Goal: Task Accomplishment & Management: Use online tool/utility

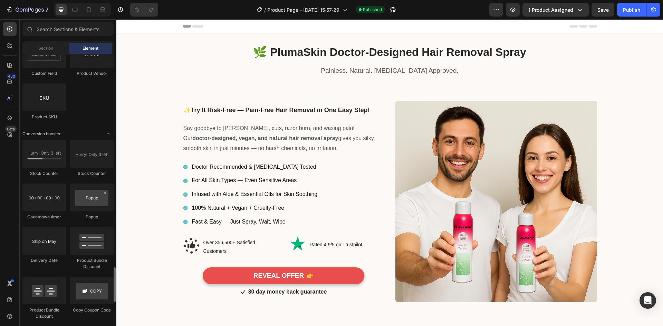
scroll to position [1382, 0]
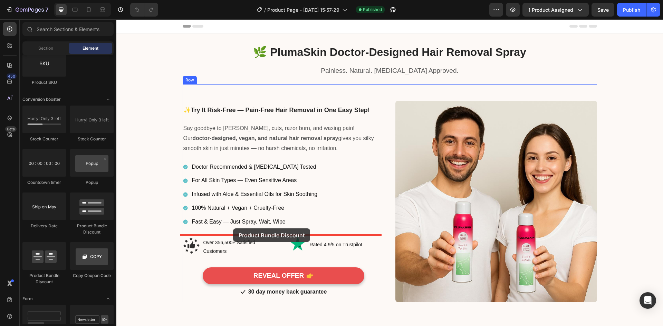
drag, startPoint x: 213, startPoint y: 229, endPoint x: 233, endPoint y: 229, distance: 20.0
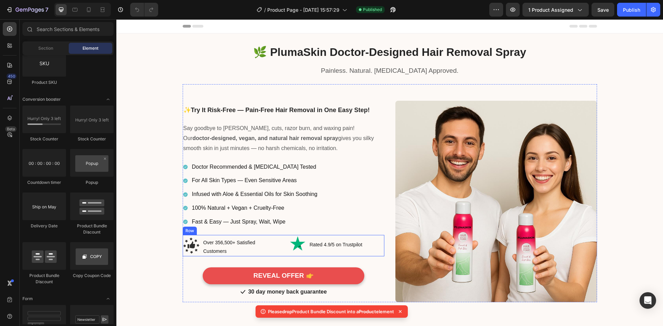
click at [277, 248] on div "Image Over 356,500+ Satisfied Customers Text block Row Image Rated 4.9/5 on Tru…" at bounding box center [284, 245] width 202 height 21
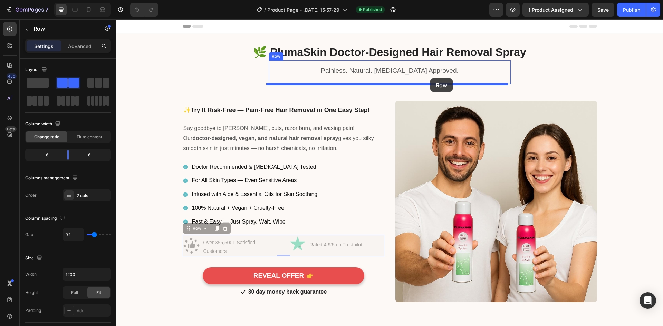
drag, startPoint x: 188, startPoint y: 229, endPoint x: 430, endPoint y: 78, distance: 285.0
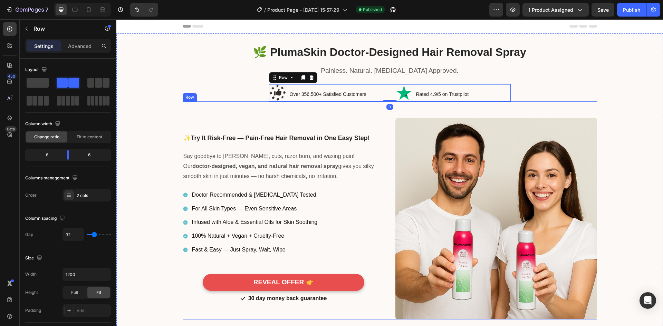
click at [183, 101] on div "🌿 PlumaSkin Doctor-Designed Hair Removal Spray Heading Row Painless. Natural. […" at bounding box center [390, 182] width 536 height 275
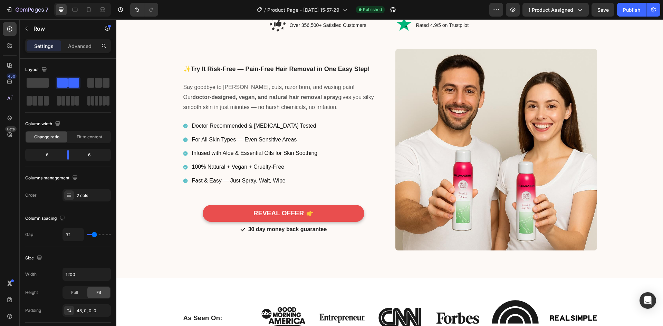
scroll to position [0, 0]
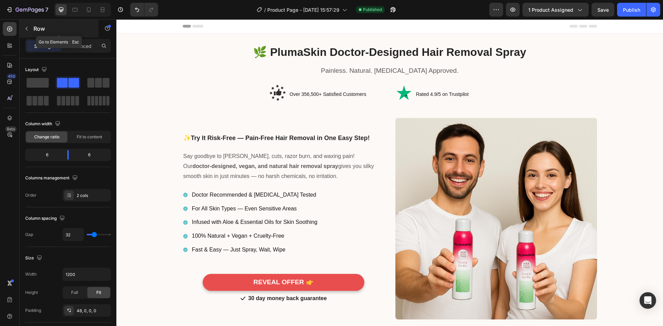
click at [28, 27] on icon "button" at bounding box center [27, 29] width 6 height 6
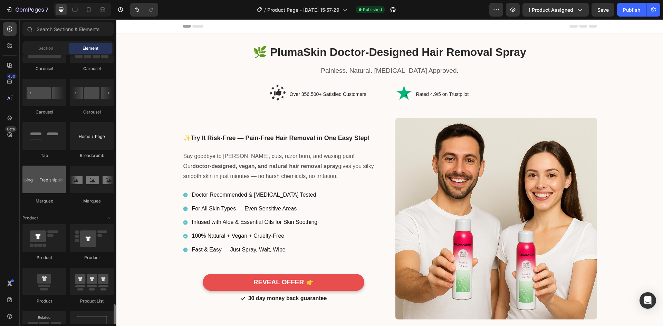
scroll to position [864, 0]
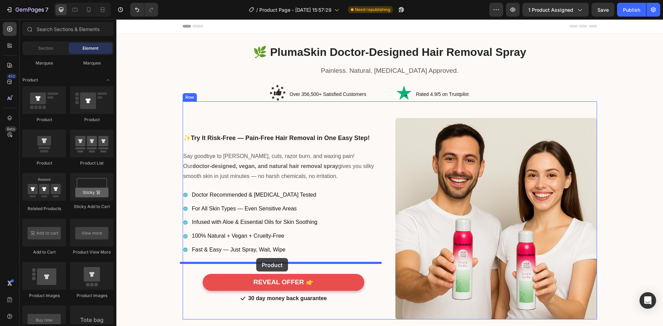
drag, startPoint x: 170, startPoint y: 165, endPoint x: 256, endPoint y: 258, distance: 126.9
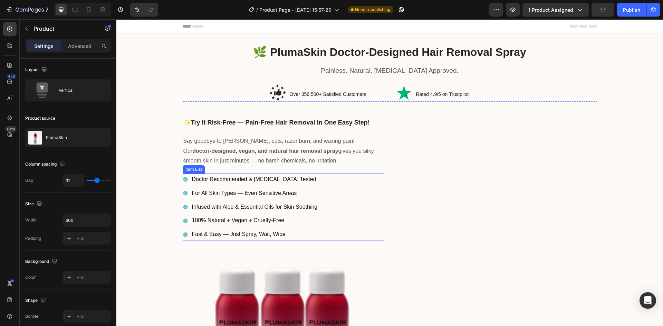
scroll to position [138, 0]
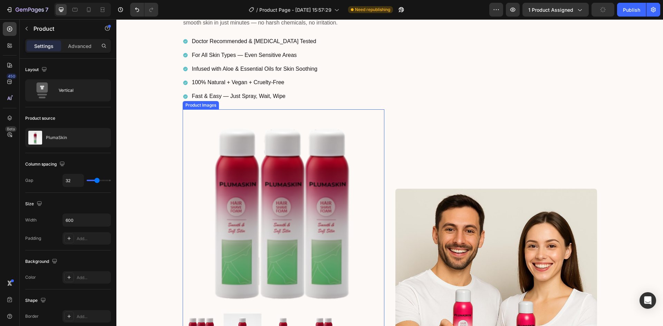
click at [276, 167] on img at bounding box center [284, 211] width 202 height 202
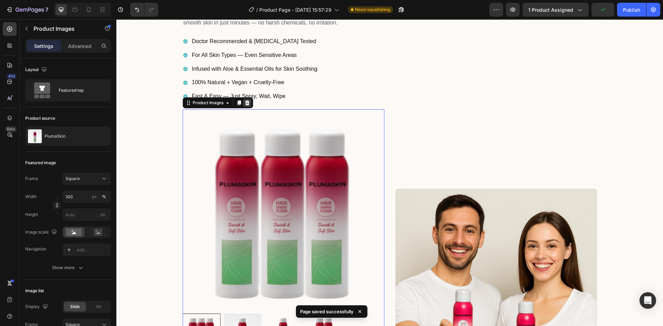
click at [246, 102] on icon at bounding box center [247, 103] width 4 height 5
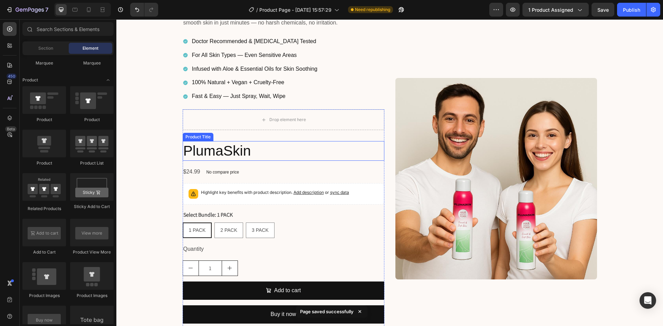
click at [237, 152] on h2 "PlumaSkin" at bounding box center [284, 151] width 202 height 20
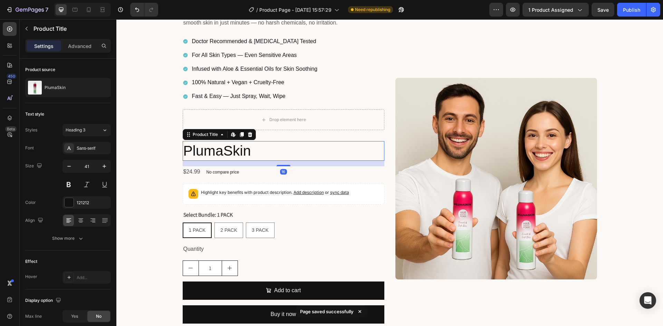
click at [251, 132] on div at bounding box center [250, 135] width 8 height 8
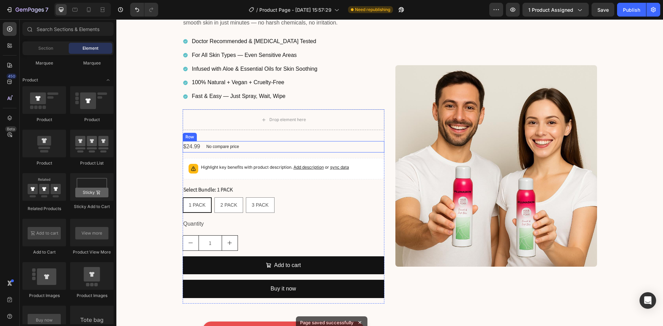
drag, startPoint x: 266, startPoint y: 146, endPoint x: 230, endPoint y: 139, distance: 36.0
click at [266, 147] on div "$24.99 Product Price Product Price No compare price Product Price Row" at bounding box center [284, 146] width 202 height 11
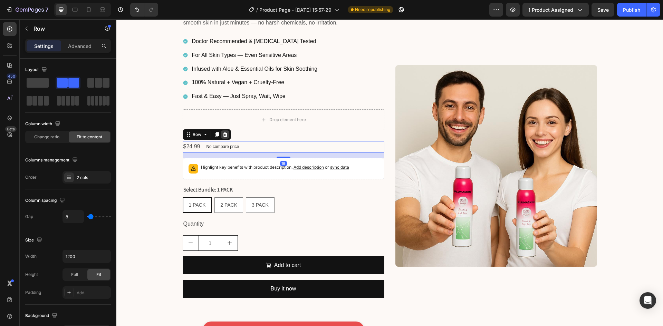
click at [225, 135] on div at bounding box center [225, 135] width 8 height 8
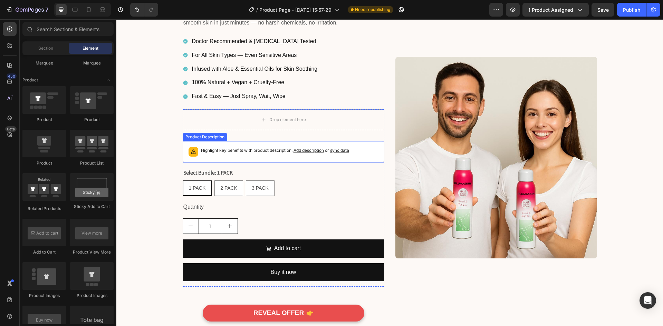
click at [268, 152] on p "Highlight key benefits with product description. Add description or sync data" at bounding box center [275, 150] width 148 height 7
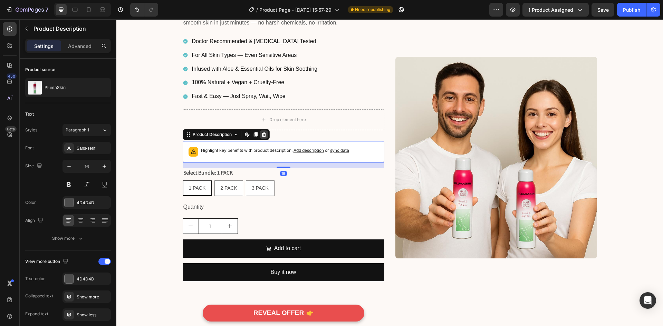
click at [263, 135] on icon at bounding box center [264, 134] width 4 height 5
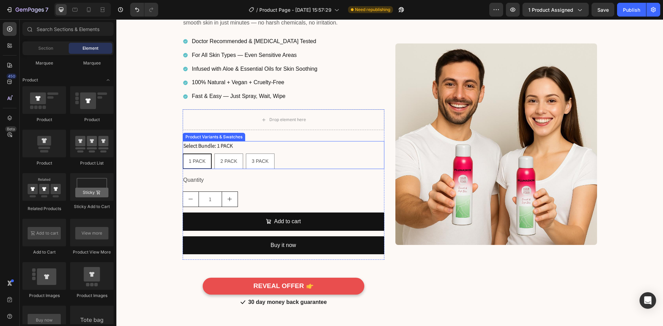
click at [287, 158] on div "1 PACK 1 PACK 1 PACK 2 PACK 2 PACK 2 PACK 3 PACK 3 PACK 3 PACK" at bounding box center [284, 162] width 202 height 16
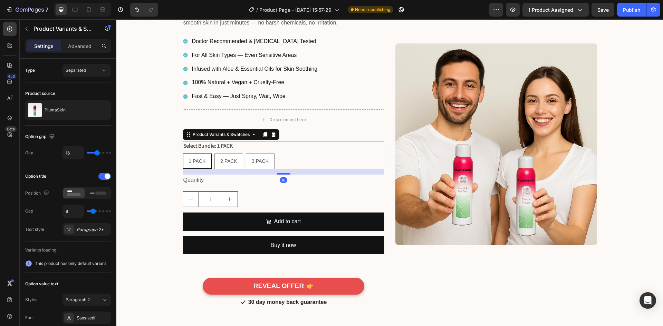
click at [271, 134] on icon at bounding box center [273, 134] width 4 height 5
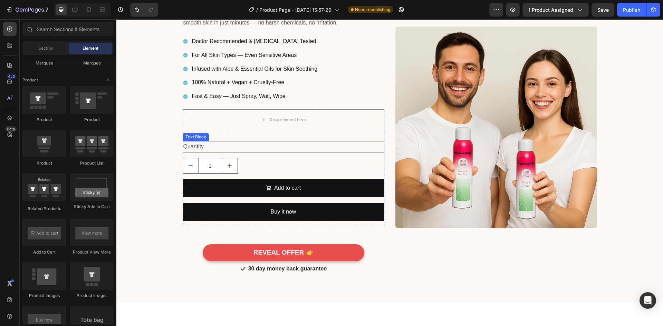
click at [282, 147] on div "Quantity" at bounding box center [284, 146] width 202 height 11
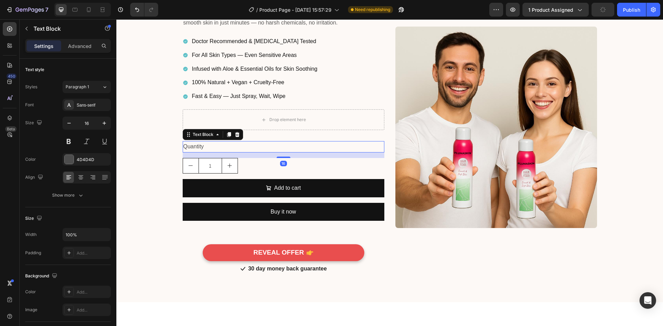
click at [234, 131] on div at bounding box center [237, 135] width 8 height 8
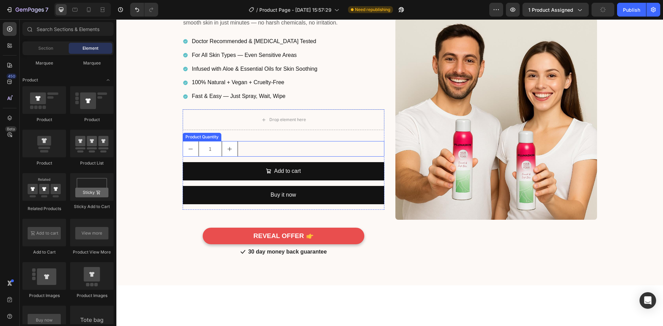
click at [268, 145] on div "1" at bounding box center [284, 149] width 202 height 16
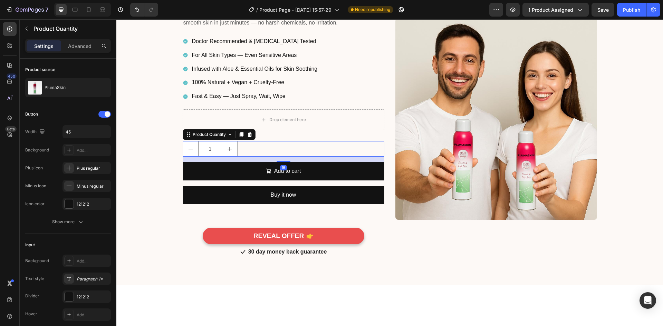
click at [248, 134] on icon at bounding box center [249, 134] width 4 height 5
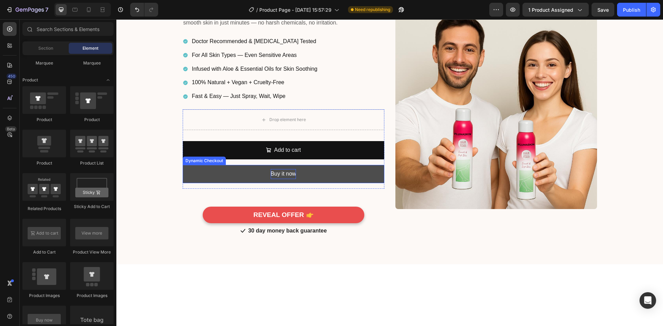
click at [271, 170] on div "Buy it now" at bounding box center [284, 174] width 26 height 10
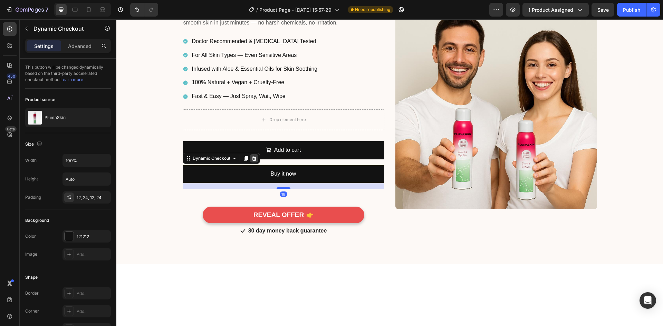
click at [254, 158] on icon at bounding box center [254, 159] width 6 height 6
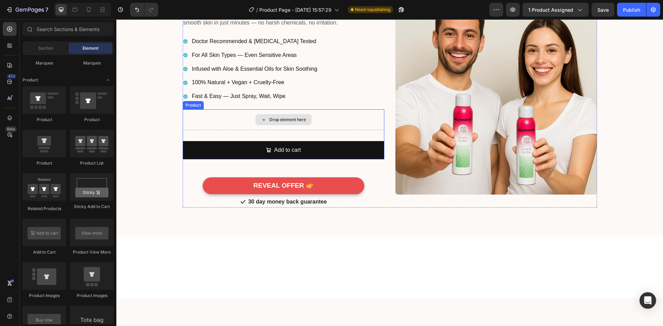
click at [230, 123] on div "Drop element here" at bounding box center [284, 120] width 202 height 21
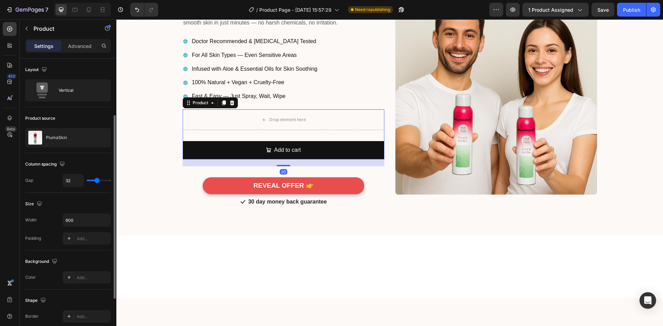
scroll to position [35, 0]
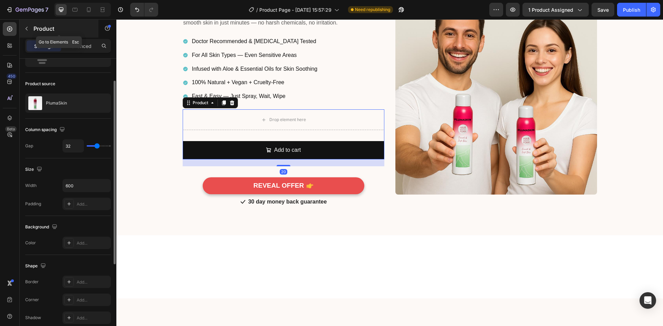
click at [25, 28] on icon "button" at bounding box center [27, 29] width 6 height 6
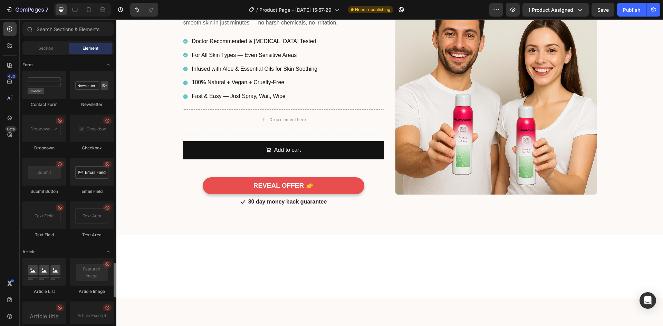
scroll to position [1478, 0]
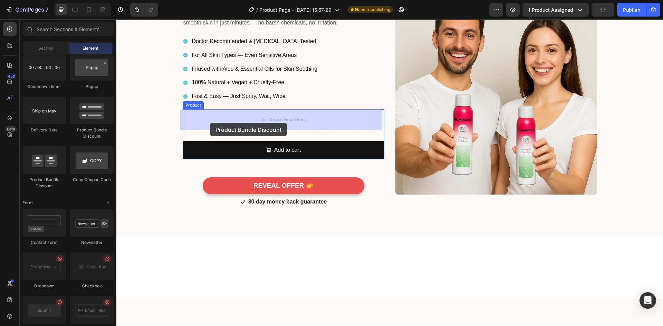
drag, startPoint x: 212, startPoint y: 147, endPoint x: 210, endPoint y: 124, distance: 23.6
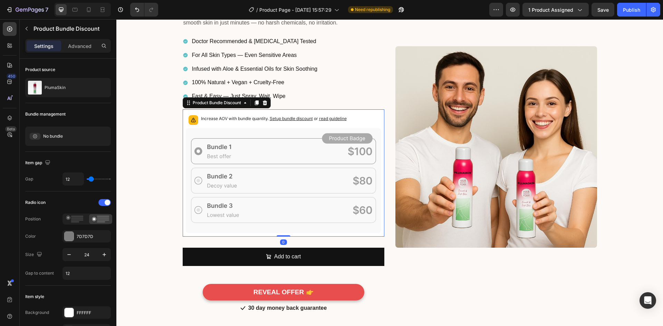
click at [245, 149] on icon at bounding box center [284, 181] width 196 height 106
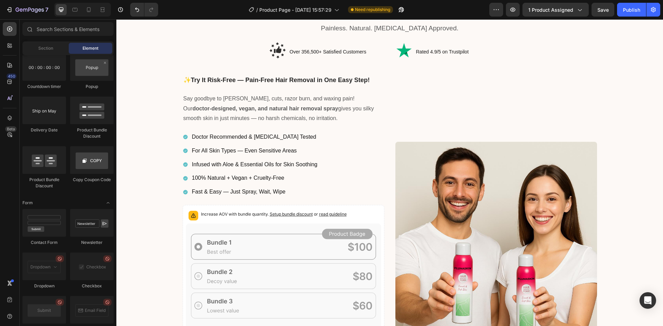
scroll to position [39, 0]
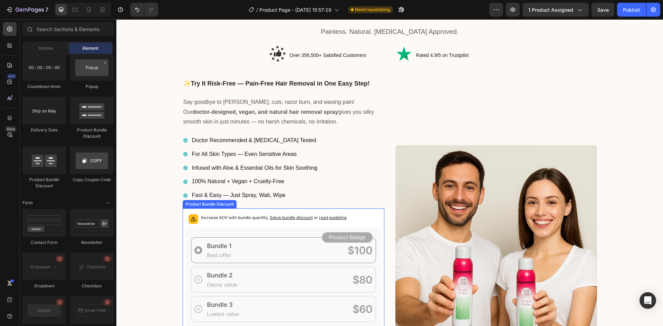
click at [271, 242] on icon at bounding box center [284, 280] width 196 height 106
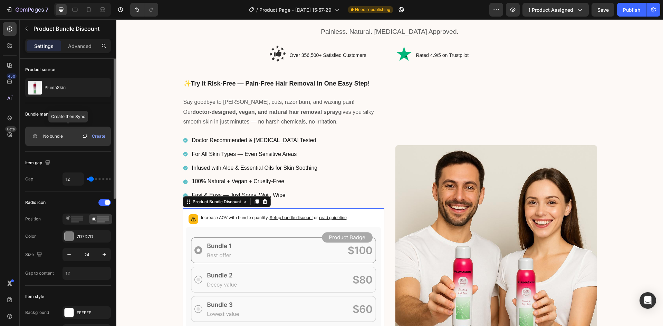
click at [99, 138] on span "Create" at bounding box center [98, 136] width 13 height 6
click at [85, 137] on icon at bounding box center [85, 137] width 4 height 2
click at [263, 202] on icon at bounding box center [265, 202] width 4 height 5
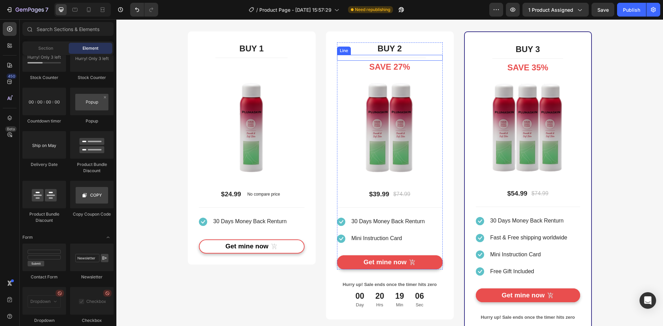
scroll to position [1737, 0]
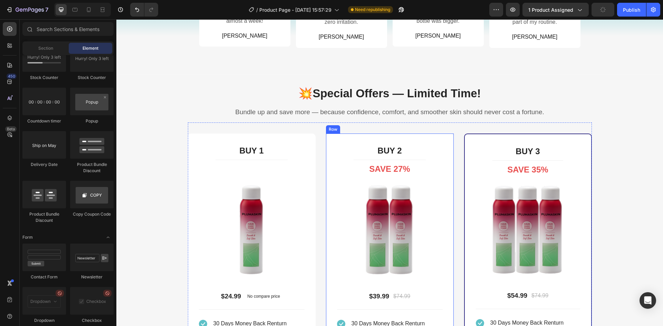
click at [333, 190] on div "BUY 2 Heading Title Line SAVE 27% Heading Image $39.99 (P) Price (P) Price $74.…" at bounding box center [390, 278] width 128 height 288
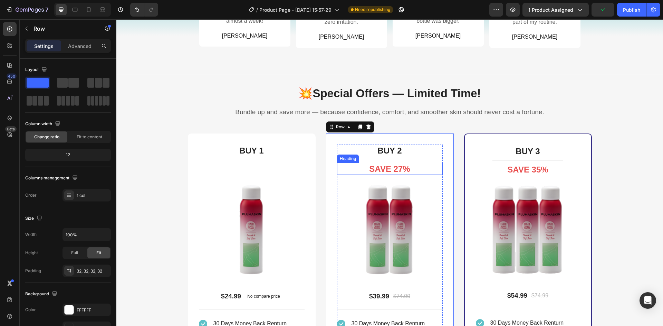
click at [361, 175] on h2 "SAVE 27%" at bounding box center [390, 169] width 106 height 12
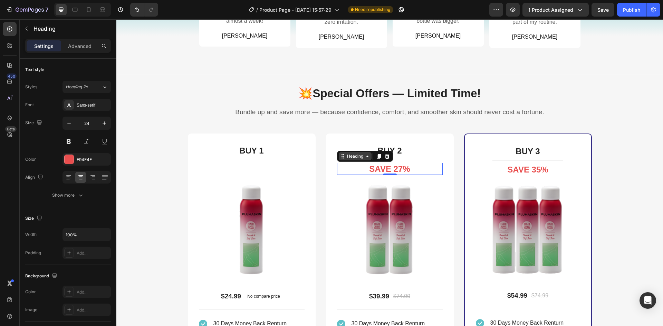
click at [352, 160] on div "Heading" at bounding box center [355, 156] width 19 height 6
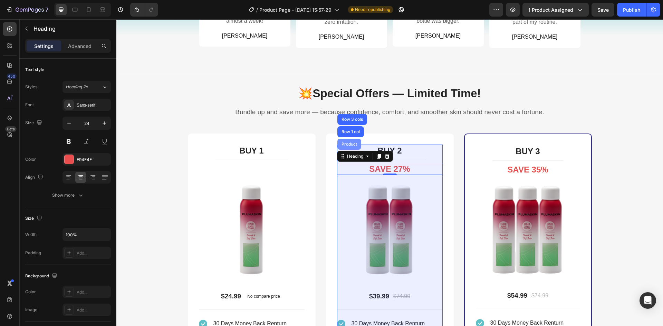
click at [348, 146] on div "Product" at bounding box center [349, 144] width 18 height 4
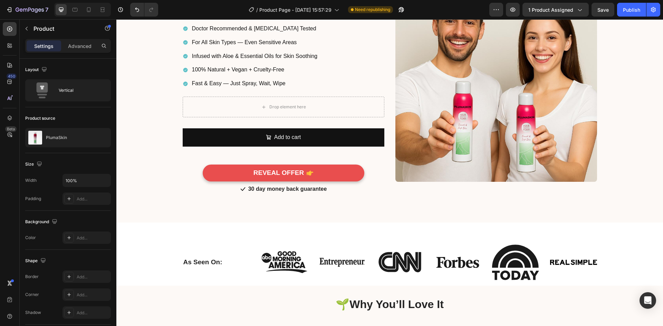
scroll to position [0, 0]
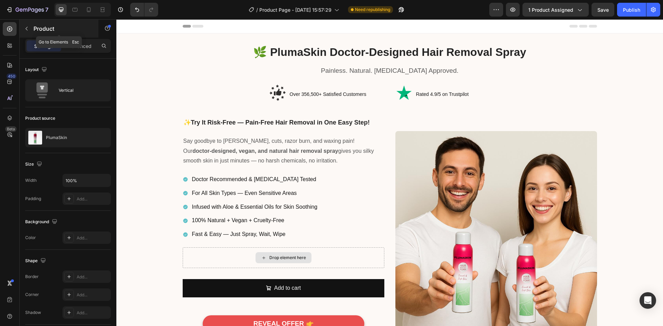
click at [26, 30] on icon "button" at bounding box center [27, 29] width 6 height 6
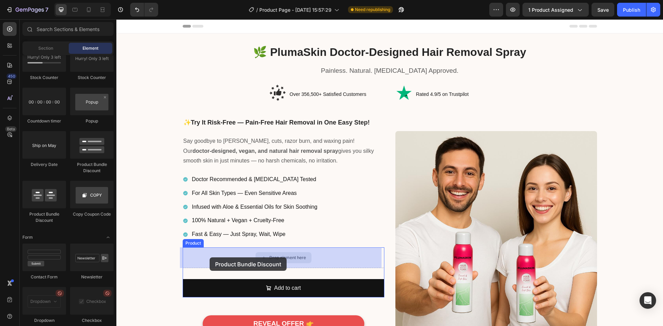
drag, startPoint x: 172, startPoint y: 211, endPoint x: 209, endPoint y: 258, distance: 59.8
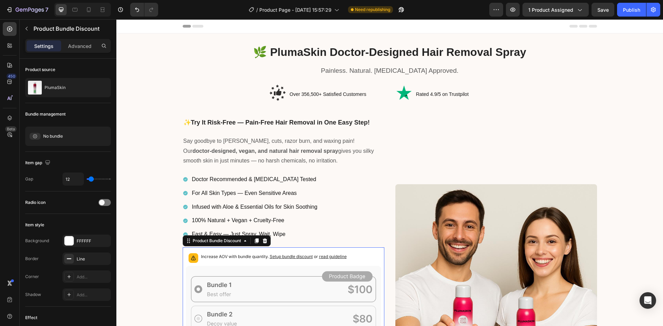
scroll to position [35, 0]
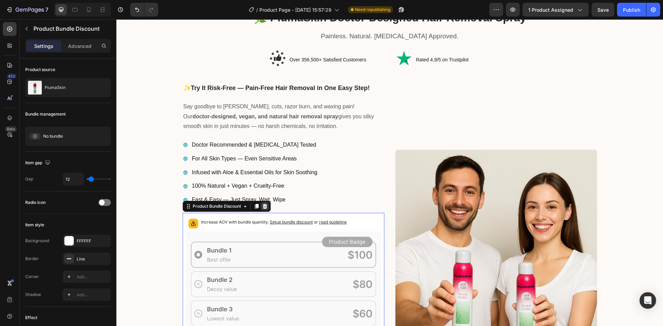
click at [262, 208] on icon at bounding box center [265, 207] width 6 height 6
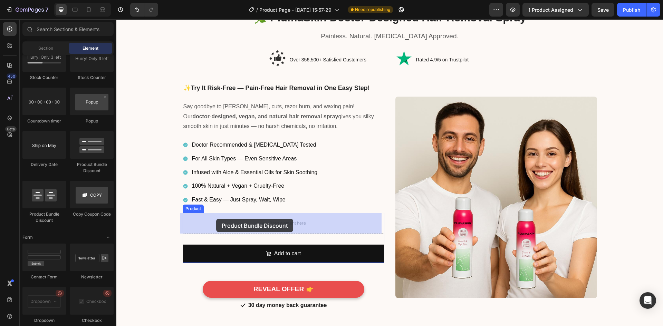
drag, startPoint x: 205, startPoint y: 164, endPoint x: 140, endPoint y: 326, distance: 174.9
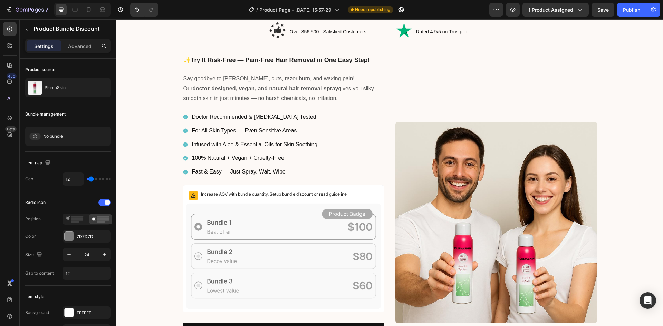
scroll to position [138, 0]
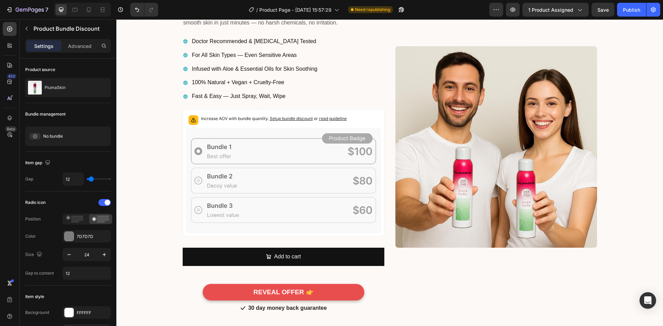
click at [249, 169] on icon at bounding box center [284, 181] width 196 height 106
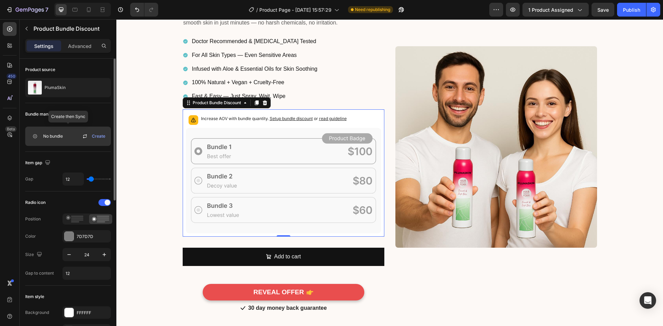
click at [94, 137] on span "Create" at bounding box center [98, 136] width 13 height 6
click at [86, 135] on icon at bounding box center [85, 135] width 4 height 2
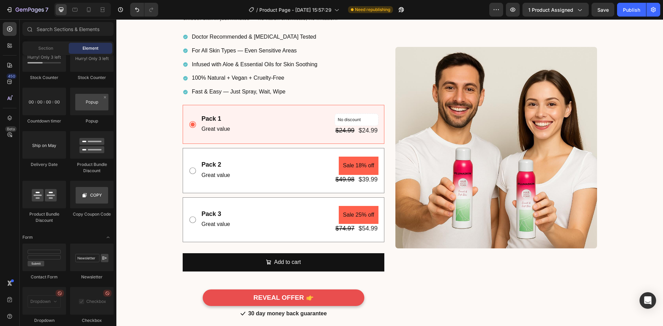
scroll to position [139, 0]
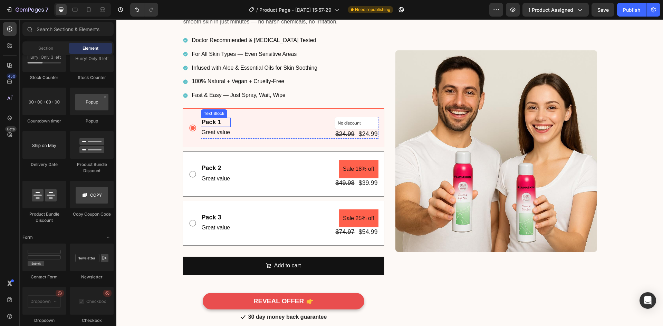
click at [212, 121] on div "Pack 1" at bounding box center [216, 122] width 30 height 9
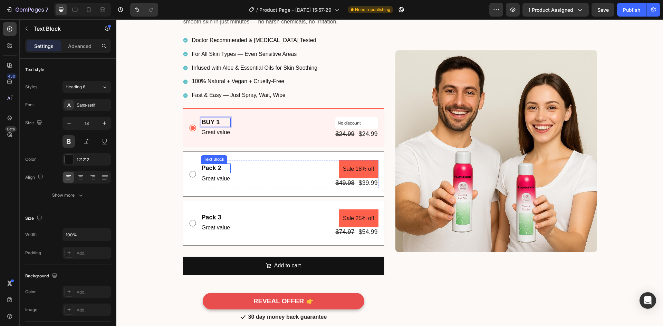
click at [211, 168] on div "Pack 2" at bounding box center [216, 168] width 30 height 9
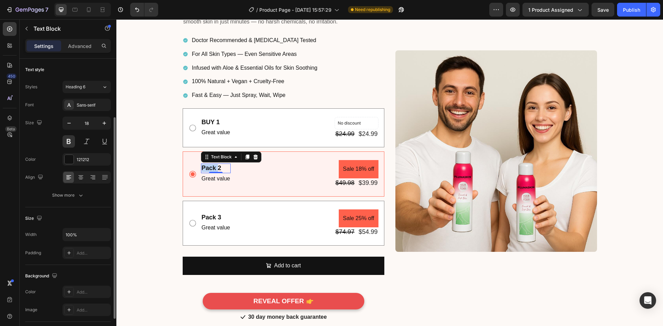
scroll to position [35, 0]
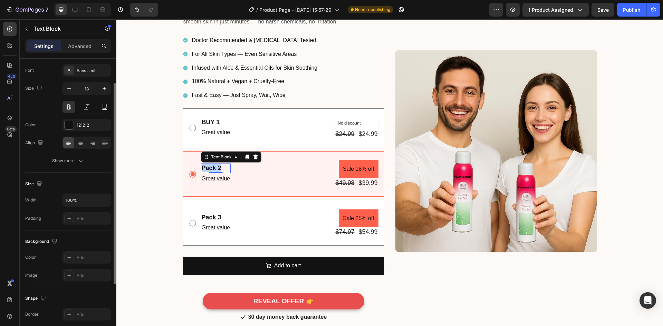
click at [211, 168] on p "Pack 2" at bounding box center [216, 168] width 29 height 8
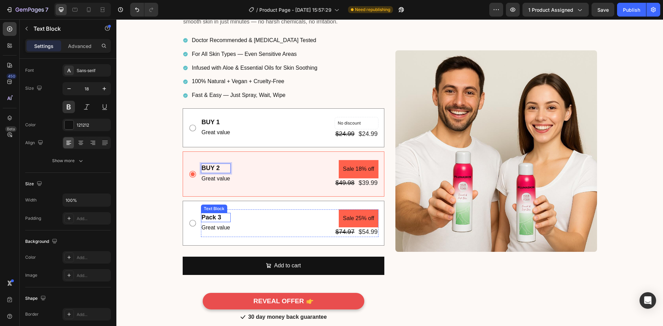
click at [215, 221] on div "Pack 3" at bounding box center [216, 217] width 30 height 9
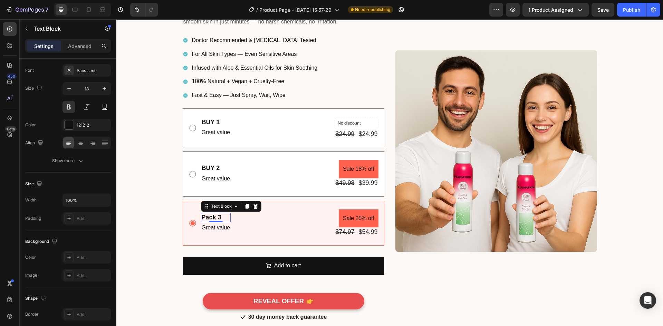
click at [214, 219] on div "Pack 3 Text Block 0" at bounding box center [216, 217] width 30 height 9
click at [214, 219] on div "Pack 3" at bounding box center [216, 217] width 30 height 9
click at [214, 219] on p "Pack 3" at bounding box center [216, 218] width 29 height 8
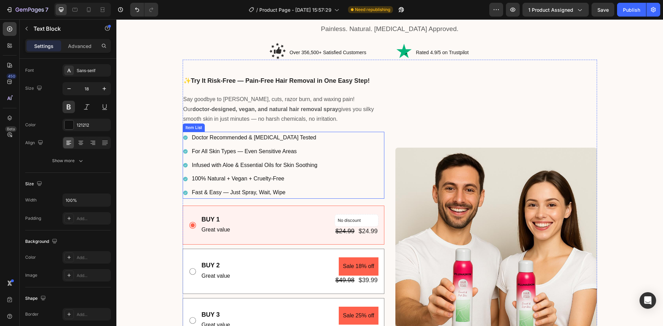
scroll to position [104, 0]
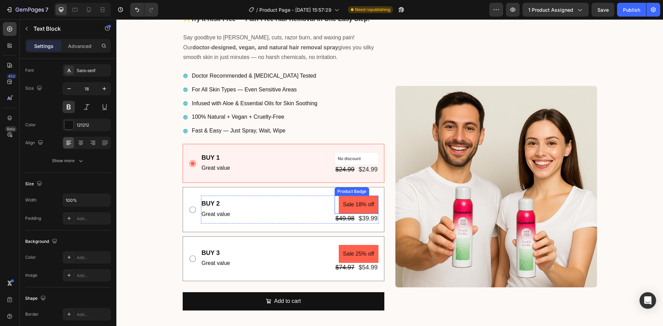
click at [343, 201] on pre "Sale 18% off" at bounding box center [358, 205] width 39 height 18
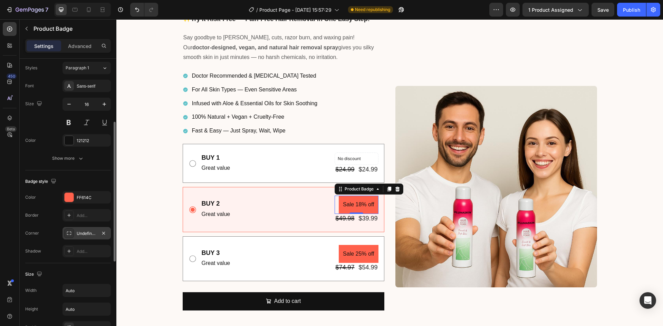
scroll to position [234, 0]
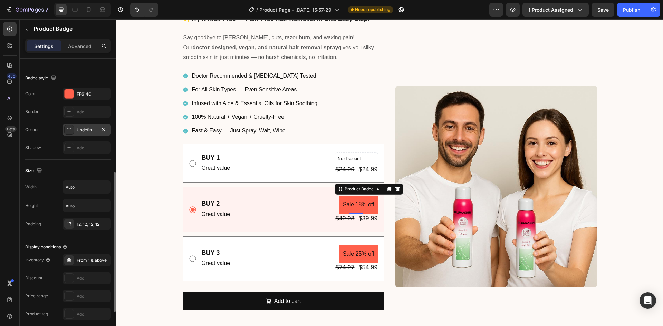
click at [83, 129] on div "Undefined, undefined, undefined, undefined" at bounding box center [87, 130] width 20 height 6
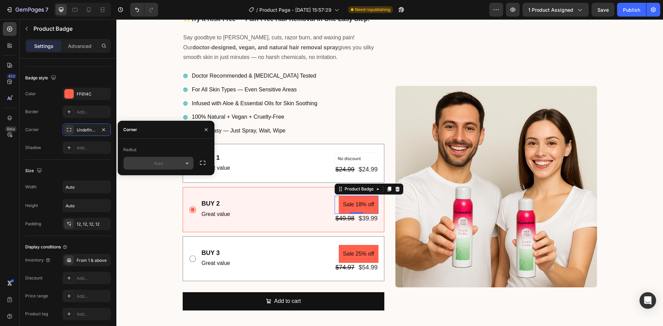
click at [169, 166] on input "text" at bounding box center [159, 163] width 70 height 12
type input "20"
click at [344, 247] on pre "Sale 25% off" at bounding box center [358, 254] width 39 height 18
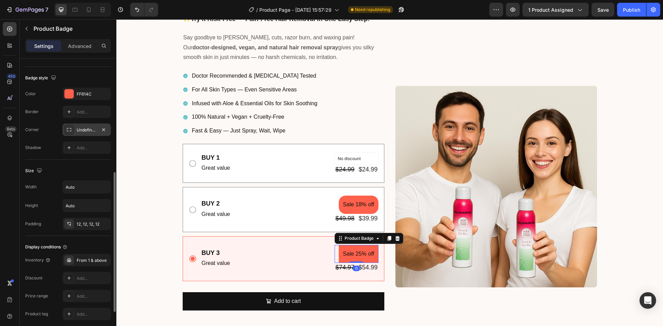
click at [86, 131] on div "Undefined, undefined, undefined, undefined" at bounding box center [87, 130] width 20 height 6
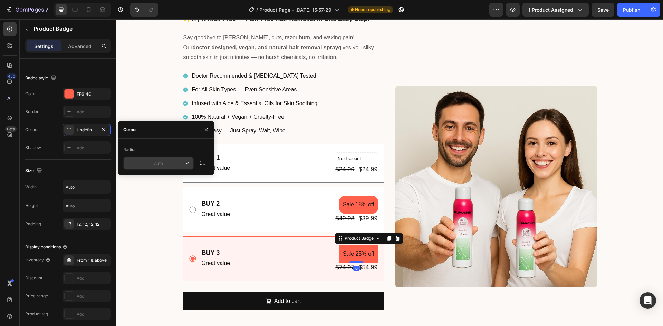
click at [152, 166] on input "text" at bounding box center [159, 163] width 70 height 12
type input "20"
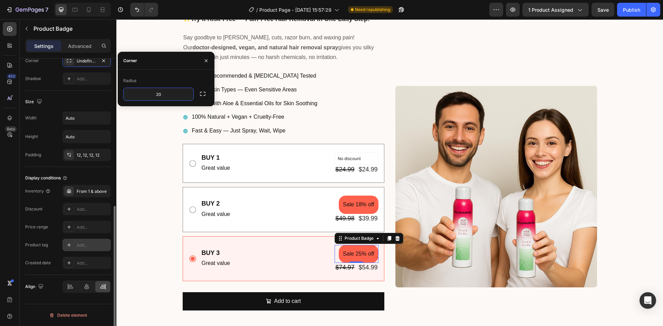
scroll to position [96, 0]
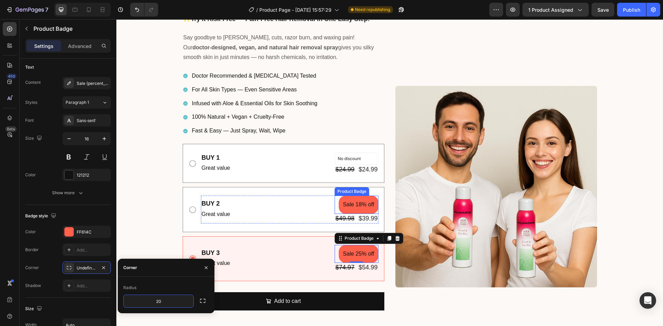
click at [353, 204] on pre "Sale 18% off" at bounding box center [358, 205] width 39 height 18
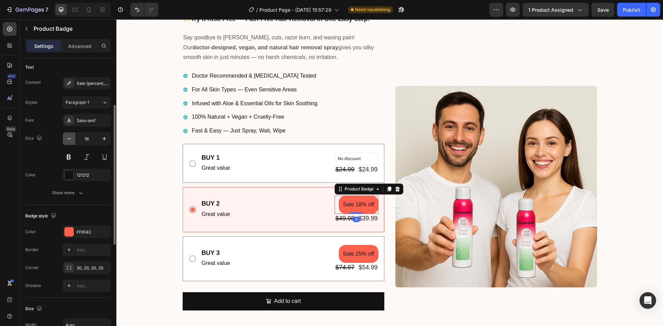
click at [70, 137] on icon "button" at bounding box center [69, 138] width 7 height 7
click at [70, 138] on icon "button" at bounding box center [69, 138] width 7 height 7
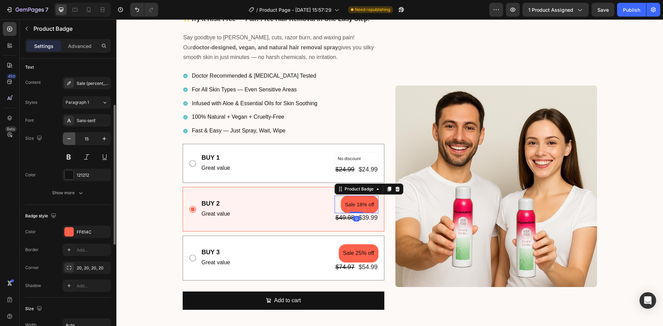
type input "14"
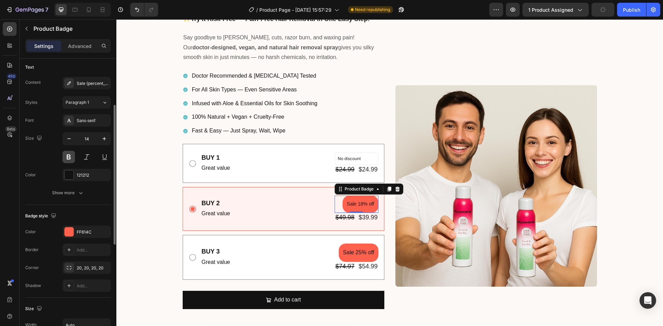
click at [68, 156] on button at bounding box center [69, 157] width 12 height 12
click at [348, 251] on pre "Sale 25% off" at bounding box center [358, 253] width 39 height 18
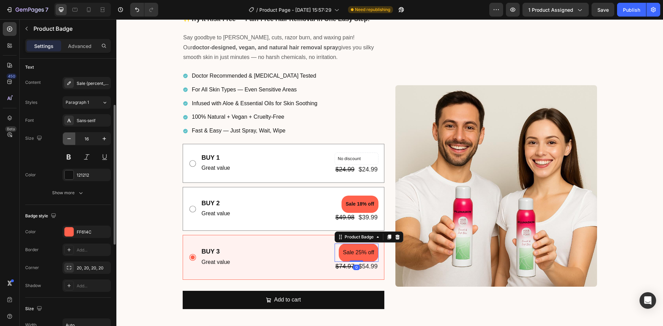
click at [64, 140] on button "button" at bounding box center [69, 139] width 12 height 12
click at [65, 140] on button "button" at bounding box center [69, 139] width 12 height 12
type input "14"
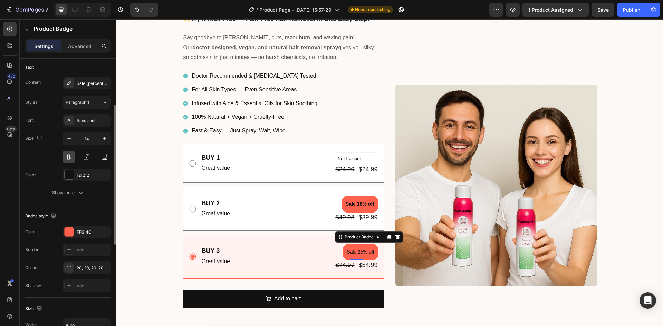
click at [70, 157] on button at bounding box center [69, 157] width 12 height 12
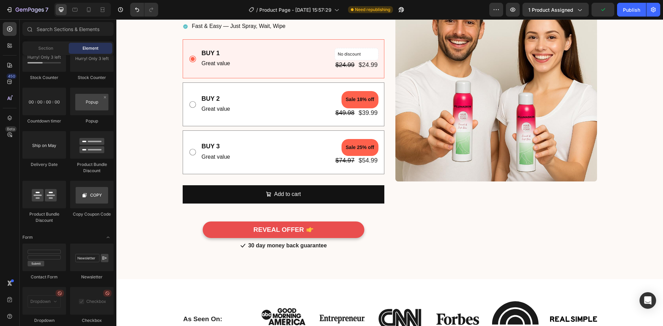
scroll to position [67, 0]
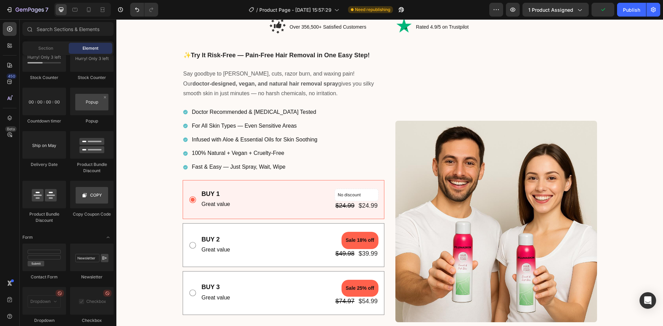
drag, startPoint x: 663, startPoint y: 129, endPoint x: 754, endPoint y: 31, distance: 133.4
click at [345, 236] on pre "Sale 18% off" at bounding box center [360, 240] width 37 height 17
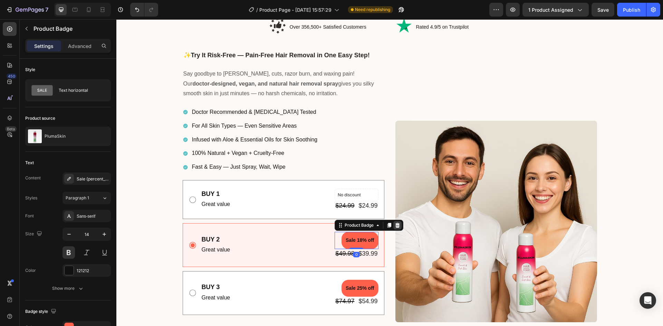
click at [396, 227] on icon at bounding box center [398, 225] width 4 height 5
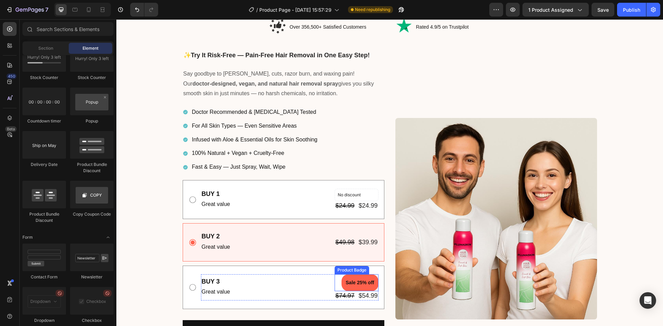
drag, startPoint x: 350, startPoint y: 278, endPoint x: 372, endPoint y: 270, distance: 23.4
click at [350, 278] on pre "Sale 25% off" at bounding box center [360, 283] width 37 height 17
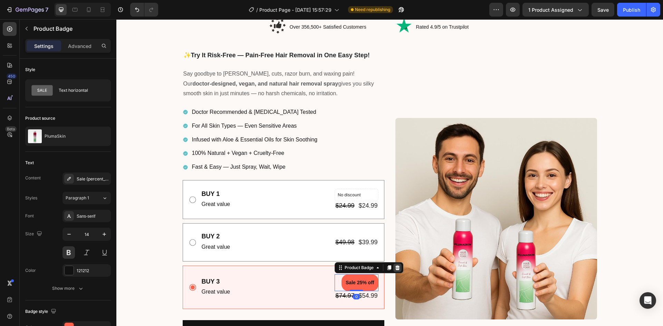
click at [396, 267] on icon at bounding box center [398, 268] width 4 height 5
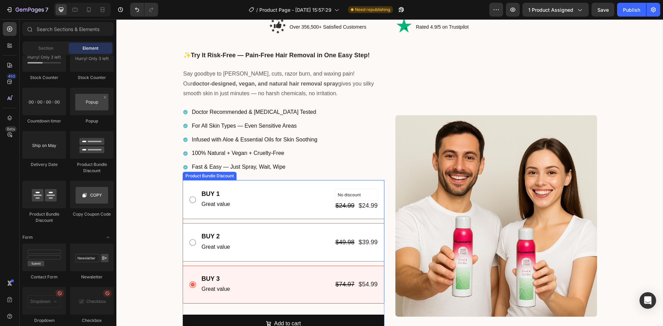
click at [279, 185] on div "BUY 1 Text Block Great value Text Block No discount Not be displayed when publi…" at bounding box center [284, 199] width 202 height 39
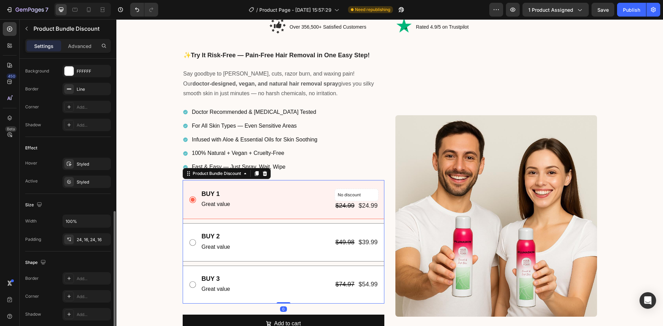
scroll to position [276, 0]
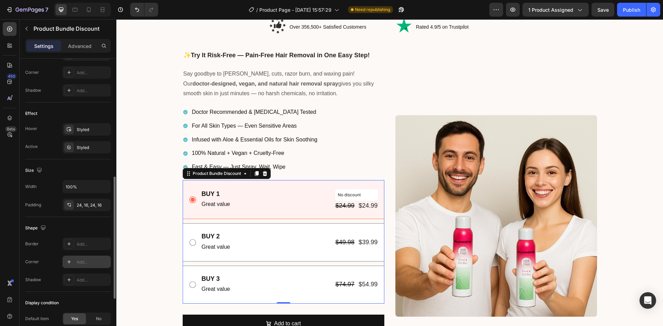
click at [68, 258] on div at bounding box center [69, 262] width 10 height 10
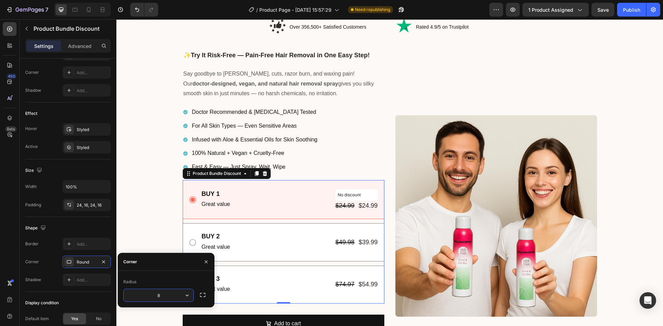
click at [165, 300] on input "8" at bounding box center [159, 295] width 70 height 12
type input "16"
click at [269, 123] on p "For All Skin Types — Even Sensitive Areas" at bounding box center [255, 126] width 126 height 10
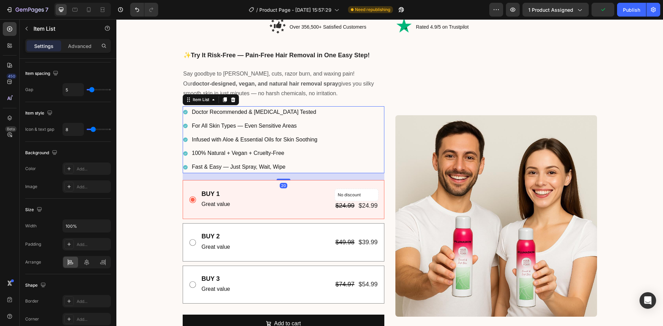
scroll to position [0, 0]
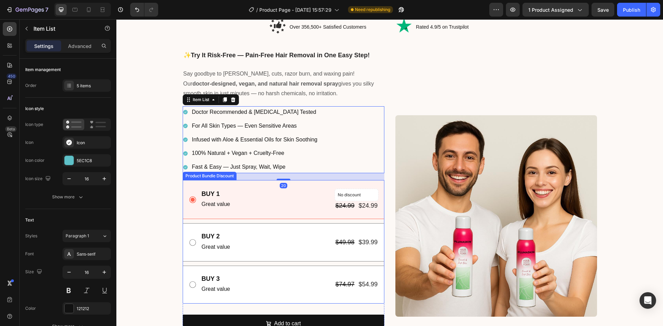
click at [230, 184] on div "BUY 1 Text Block Great value Text Block No discount Not be displayed when publi…" at bounding box center [284, 199] width 202 height 39
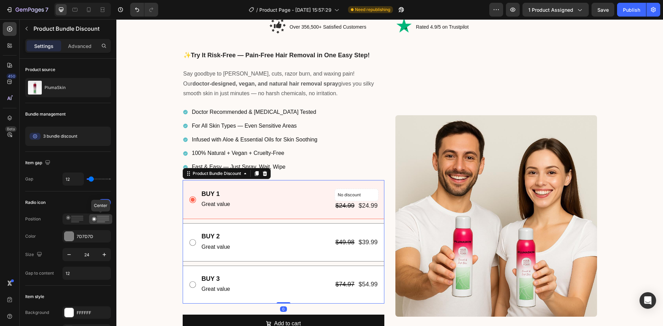
click at [158, 176] on div "🌿 PlumaSkin Doctor-Designed Hair Removal Spray Heading Row Painless. Natural. […" at bounding box center [390, 179] width 536 height 404
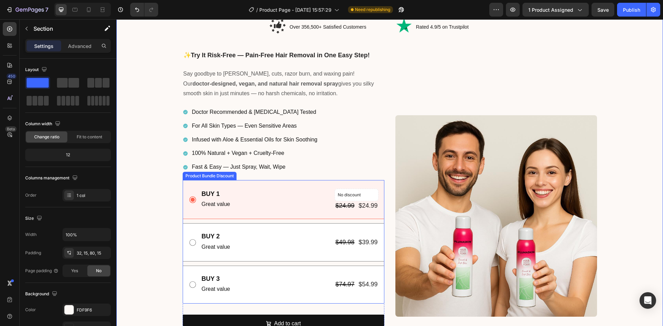
click at [242, 184] on div "BUY 1 Text Block Great value Text Block No discount Not be displayed when publi…" at bounding box center [284, 199] width 202 height 39
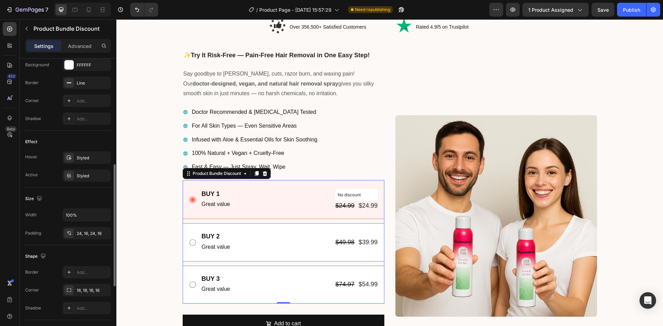
scroll to position [213, 0]
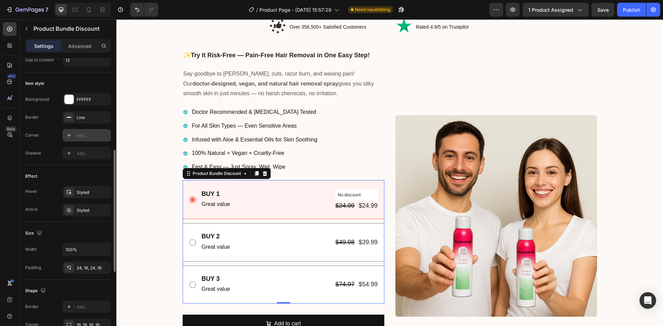
click at [84, 133] on div "Add..." at bounding box center [93, 136] width 32 height 6
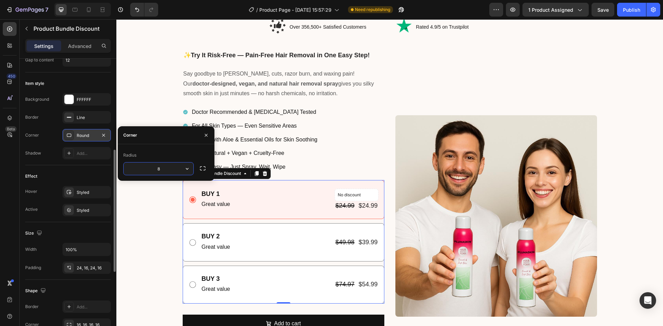
click at [165, 167] on input "8" at bounding box center [159, 169] width 70 height 12
type input "16"
click at [382, 144] on div "✨ Try It Risk-Free — Pain-Free Hair Removal in One Easy Step! Heading Say goodb…" at bounding box center [390, 207] width 415 height 347
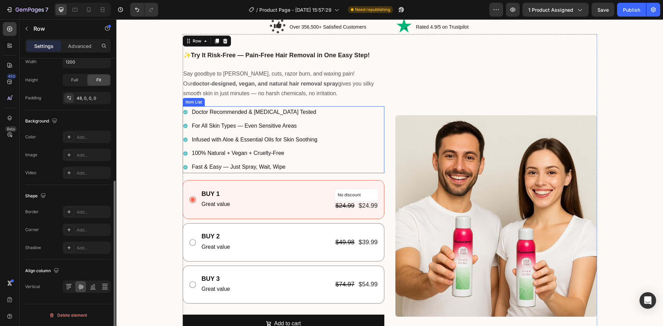
scroll to position [0, 0]
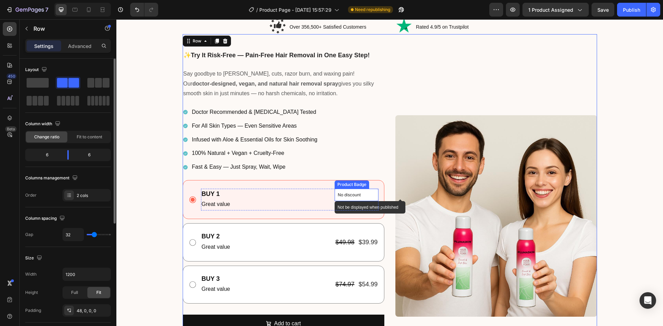
click at [358, 192] on p "No discount" at bounding box center [356, 195] width 37 height 6
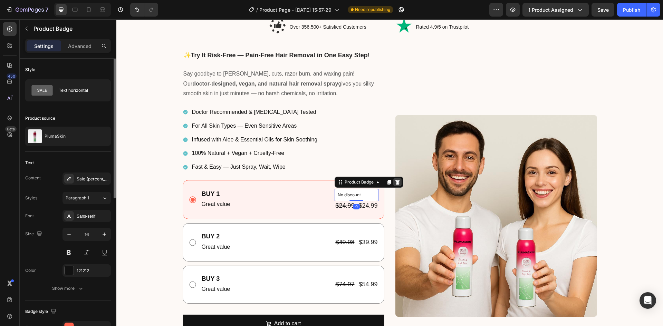
click at [398, 182] on icon at bounding box center [398, 183] width 6 height 6
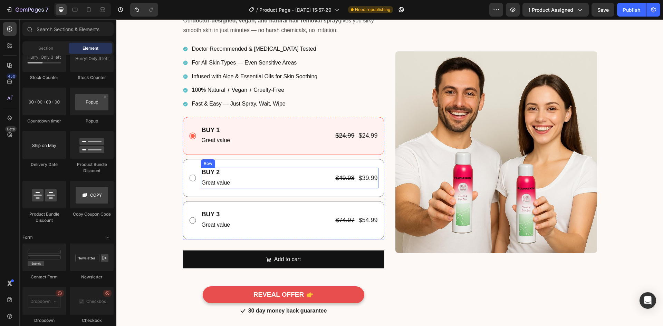
scroll to position [96, 0]
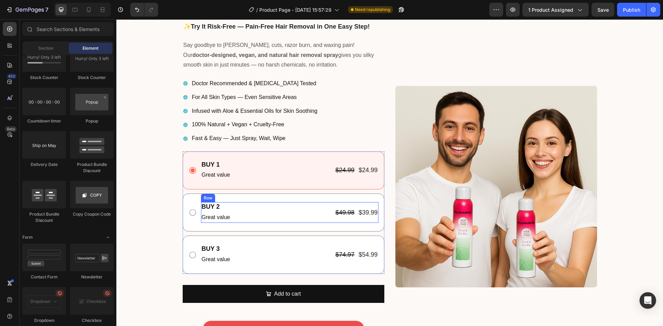
click at [273, 210] on div "BUY 2 Text Block Great value Text Block $49.98 Product Price Product Price $39.…" at bounding box center [290, 212] width 178 height 21
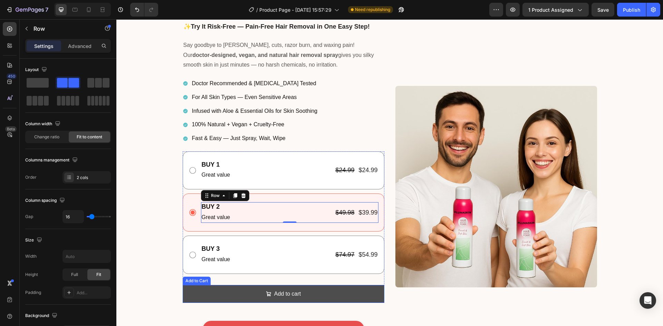
click at [226, 287] on button "Add to cart" at bounding box center [284, 294] width 202 height 18
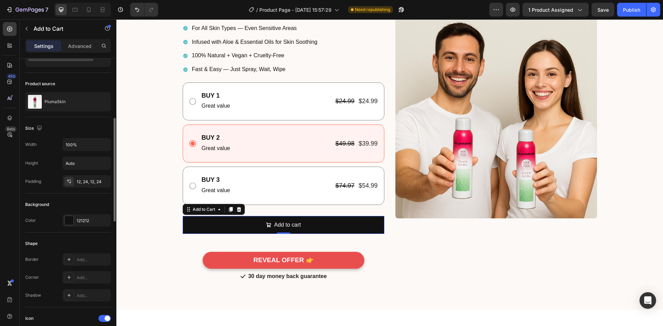
scroll to position [69, 0]
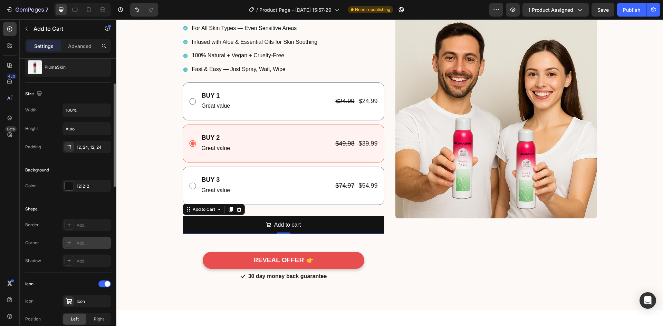
click at [77, 246] on div "Add..." at bounding box center [93, 243] width 32 height 6
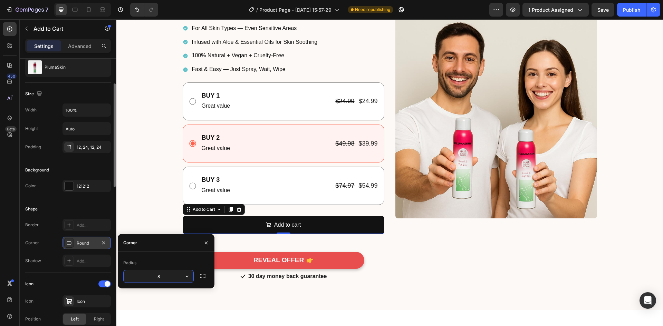
click at [163, 276] on input "8" at bounding box center [159, 276] width 70 height 12
click at [163, 277] on input "8" at bounding box center [159, 276] width 70 height 12
click at [235, 257] on link "REVEAL OFFER" at bounding box center [284, 260] width 162 height 17
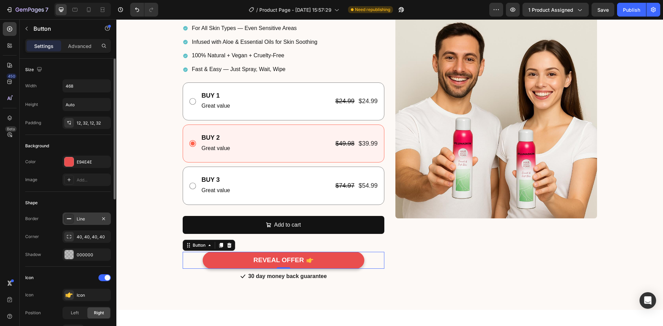
scroll to position [138, 0]
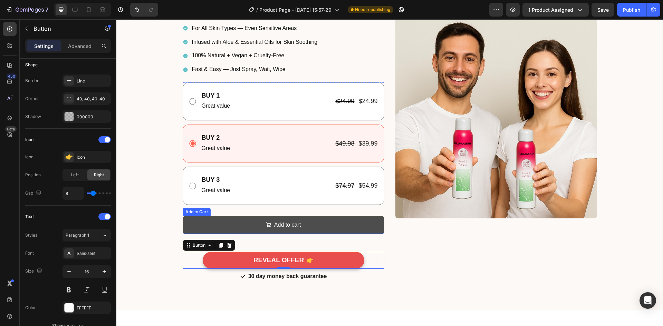
click at [228, 223] on button "Add to cart" at bounding box center [284, 225] width 202 height 18
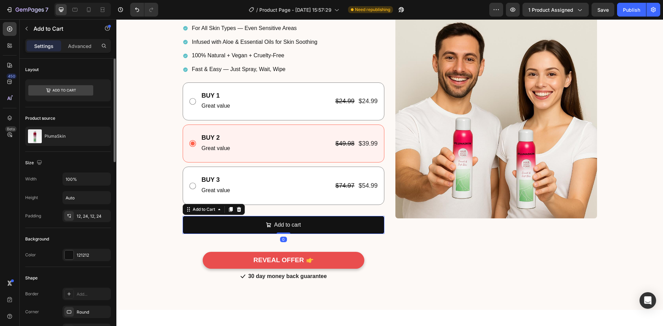
scroll to position [104, 0]
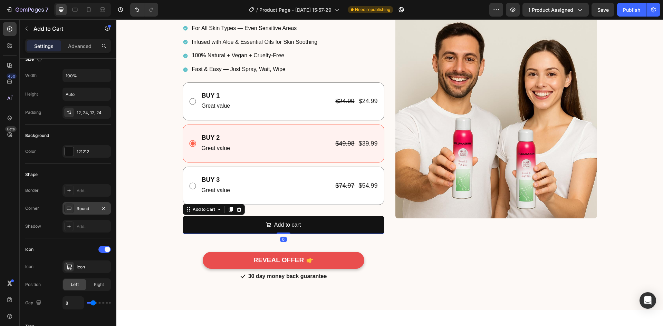
click at [85, 211] on div "Round" at bounding box center [87, 209] width 20 height 6
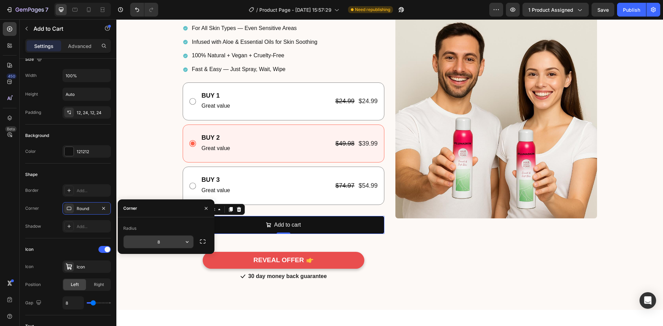
click at [154, 243] on input "8" at bounding box center [159, 242] width 70 height 12
click at [153, 242] on input "8" at bounding box center [159, 242] width 70 height 12
type input "40"
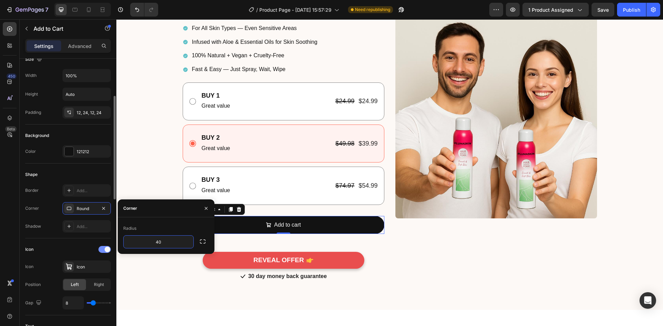
click at [104, 252] on div at bounding box center [104, 249] width 12 height 7
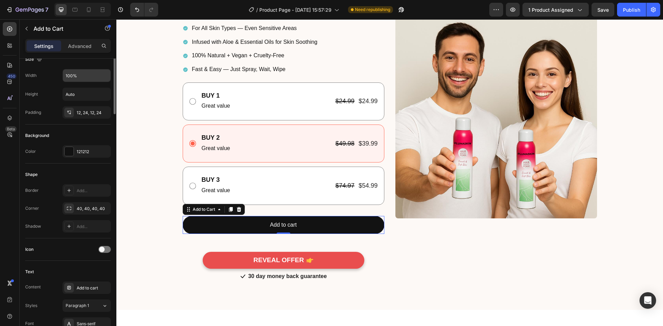
scroll to position [0, 0]
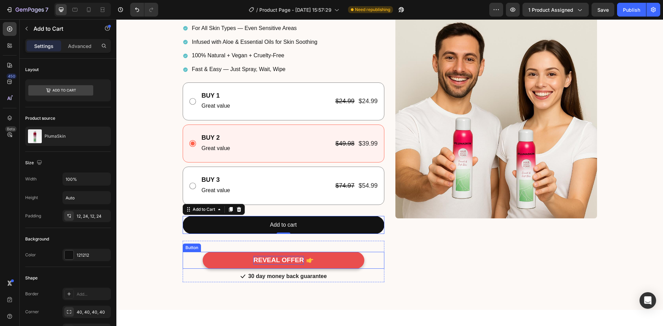
click at [270, 262] on div "REVEAL OFFER" at bounding box center [279, 260] width 50 height 9
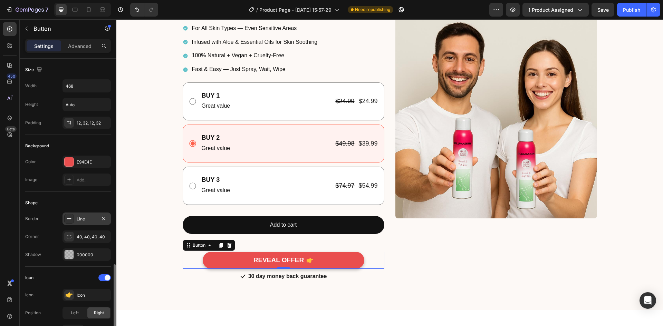
scroll to position [138, 0]
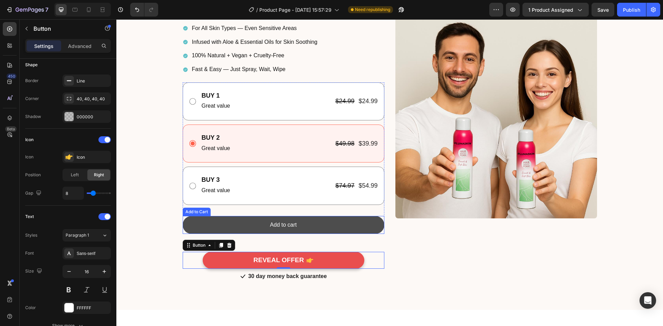
click at [253, 224] on button "Add to cart" at bounding box center [284, 225] width 202 height 18
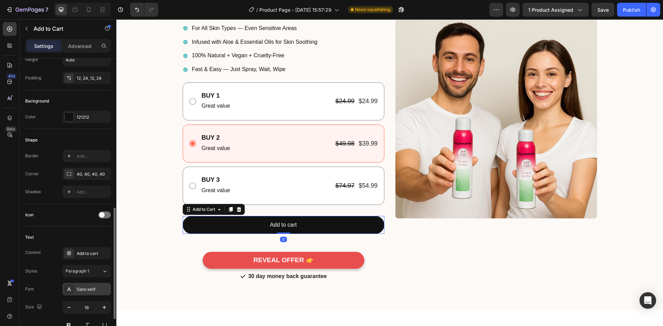
scroll to position [207, 0]
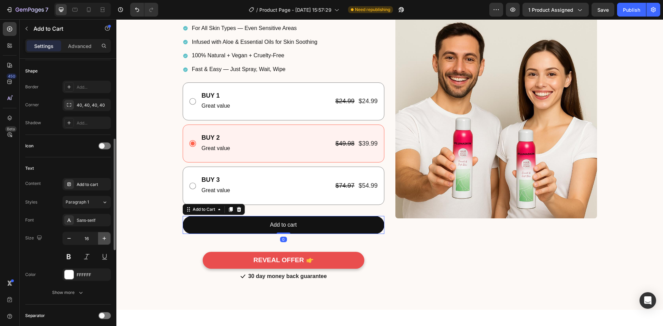
click at [106, 240] on icon "button" at bounding box center [104, 238] width 7 height 7
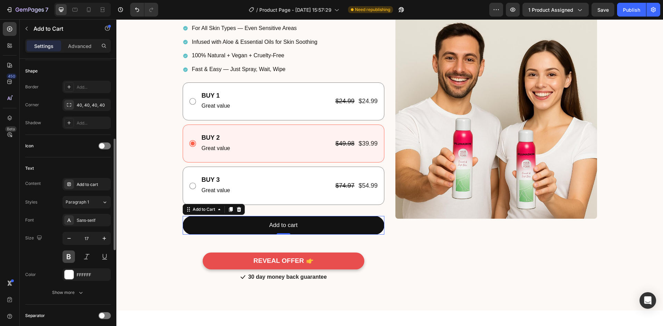
type input "18"
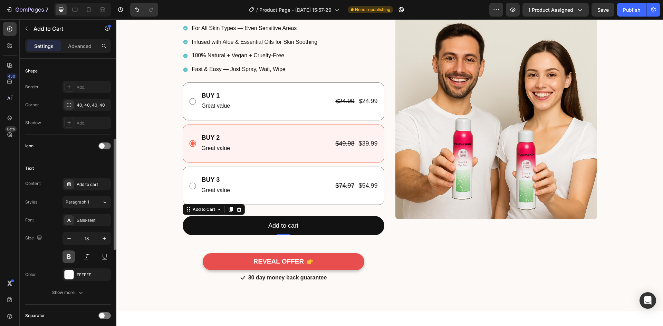
click at [73, 255] on button at bounding box center [69, 257] width 12 height 12
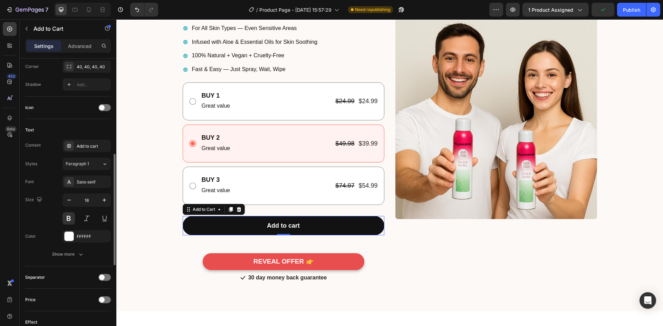
scroll to position [38, 0]
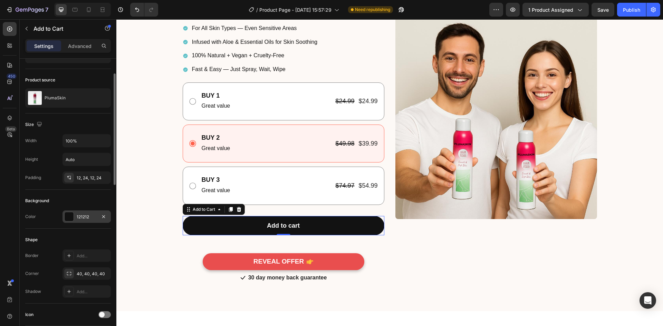
click at [69, 221] on div at bounding box center [69, 216] width 9 height 9
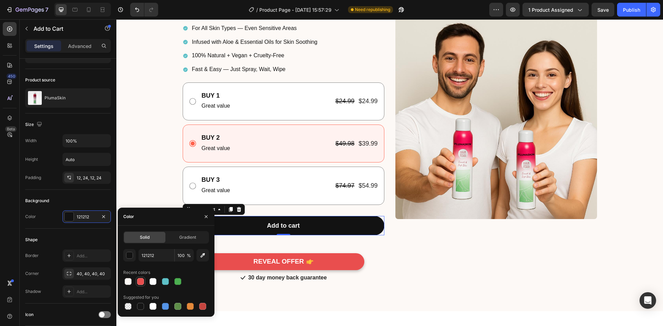
click at [139, 282] on div at bounding box center [140, 281] width 7 height 7
type input "E94E4E"
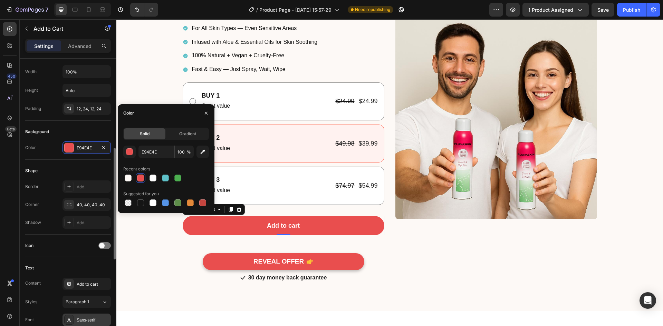
scroll to position [211, 0]
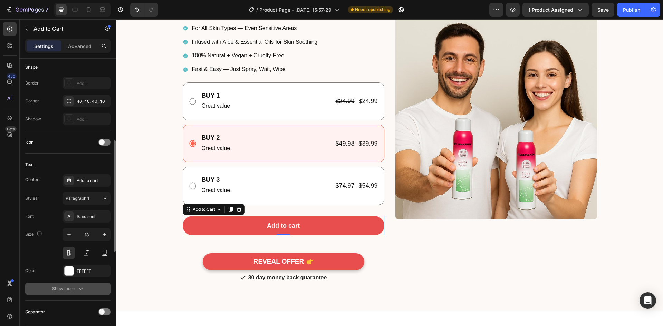
click at [81, 287] on icon "button" at bounding box center [80, 289] width 7 height 7
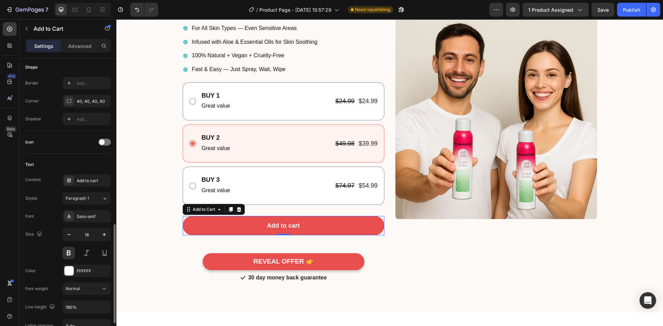
scroll to position [315, 0]
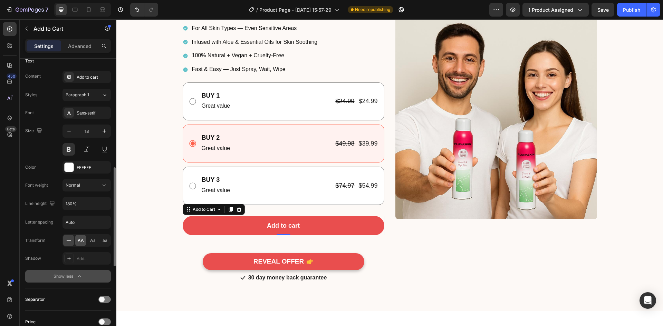
click at [83, 238] on span "AA" at bounding box center [81, 241] width 6 height 6
click at [233, 257] on link "REVEAL OFFER" at bounding box center [284, 262] width 162 height 17
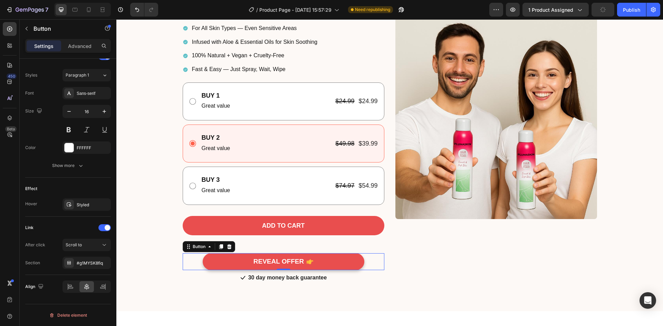
scroll to position [0, 0]
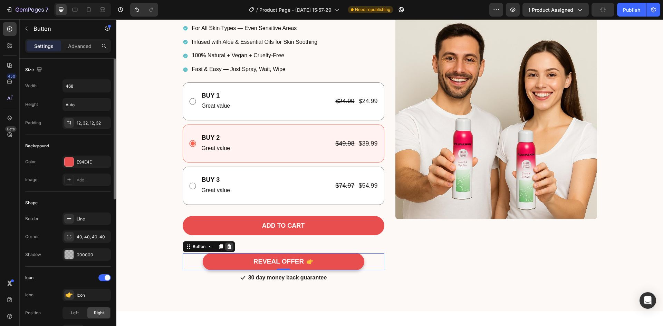
click at [227, 246] on icon at bounding box center [229, 247] width 4 height 5
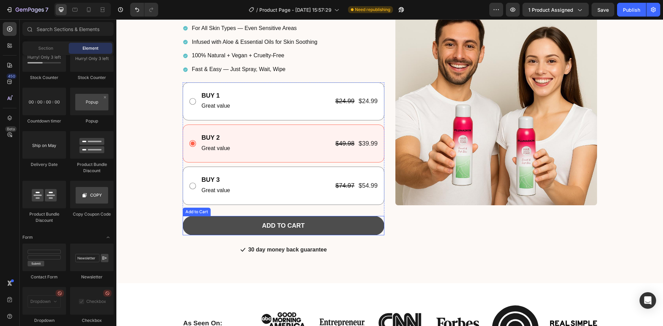
click at [249, 230] on button "Add to cart" at bounding box center [284, 225] width 202 height 19
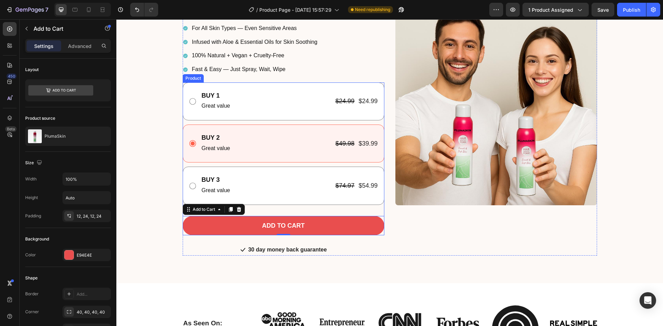
click at [263, 211] on div "BUY 1 Text Block Great value Text Block $24.99 Product Price Product Price $24.…" at bounding box center [284, 159] width 202 height 153
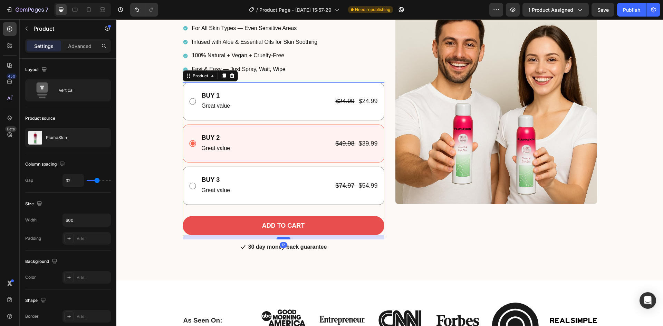
click at [282, 239] on div at bounding box center [284, 239] width 14 height 2
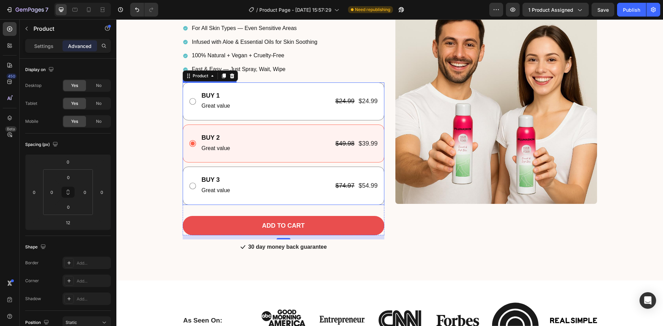
click at [257, 111] on div "BUY 1 Text Block Great value Text Block $24.99 Product Price Product Price $24.…" at bounding box center [290, 101] width 178 height 21
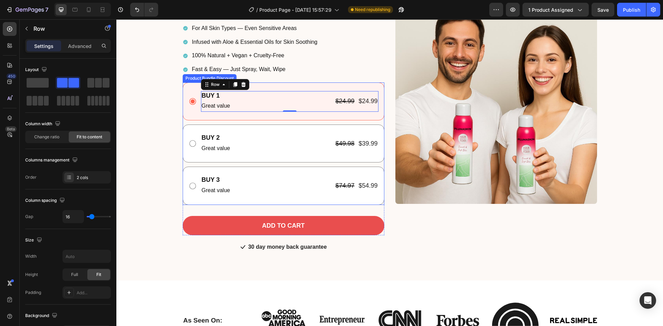
click at [274, 142] on div "BUY 2 Text Block Great value Text Block $49.98 Product Price Product Price $39.…" at bounding box center [290, 143] width 178 height 21
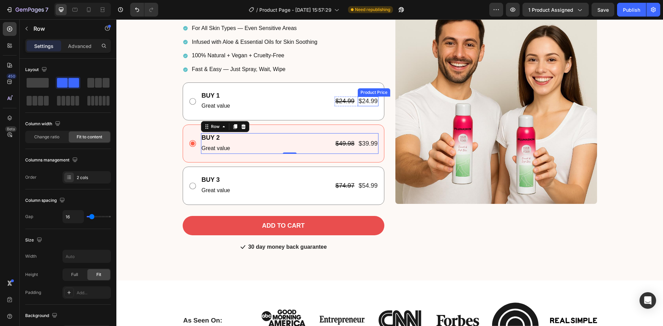
click at [364, 102] on div "$24.99" at bounding box center [368, 101] width 20 height 9
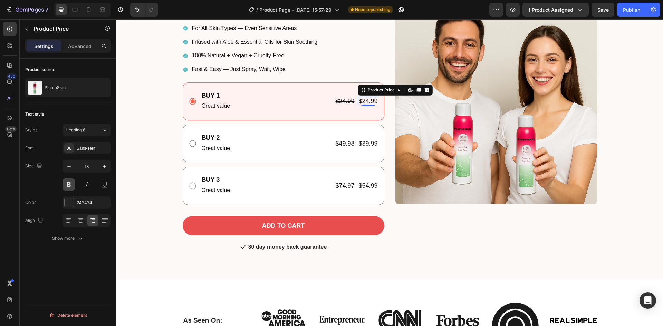
click at [67, 182] on button at bounding box center [69, 185] width 12 height 12
click at [365, 144] on div "$39.99" at bounding box center [368, 143] width 20 height 9
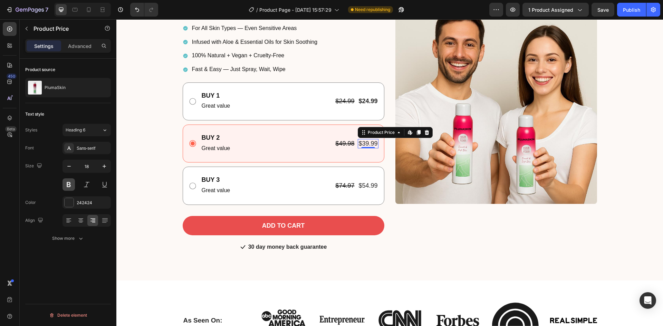
click at [63, 183] on button at bounding box center [69, 185] width 12 height 12
click at [366, 186] on div "$54.99" at bounding box center [368, 185] width 20 height 9
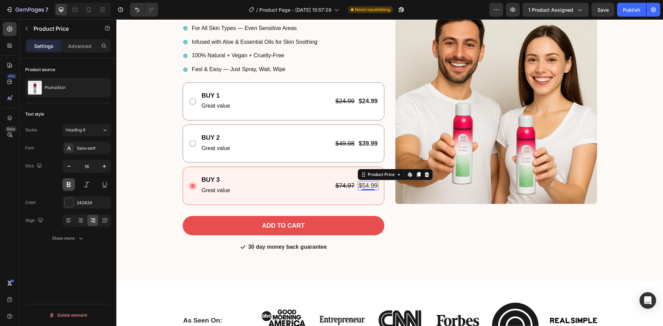
click at [65, 187] on button at bounding box center [69, 185] width 12 height 12
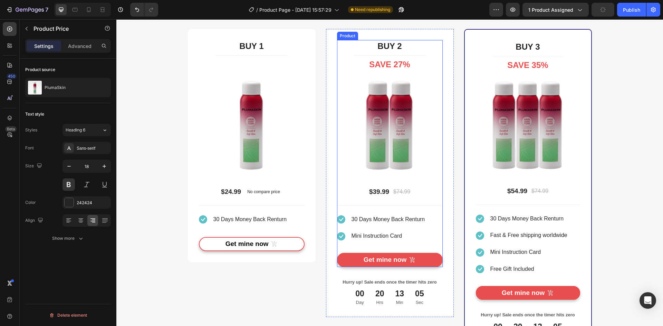
scroll to position [1956, 0]
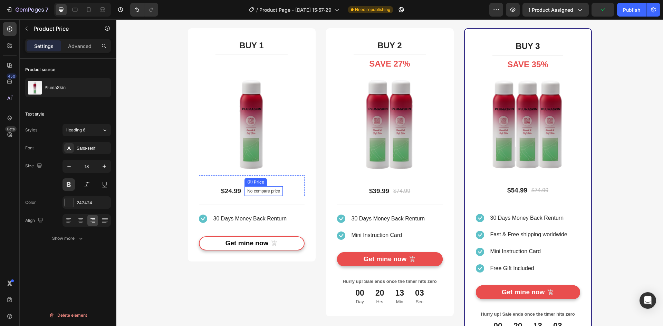
click at [266, 192] on p "No compare price" at bounding box center [263, 191] width 33 height 4
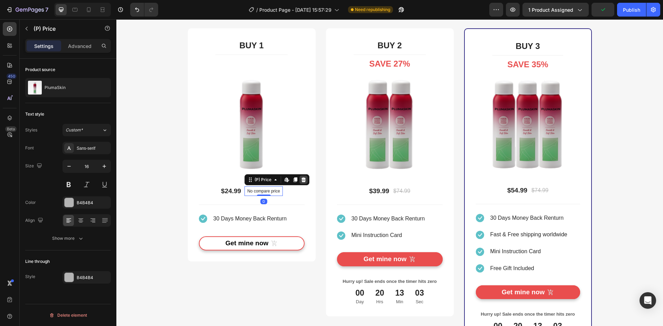
click at [302, 181] on icon at bounding box center [304, 180] width 6 height 6
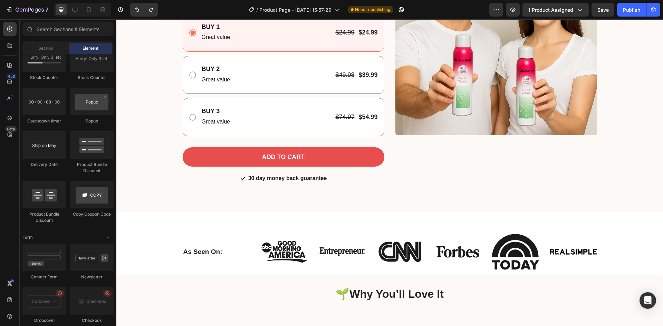
scroll to position [96, 0]
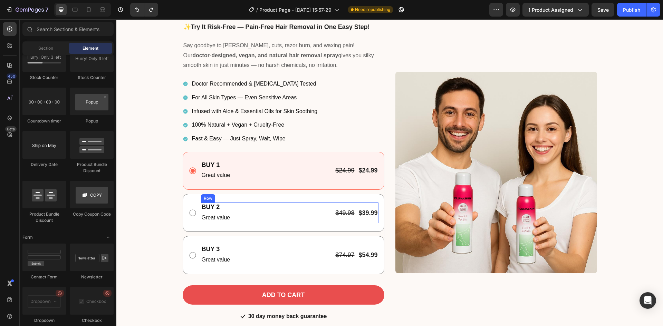
drag, startPoint x: 268, startPoint y: 208, endPoint x: 218, endPoint y: 207, distance: 50.1
click at [268, 208] on div "BUY 2 Text Block Great value Text Block $49.98 Product Price Product Price $39.…" at bounding box center [290, 213] width 178 height 21
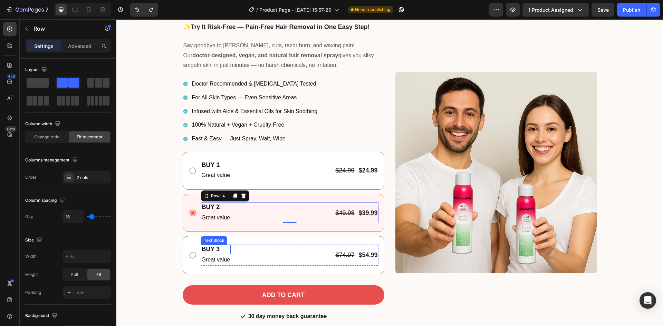
click at [203, 247] on p "BUY 3" at bounding box center [216, 250] width 29 height 8
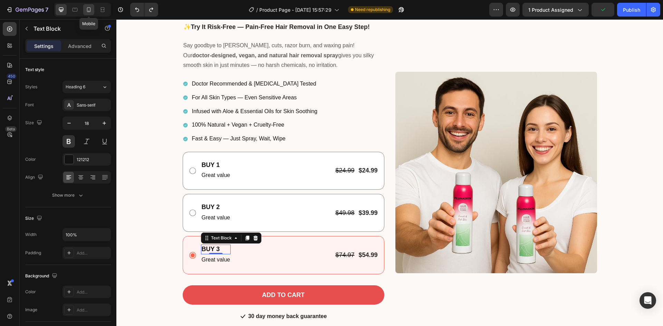
click at [89, 10] on icon at bounding box center [88, 9] width 7 height 7
type input "16"
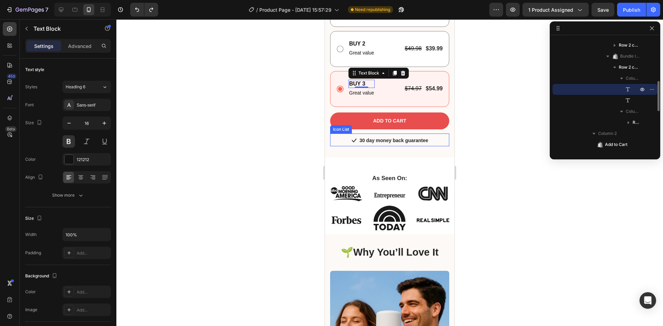
scroll to position [456, 0]
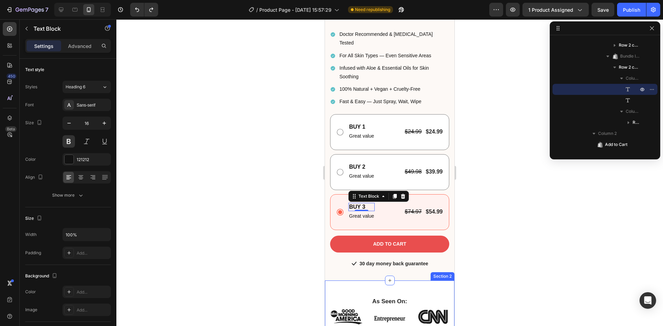
scroll to position [321, 0]
click at [362, 212] on p "Great value" at bounding box center [361, 216] width 25 height 9
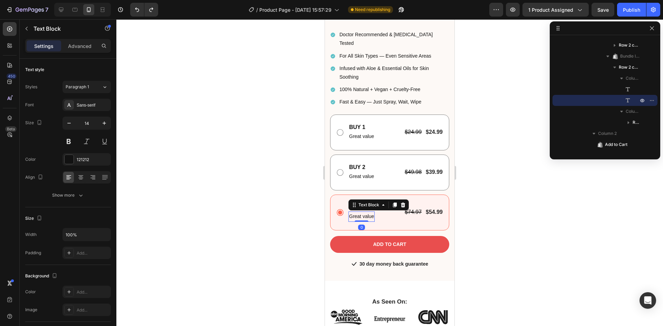
click at [363, 212] on p "Great value" at bounding box center [361, 216] width 25 height 9
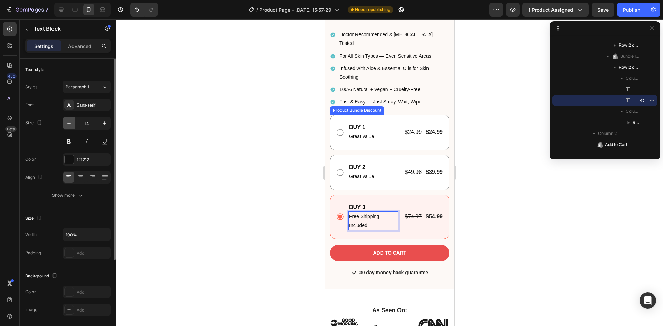
click at [65, 122] on button "button" at bounding box center [69, 123] width 12 height 12
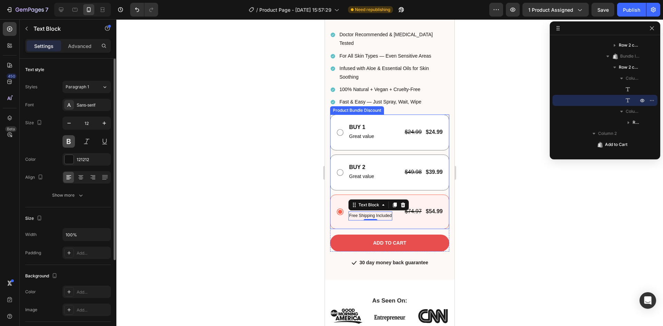
click at [71, 144] on button at bounding box center [69, 141] width 12 height 12
click at [72, 124] on icon "button" at bounding box center [69, 123] width 7 height 7
type input "11"
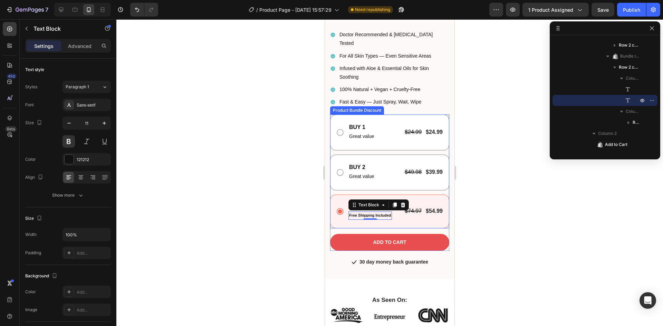
click at [206, 139] on div at bounding box center [389, 172] width 547 height 307
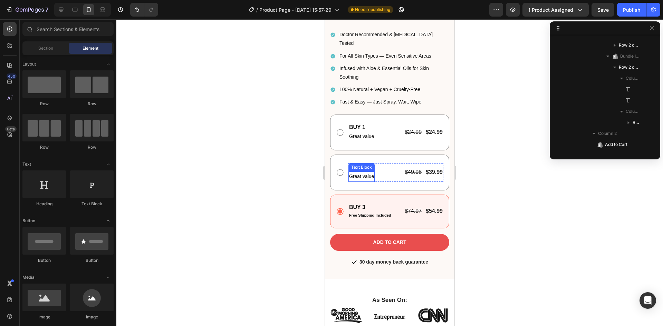
click at [359, 172] on p "Great value" at bounding box center [361, 176] width 25 height 9
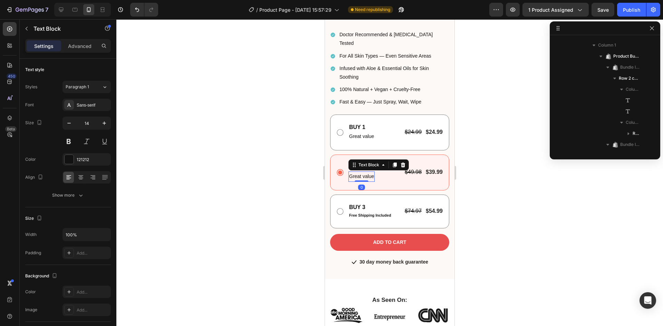
scroll to position [264, 0]
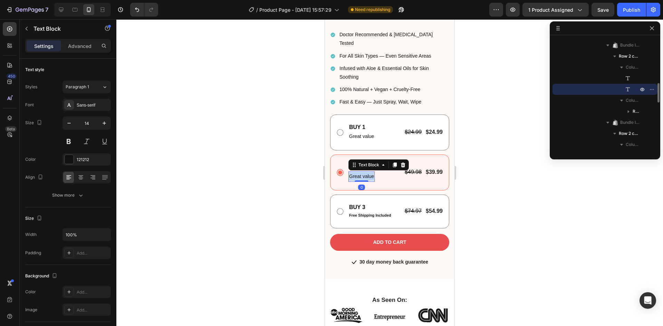
click at [359, 172] on p "Great value" at bounding box center [361, 176] width 25 height 9
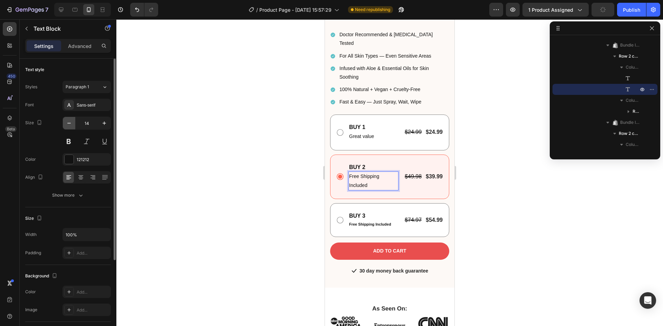
click at [68, 125] on icon "button" at bounding box center [69, 123] width 7 height 7
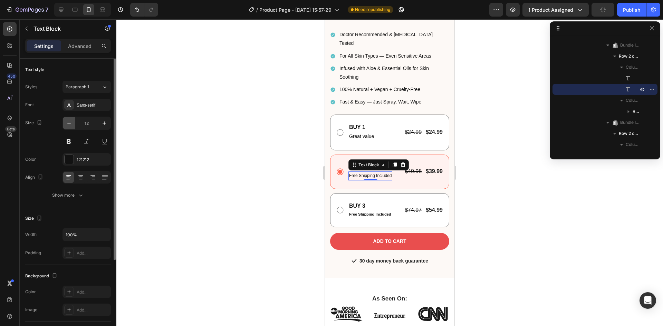
click at [68, 125] on icon "button" at bounding box center [69, 123] width 7 height 7
type input "11"
click at [68, 143] on button at bounding box center [69, 141] width 12 height 12
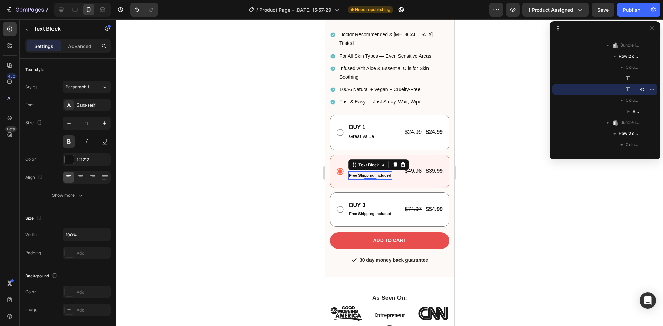
click at [286, 156] on div at bounding box center [389, 172] width 547 height 307
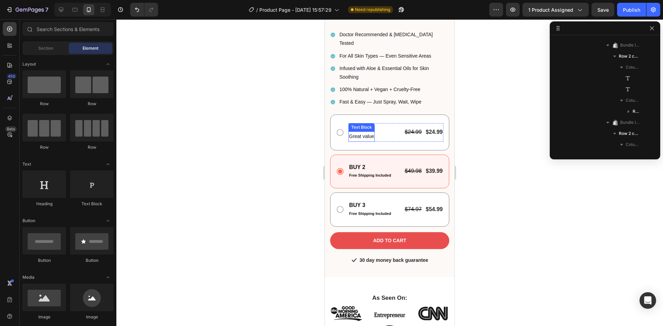
click at [364, 132] on p "Great value" at bounding box center [361, 136] width 25 height 9
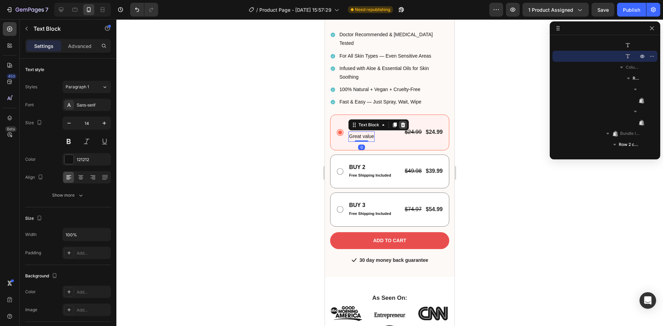
click at [404, 123] on icon at bounding box center [403, 125] width 4 height 5
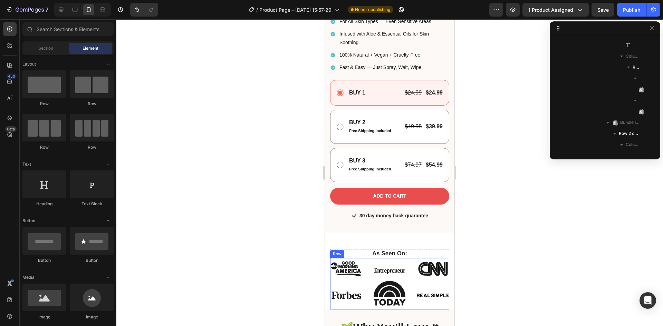
scroll to position [321, 0]
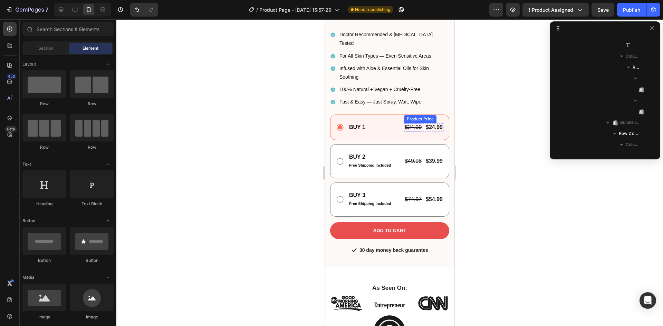
click at [407, 123] on div "$24.99" at bounding box center [413, 127] width 18 height 9
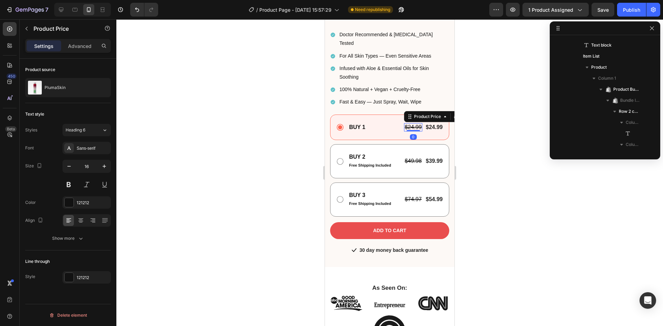
scroll to position [352, 0]
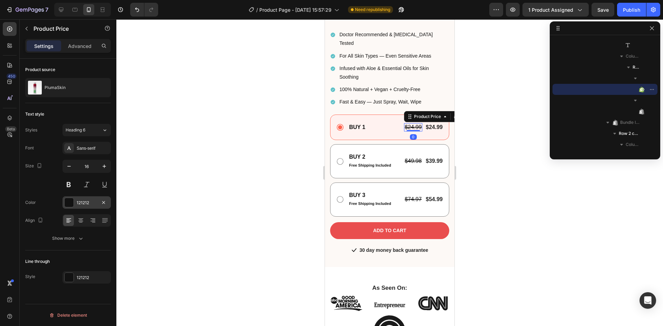
click at [68, 200] on div at bounding box center [69, 202] width 9 height 9
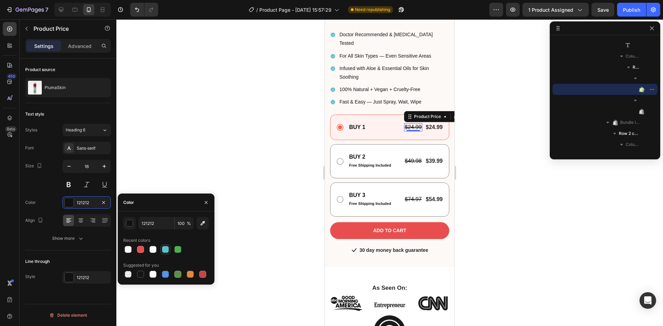
click at [163, 249] on div at bounding box center [165, 249] width 7 height 7
type input "5EC1C8"
click at [406, 157] on div "$49.98" at bounding box center [413, 161] width 18 height 9
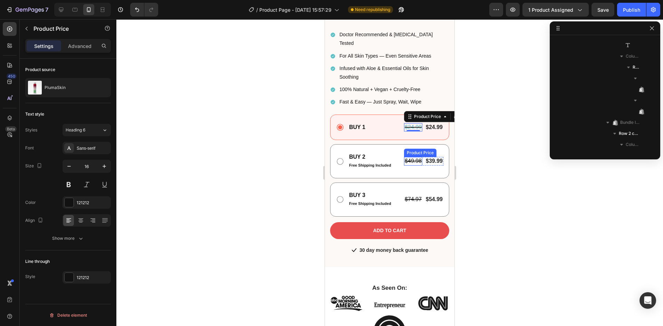
scroll to position [474, 0]
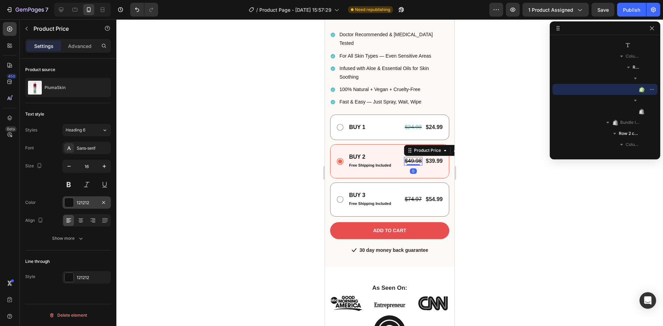
click at [67, 202] on div at bounding box center [69, 202] width 9 height 9
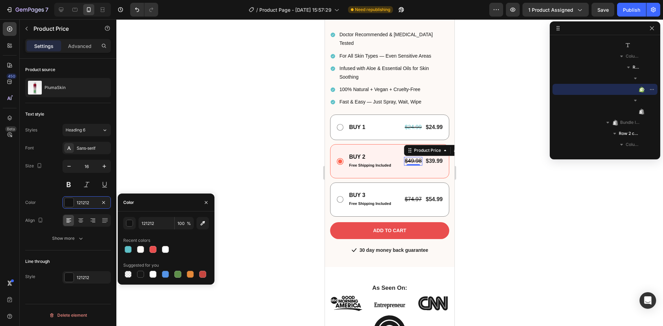
drag, startPoint x: 129, startPoint y: 249, endPoint x: 231, endPoint y: 193, distance: 117.0
click at [129, 249] on div at bounding box center [128, 249] width 7 height 7
type input "5EC1C8"
click at [410, 196] on div "$74.97" at bounding box center [413, 200] width 18 height 9
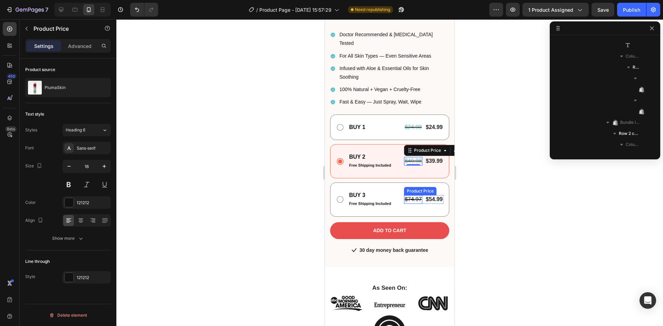
scroll to position [595, 0]
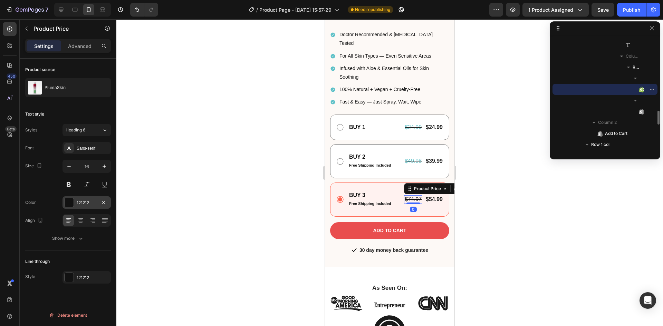
click at [68, 201] on div at bounding box center [69, 202] width 9 height 9
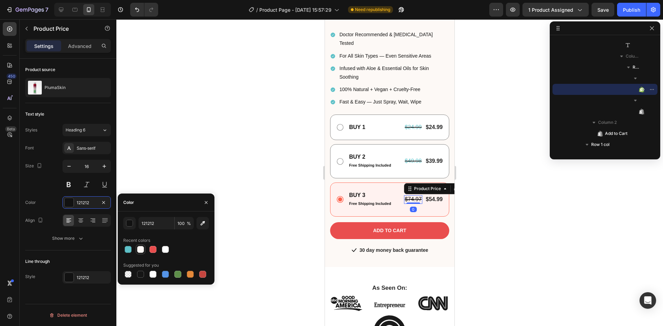
drag, startPoint x: 130, startPoint y: 254, endPoint x: 137, endPoint y: 253, distance: 7.6
click at [130, 253] on div at bounding box center [128, 250] width 8 height 8
type input "5EC1C8"
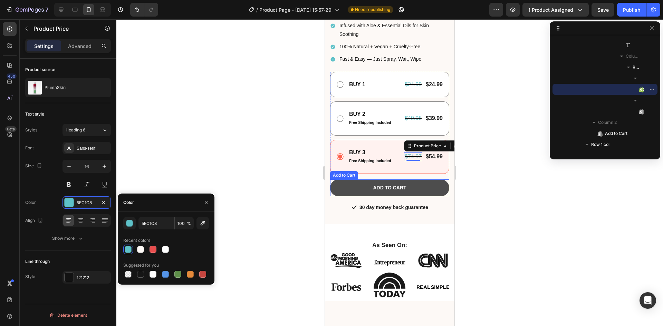
scroll to position [286, 0]
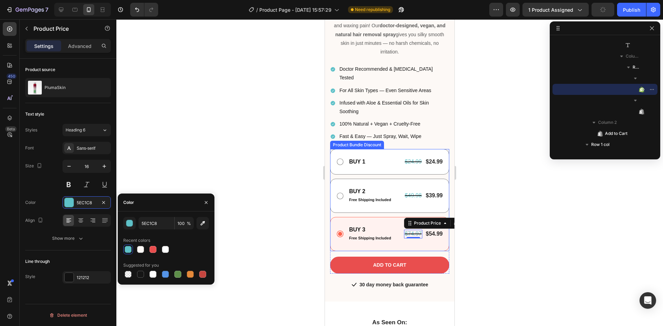
click at [349, 149] on div "BUY 1 Text Block $24.99 Product Price Product Price $24.99 Product Price Produc…" at bounding box center [389, 162] width 119 height 26
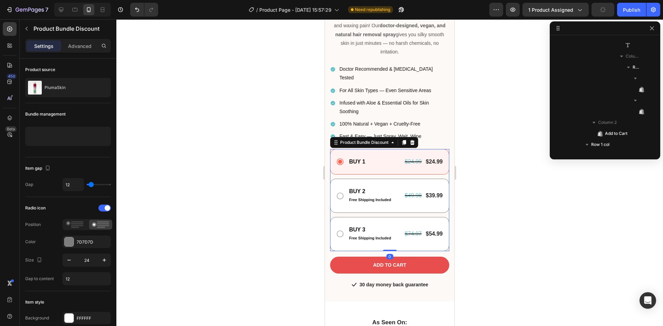
scroll to position [264, 0]
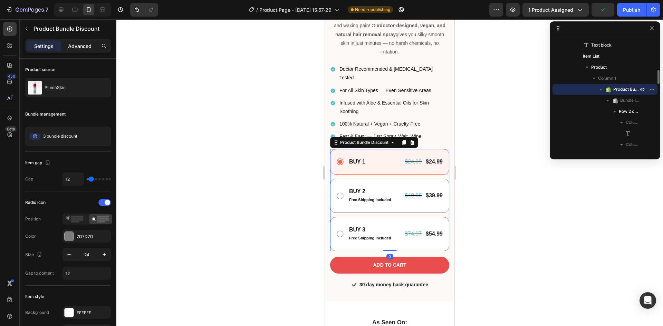
click at [78, 49] on p "Advanced" at bounding box center [79, 45] width 23 height 7
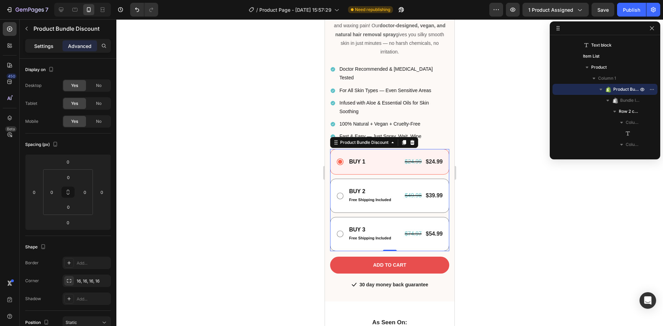
drag, startPoint x: 39, startPoint y: 47, endPoint x: 79, endPoint y: 199, distance: 156.9
click at [40, 47] on p "Settings" at bounding box center [43, 45] width 19 height 7
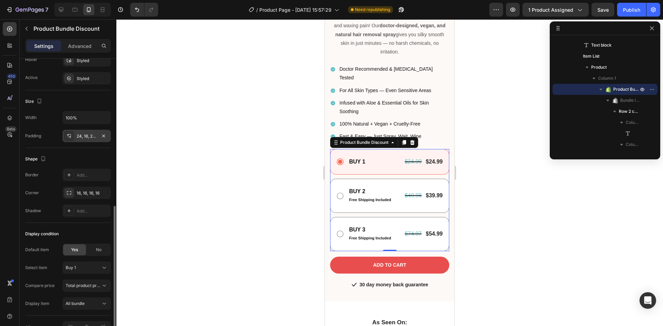
scroll to position [386, 0]
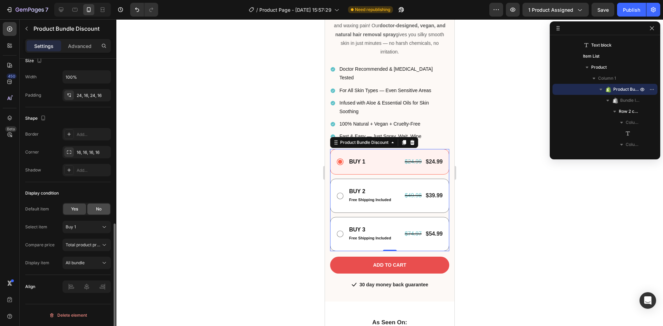
click at [95, 209] on div "No" at bounding box center [98, 209] width 23 height 11
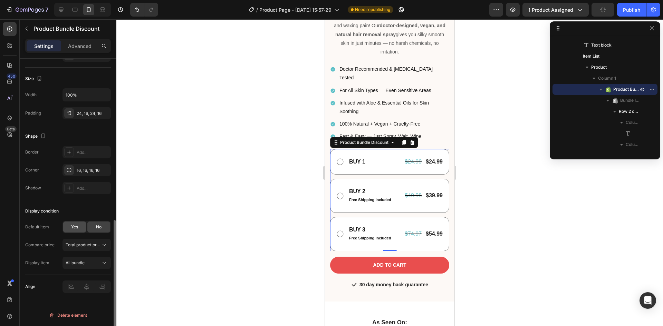
click at [73, 228] on span "Yes" at bounding box center [74, 227] width 7 height 6
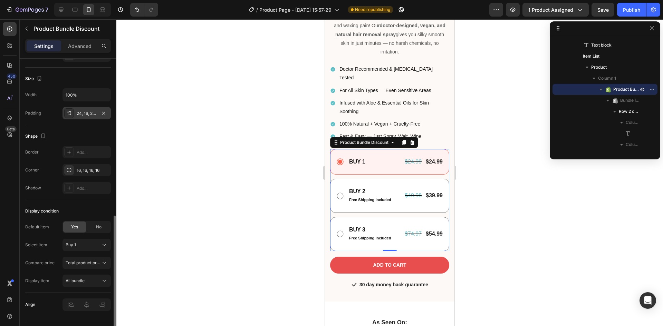
click at [82, 109] on div "24, 16, 24, 16" at bounding box center [87, 113] width 48 height 12
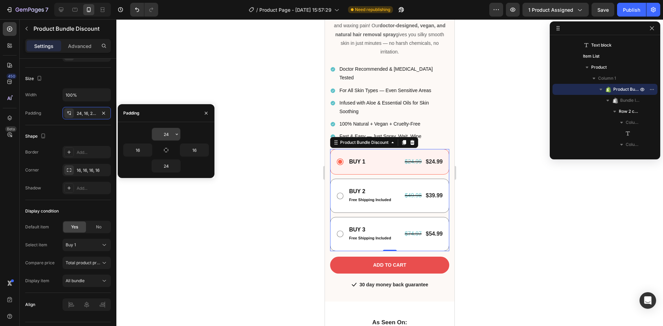
click at [165, 137] on input "24" at bounding box center [166, 134] width 28 height 12
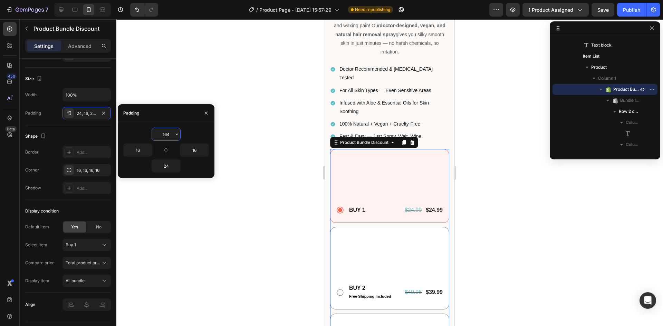
click at [165, 137] on input "164" at bounding box center [166, 134] width 28 height 12
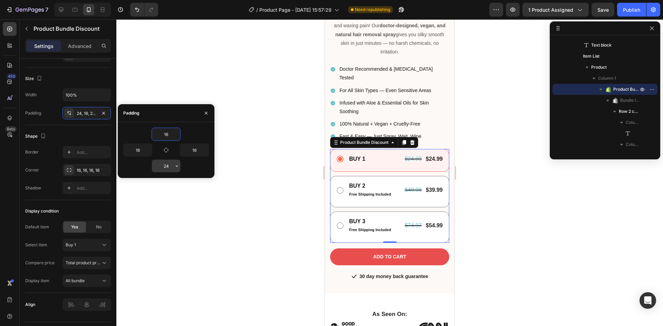
type input "16"
click at [163, 166] on input "24" at bounding box center [166, 166] width 28 height 12
type input "16"
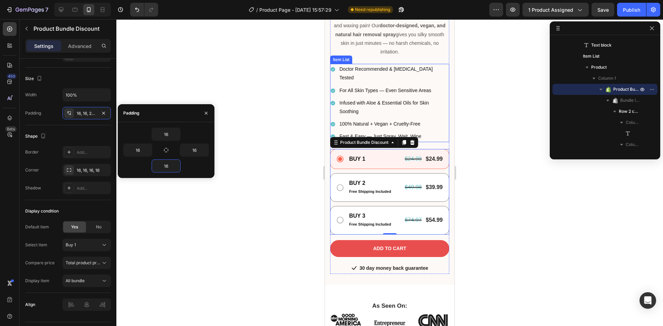
click at [425, 75] on div "Doctor Recommended & Dermatologist Tested For All Skin Types — Even Sensitive A…" at bounding box center [389, 103] width 119 height 78
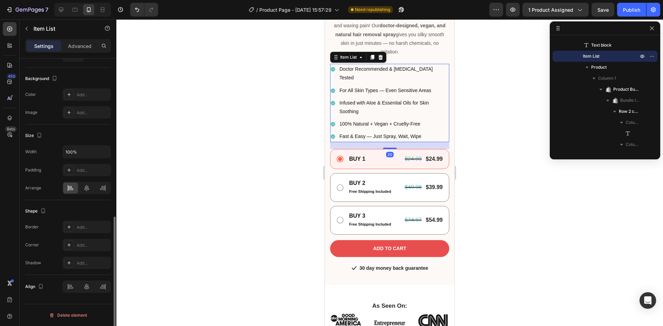
scroll to position [0, 0]
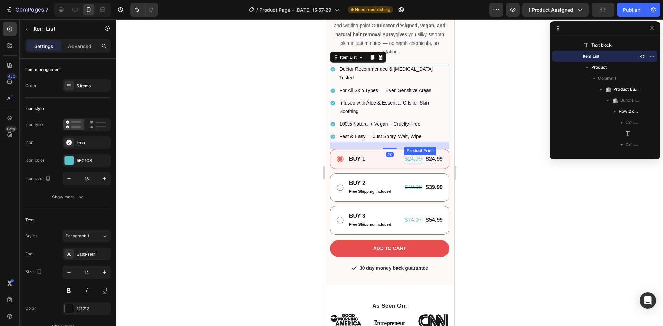
click at [404, 155] on div "$24.99" at bounding box center [413, 159] width 18 height 9
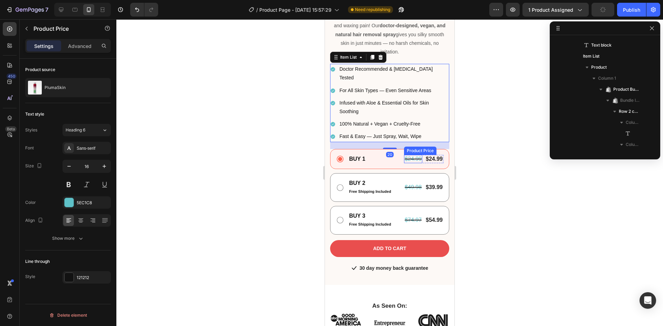
scroll to position [352, 0]
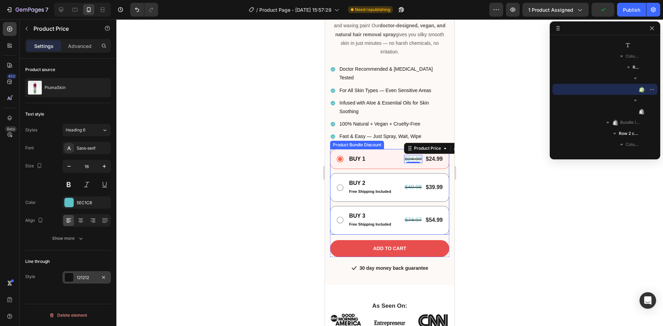
click at [68, 275] on div at bounding box center [69, 277] width 9 height 9
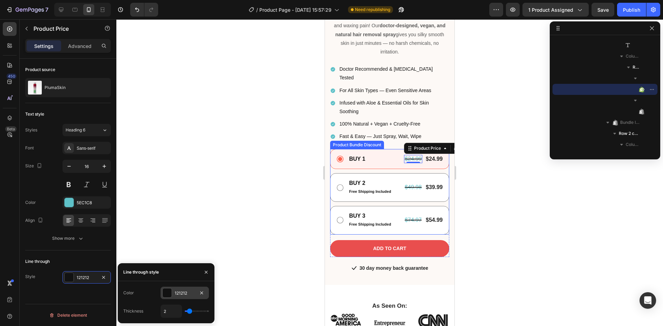
click at [164, 291] on div at bounding box center [167, 293] width 9 height 9
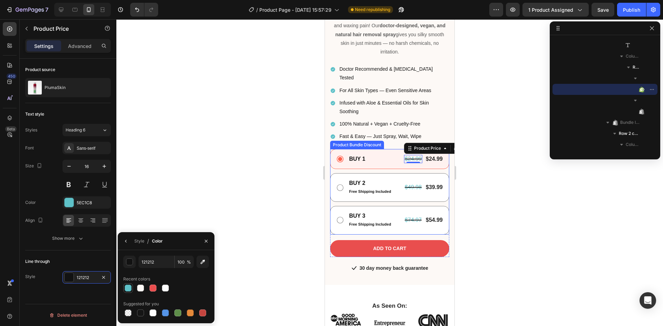
click at [126, 288] on div at bounding box center [128, 288] width 7 height 7
type input "5EC1C8"
click at [406, 183] on div "$49.98" at bounding box center [413, 187] width 18 height 9
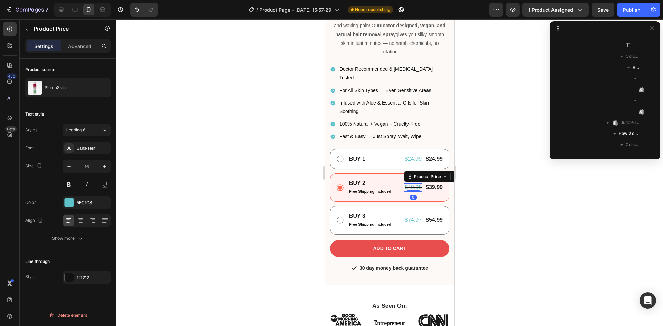
scroll to position [474, 0]
click at [61, 273] on div "Style 121212" at bounding box center [68, 278] width 86 height 12
click at [69, 276] on div at bounding box center [69, 277] width 9 height 9
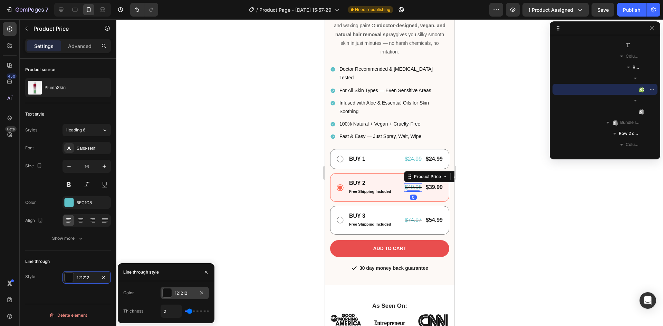
click at [167, 292] on div at bounding box center [167, 293] width 9 height 9
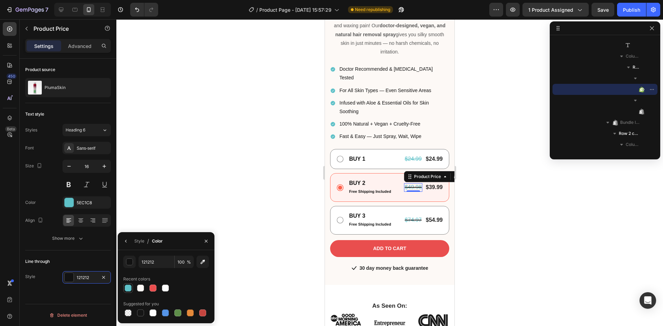
click at [129, 291] on div at bounding box center [128, 288] width 7 height 7
type input "5EC1C8"
click at [406, 216] on div "$74.97" at bounding box center [413, 220] width 18 height 9
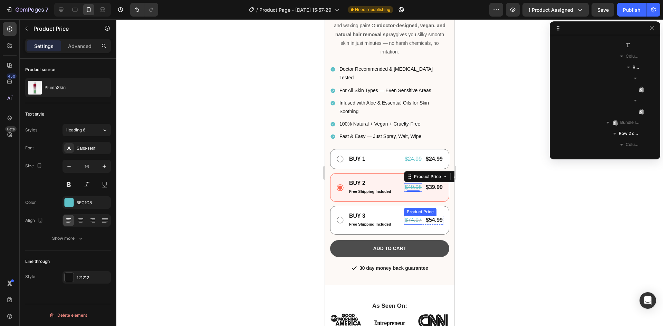
scroll to position [595, 0]
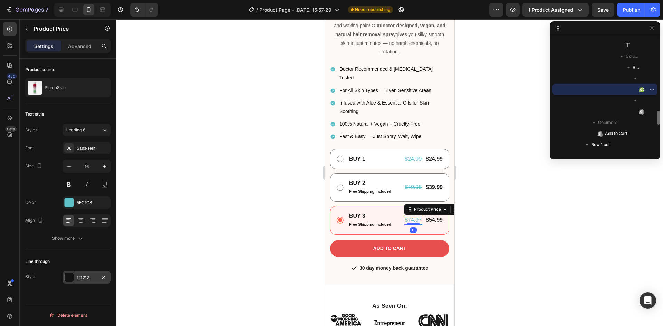
click at [72, 277] on div at bounding box center [69, 277] width 9 height 9
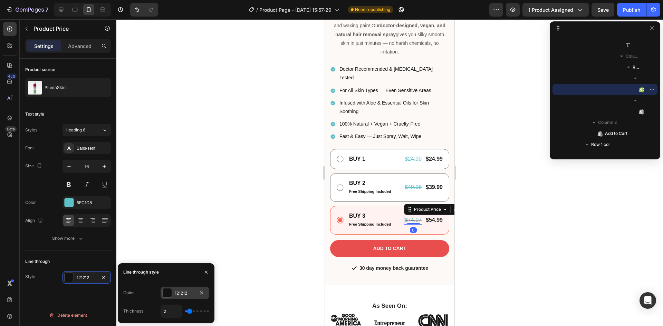
click at [170, 294] on div at bounding box center [167, 293] width 9 height 9
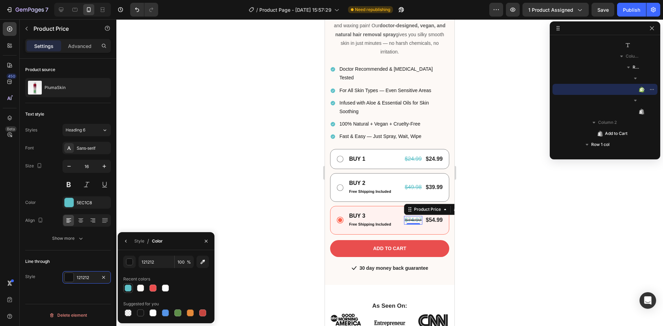
click at [131, 291] on div at bounding box center [128, 288] width 7 height 7
type input "5EC1C8"
click at [391, 120] on p "100% Natural + Vegan + Cruelty-Free" at bounding box center [394, 124] width 109 height 9
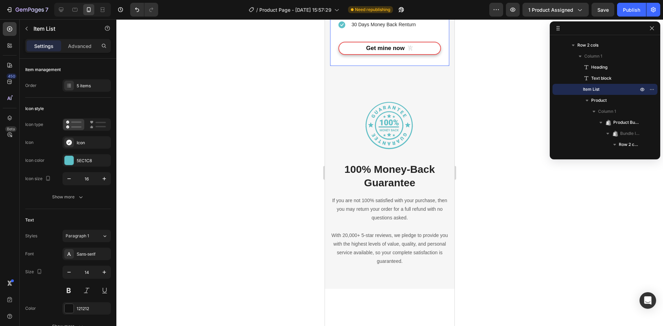
scroll to position [3178, 0]
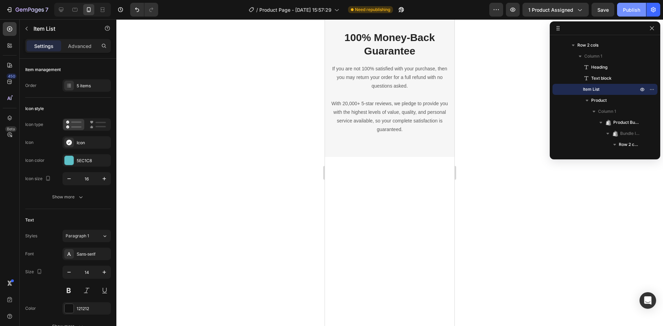
click at [621, 10] on button "Publish" at bounding box center [631, 10] width 29 height 14
click at [58, 8] on icon at bounding box center [61, 9] width 7 height 7
type input "16"
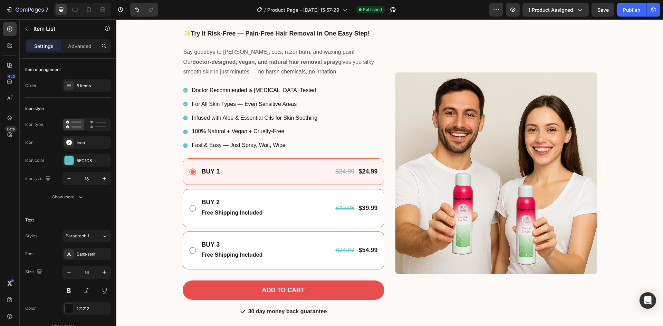
scroll to position [55, 0]
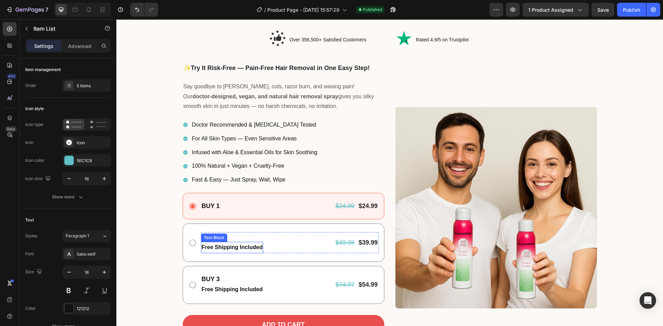
click at [245, 250] on p "Free Shipping Included" at bounding box center [232, 248] width 61 height 10
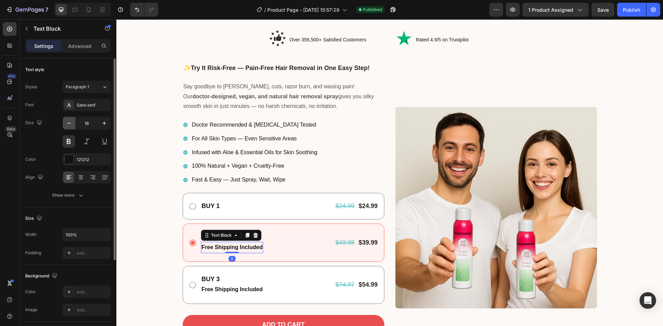
click at [70, 123] on icon "button" at bounding box center [69, 123] width 7 height 7
type input "14"
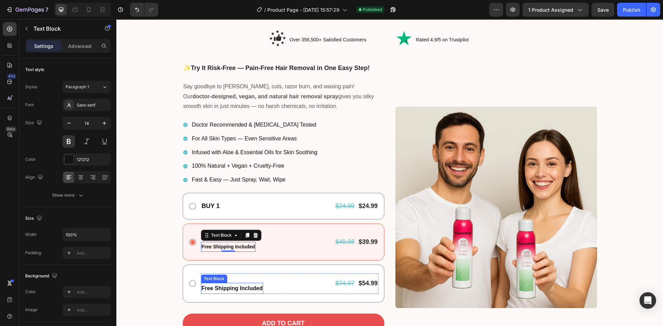
click at [239, 290] on p "Free Shipping Included" at bounding box center [232, 289] width 61 height 10
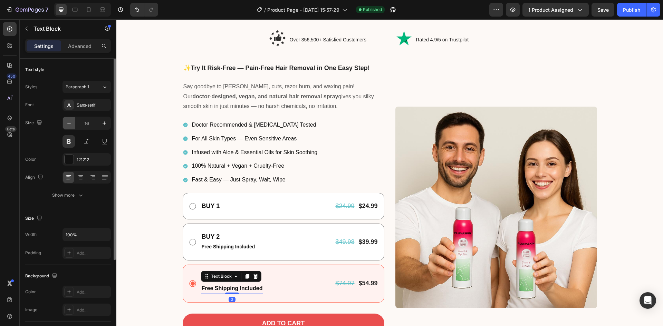
click at [69, 124] on icon "button" at bounding box center [69, 123] width 7 height 7
click at [70, 124] on icon "button" at bounding box center [69, 123] width 7 height 7
type input "14"
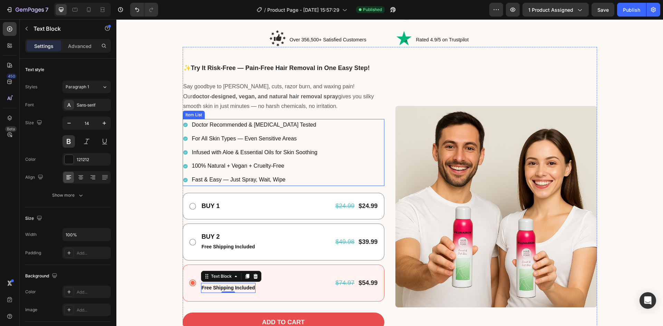
click at [282, 169] on p "100% Natural + Vegan + Cruelty-Free" at bounding box center [255, 166] width 126 height 10
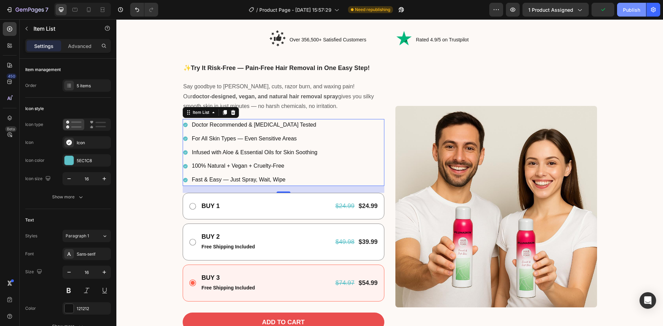
click at [631, 10] on div "Publish" at bounding box center [631, 9] width 17 height 7
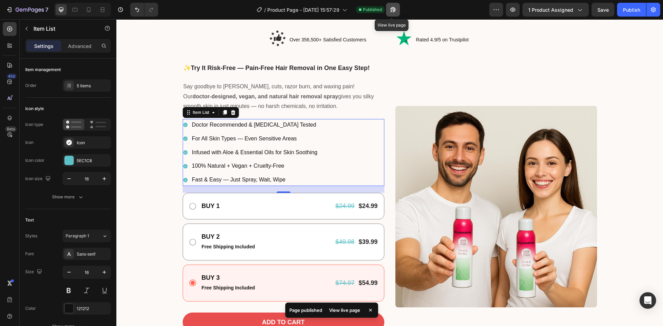
click at [390, 13] on button "button" at bounding box center [393, 10] width 14 height 14
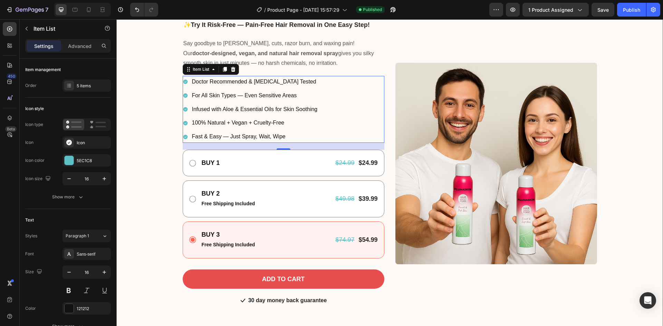
scroll to position [158, 0]
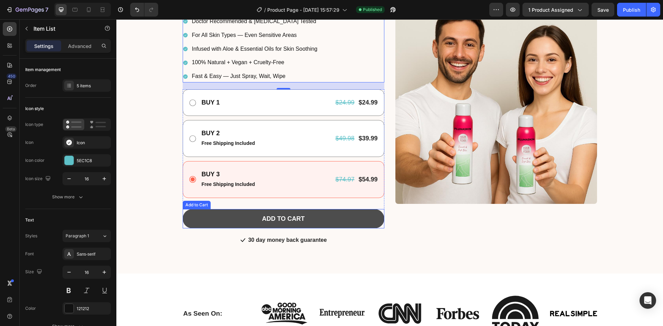
click at [227, 217] on button "Add to cart" at bounding box center [284, 218] width 202 height 19
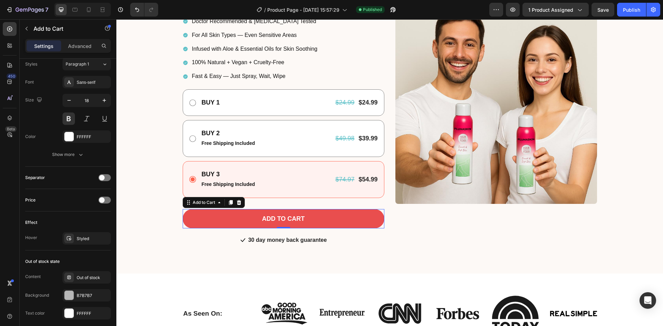
scroll to position [453, 0]
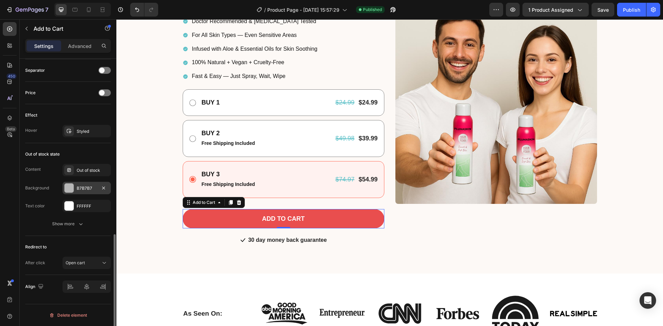
click at [67, 187] on div at bounding box center [69, 188] width 9 height 9
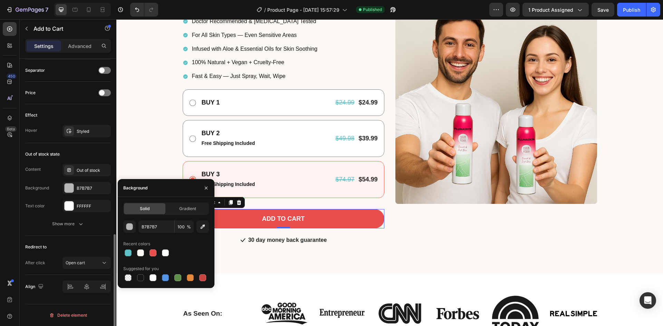
click at [40, 145] on div "Out of stock state Content Out of stock Background B7B7B7 Text color FFFFFF Sho…" at bounding box center [68, 189] width 86 height 93
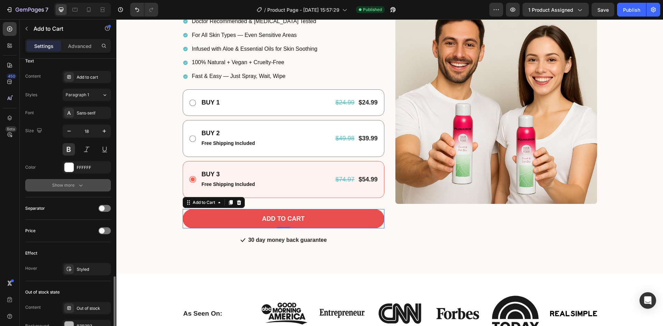
scroll to position [384, 0]
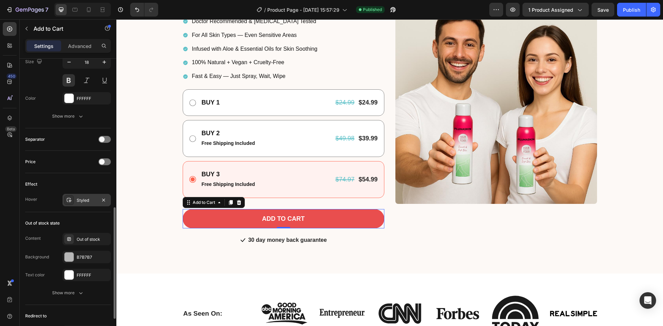
click at [74, 202] on div at bounding box center [69, 201] width 10 height 10
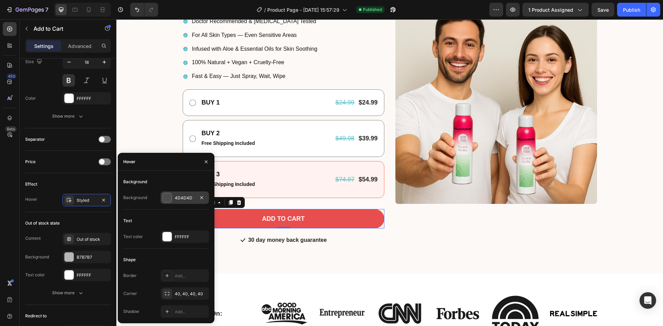
click at [167, 197] on div at bounding box center [167, 197] width 9 height 9
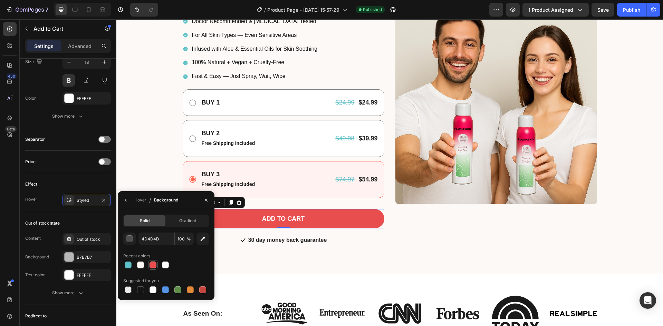
click at [152, 264] on div at bounding box center [153, 265] width 7 height 7
type input "E94E4E"
click at [65, 179] on div "Effect" at bounding box center [68, 184] width 86 height 11
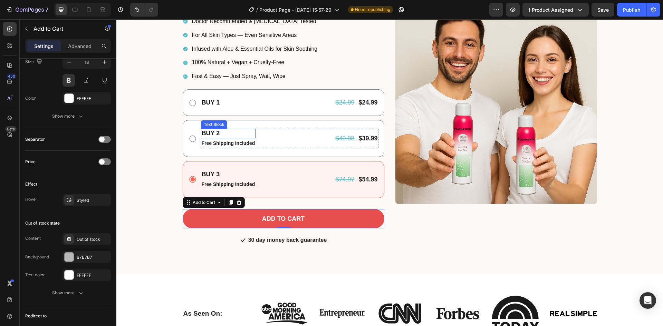
click at [213, 135] on p "BUY 2" at bounding box center [229, 134] width 54 height 8
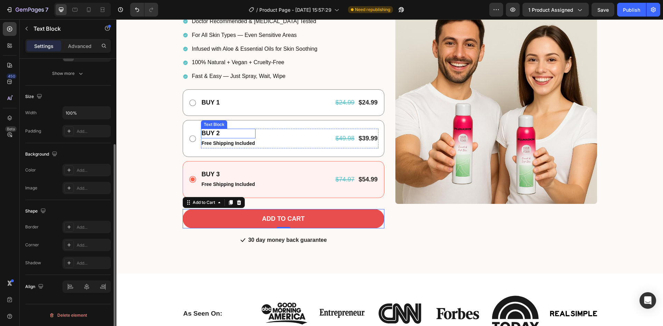
scroll to position [0, 0]
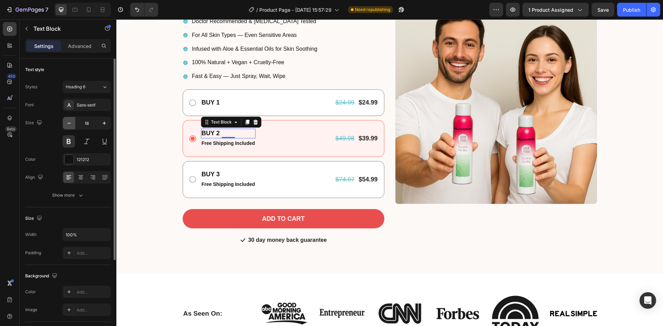
click at [72, 122] on icon "button" at bounding box center [69, 123] width 7 height 7
type input "17"
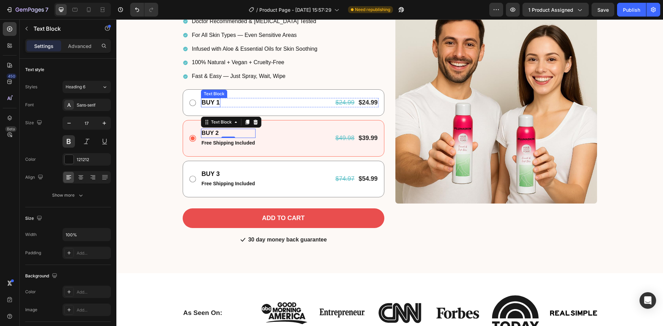
click at [205, 102] on p "BUY 1" at bounding box center [211, 103] width 18 height 8
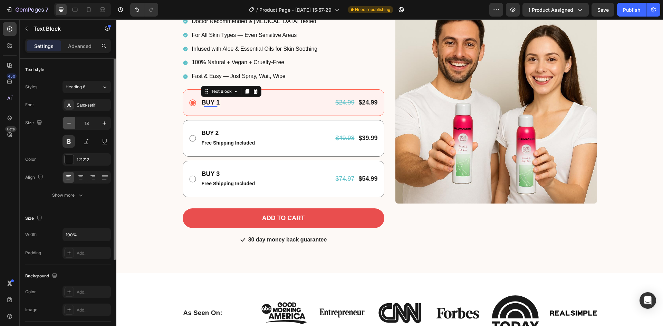
click at [70, 125] on icon "button" at bounding box center [69, 123] width 7 height 7
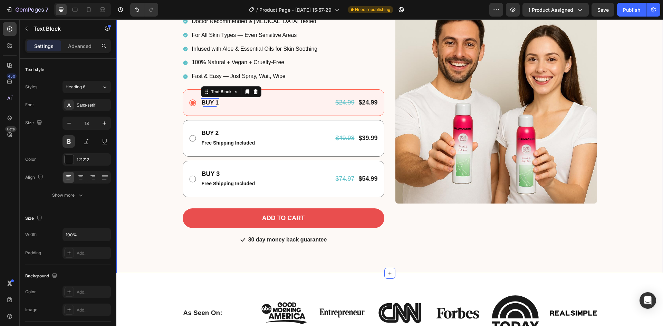
type input "17"
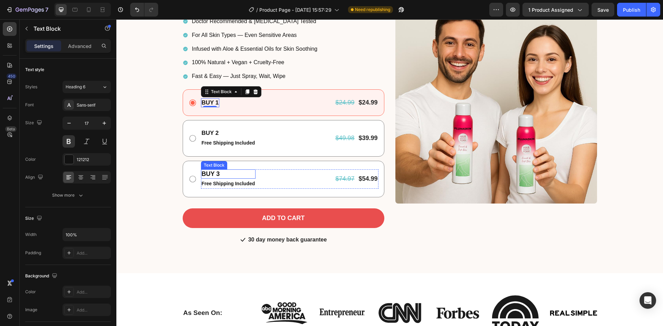
click at [220, 173] on p "BUY 3" at bounding box center [229, 174] width 54 height 8
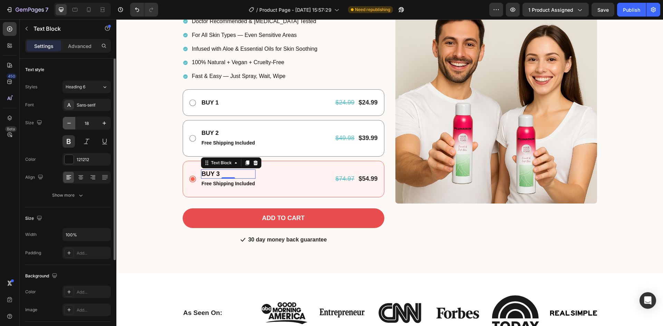
click at [72, 125] on icon "button" at bounding box center [69, 123] width 7 height 7
type input "17"
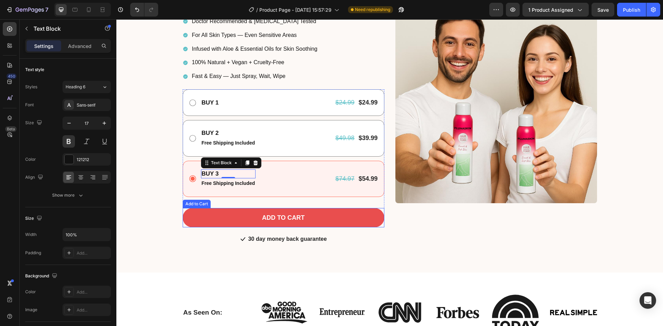
click at [203, 216] on button "Add to cart" at bounding box center [284, 217] width 202 height 19
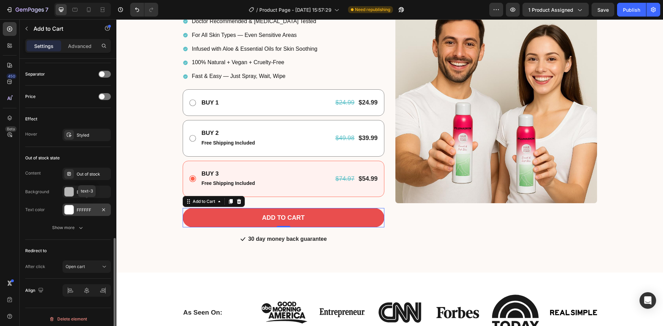
scroll to position [453, 0]
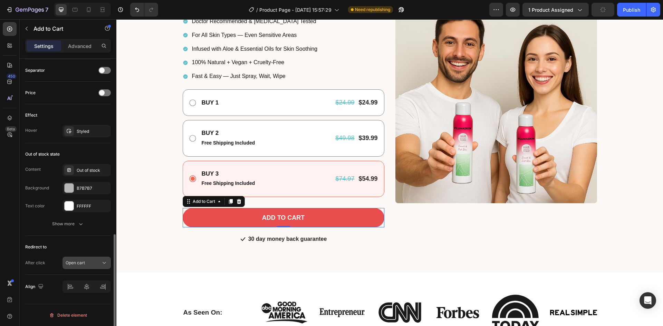
click at [83, 266] on div "Open cart" at bounding box center [87, 263] width 42 height 7
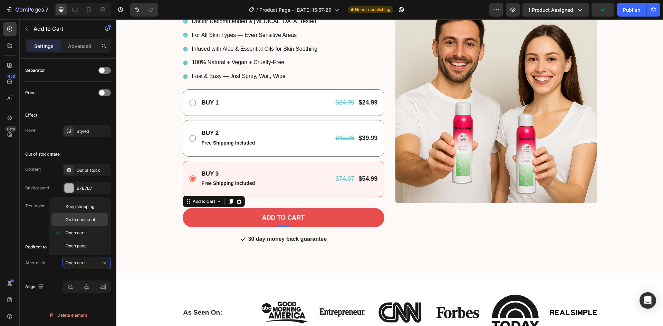
click at [81, 220] on span "Go to checkout" at bounding box center [81, 220] width 30 height 6
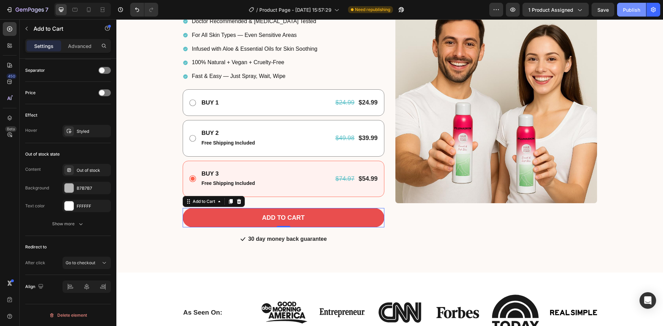
click at [628, 8] on div "Publish" at bounding box center [631, 9] width 17 height 7
click at [89, 269] on button "Go to checkout" at bounding box center [87, 263] width 48 height 12
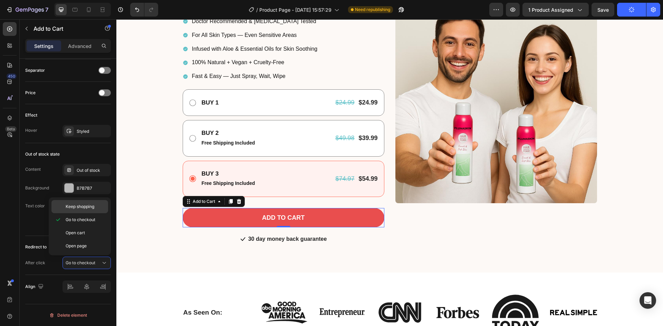
click at [86, 210] on div "Keep shopping" at bounding box center [79, 206] width 57 height 13
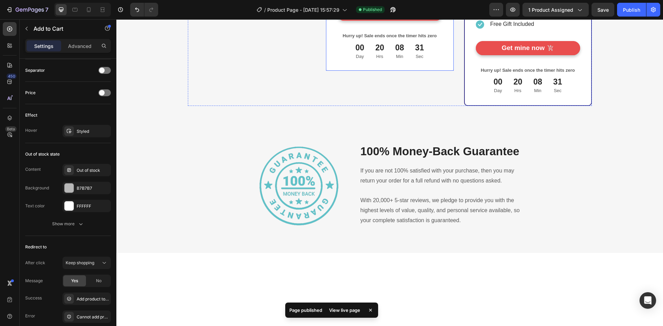
scroll to position [2024, 0]
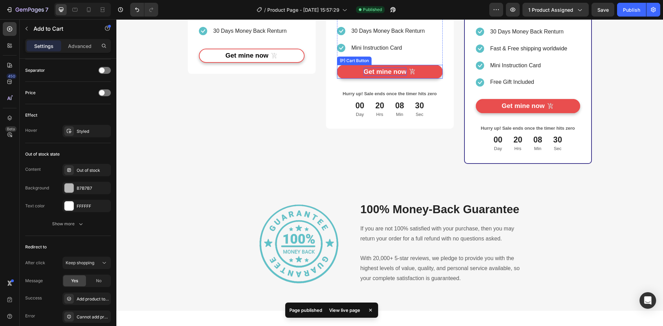
click at [365, 76] on div "Get mine now" at bounding box center [385, 72] width 43 height 9
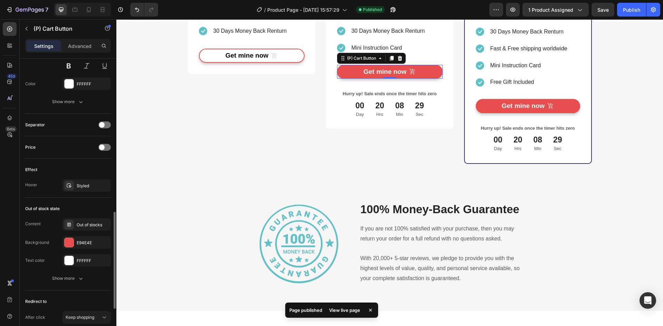
scroll to position [561, 0]
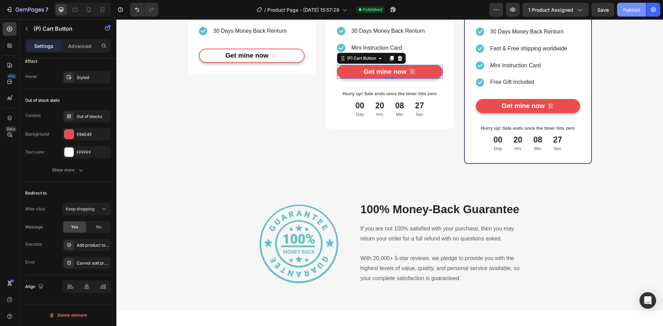
click at [630, 15] on button "Publish" at bounding box center [631, 10] width 29 height 14
click at [500, 88] on ul "Icon 30 Days Money Back Renturn Text block Icon Fast & Free shipping worldwide …" at bounding box center [522, 57] width 92 height 62
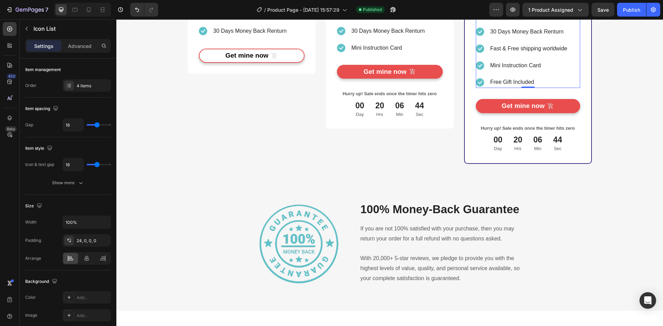
click at [516, 5] on icon at bounding box center [518, 2] width 4 height 5
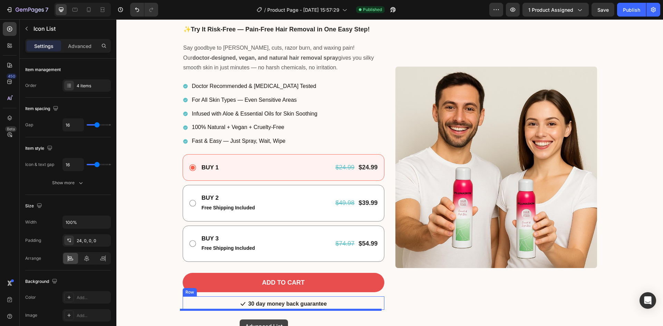
scroll to position [110, 0]
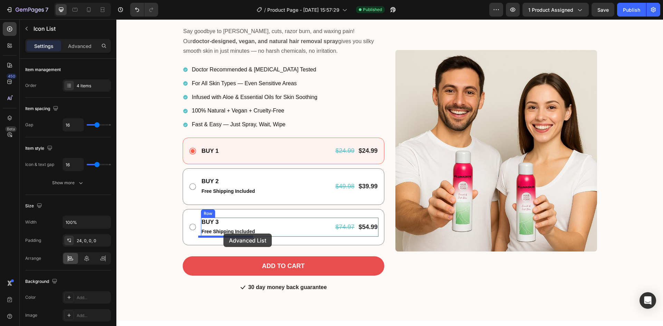
drag, startPoint x: 484, startPoint y: 185, endPoint x: 264, endPoint y: 236, distance: 225.5
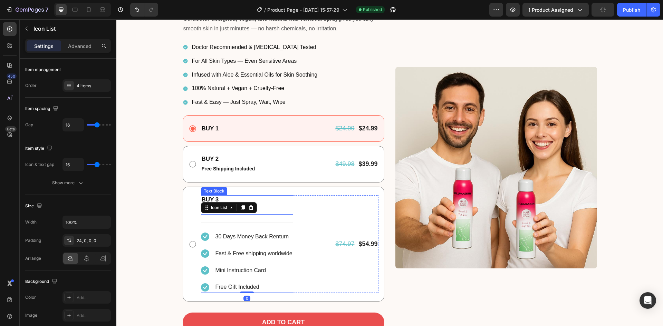
scroll to position [144, 0]
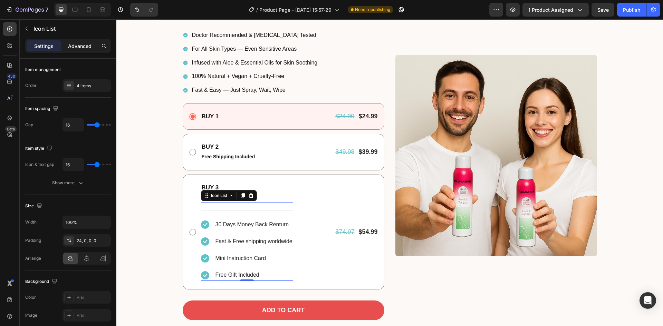
click at [79, 49] on p "Advanced" at bounding box center [79, 45] width 23 height 7
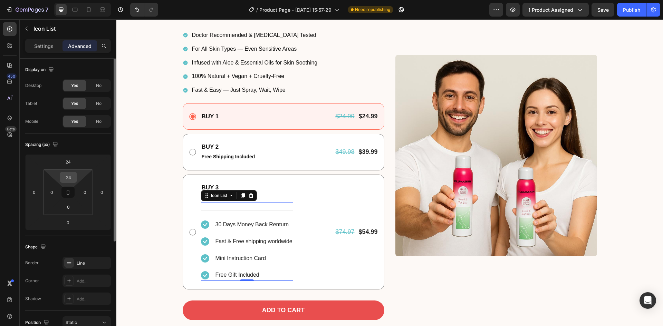
click at [70, 179] on input "24" at bounding box center [68, 177] width 14 height 10
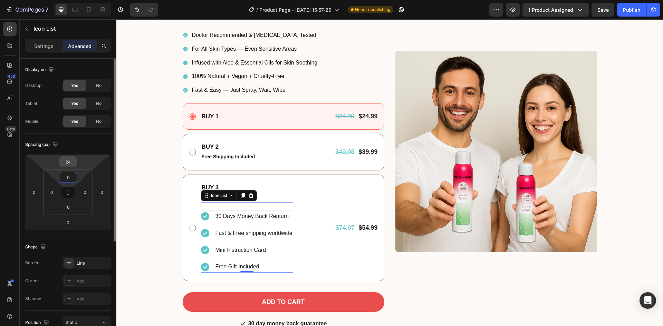
type input "0"
click at [67, 164] on input "24" at bounding box center [68, 162] width 14 height 10
type input "0"
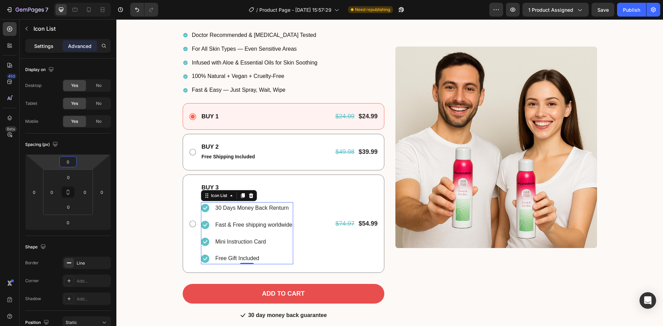
click at [45, 48] on p "Settings" at bounding box center [43, 45] width 19 height 7
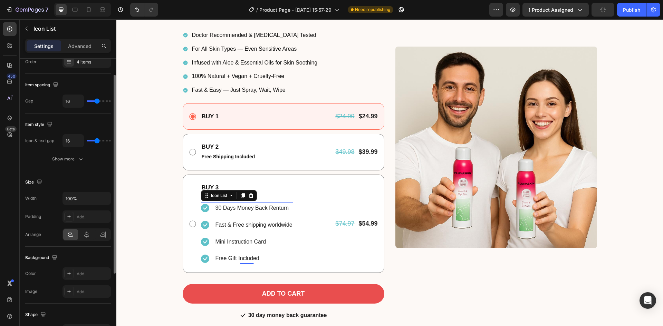
scroll to position [0, 0]
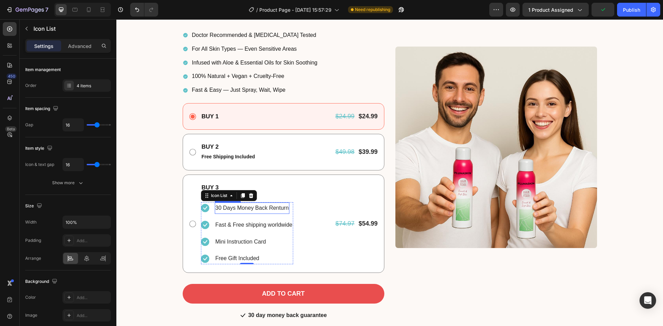
click at [221, 211] on p "30 Days Money Back Renturn" at bounding box center [253, 208] width 74 height 10
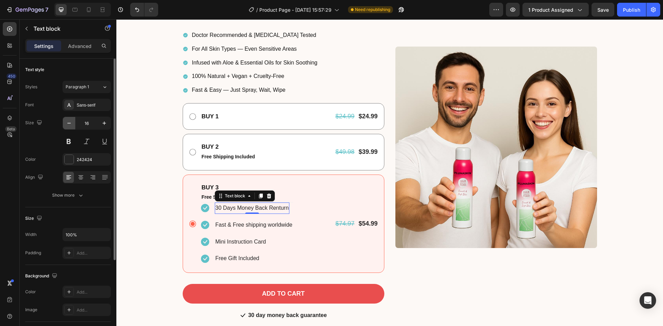
click at [69, 125] on icon "button" at bounding box center [69, 123] width 7 height 7
click at [69, 126] on icon "button" at bounding box center [69, 123] width 7 height 7
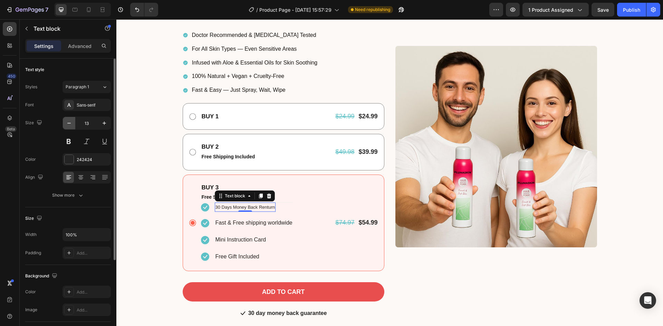
click at [69, 126] on icon "button" at bounding box center [69, 123] width 7 height 7
type input "12"
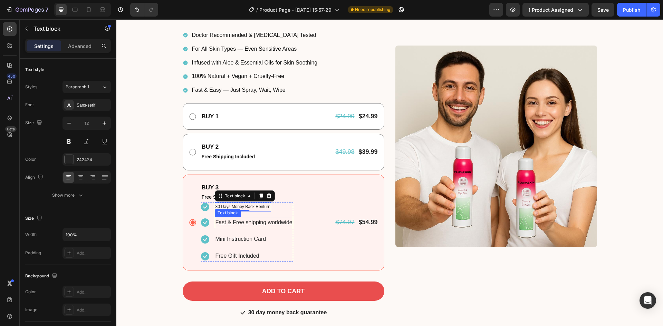
click at [221, 224] on p "Fast & Free shipping worldwide" at bounding box center [254, 223] width 77 height 10
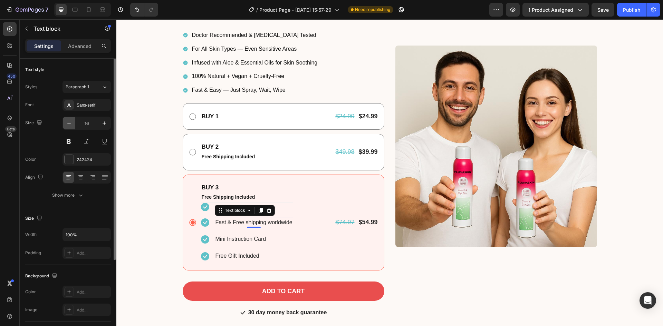
click at [69, 125] on icon "button" at bounding box center [69, 123] width 7 height 7
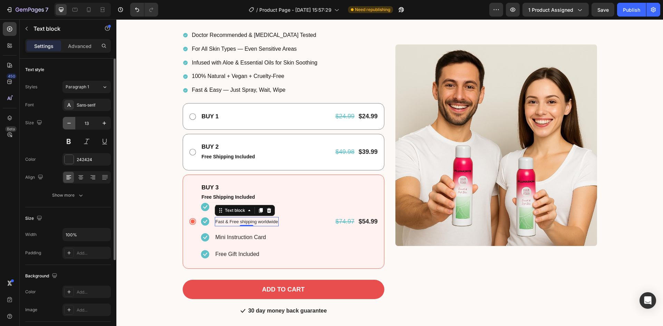
click at [71, 124] on icon "button" at bounding box center [69, 123] width 7 height 7
type input "12"
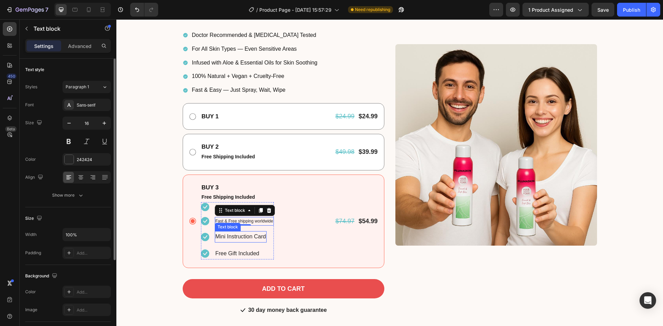
click at [233, 239] on p "Mini Instruction Card" at bounding box center [241, 237] width 51 height 10
click at [68, 124] on icon "button" at bounding box center [69, 123] width 7 height 7
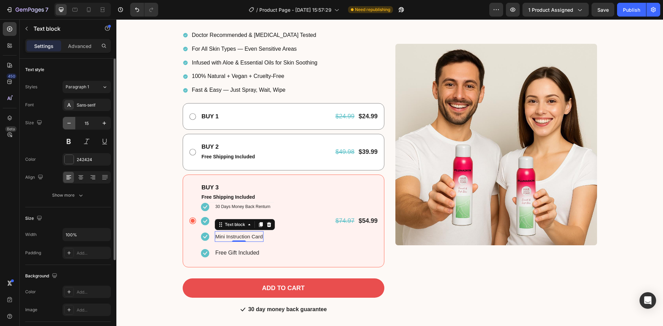
click at [68, 124] on icon "button" at bounding box center [69, 123] width 7 height 7
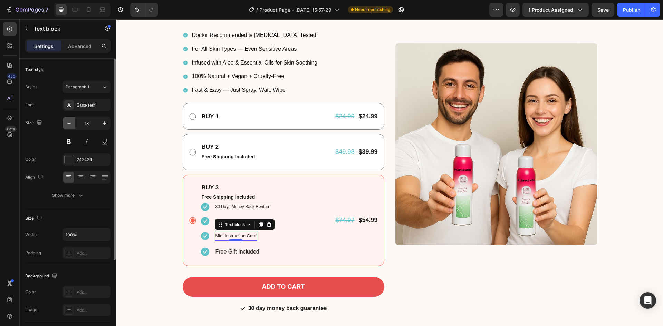
type input "12"
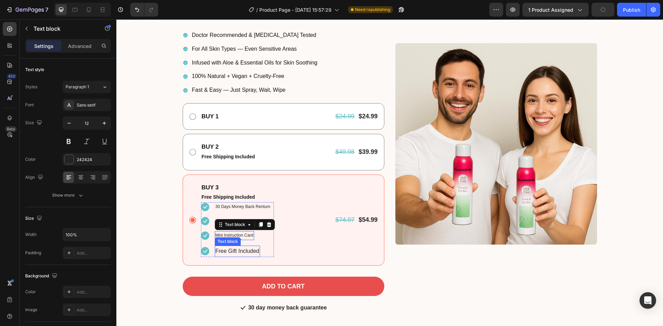
click at [250, 257] on div "Free Gift Included" at bounding box center [237, 251] width 45 height 11
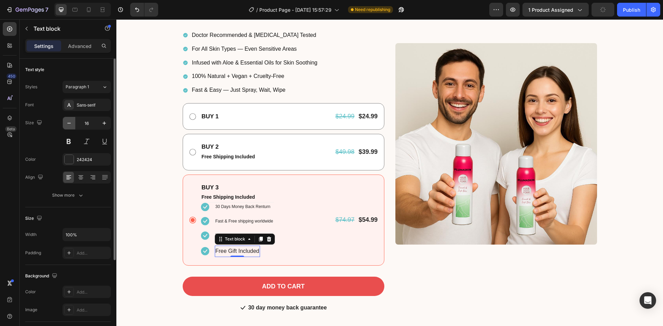
click at [74, 126] on button "button" at bounding box center [69, 123] width 12 height 12
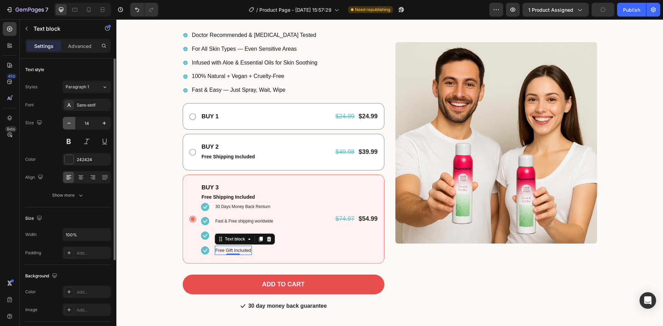
type input "13"
click at [256, 198] on p "Free Shipping Included" at bounding box center [238, 197] width 72 height 9
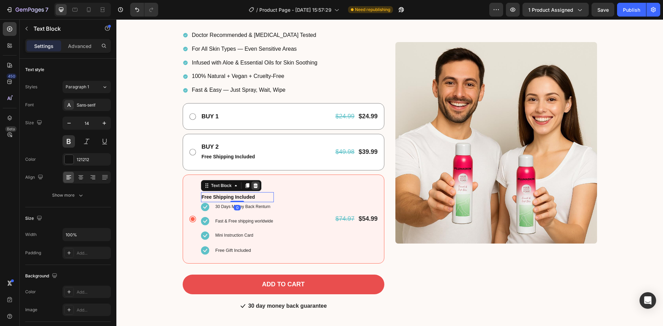
click at [256, 187] on div at bounding box center [255, 186] width 8 height 8
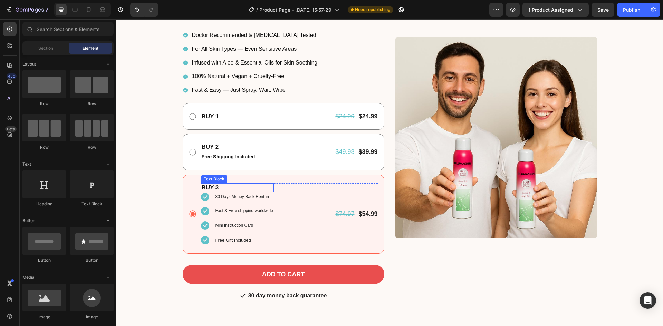
click at [249, 187] on p "BUY 3" at bounding box center [238, 188] width 72 height 8
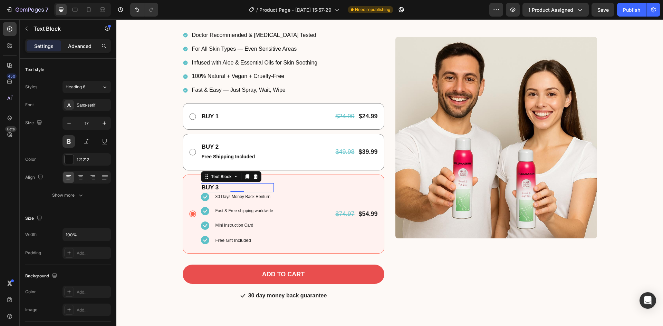
click at [80, 50] on div "Advanced" at bounding box center [80, 45] width 35 height 11
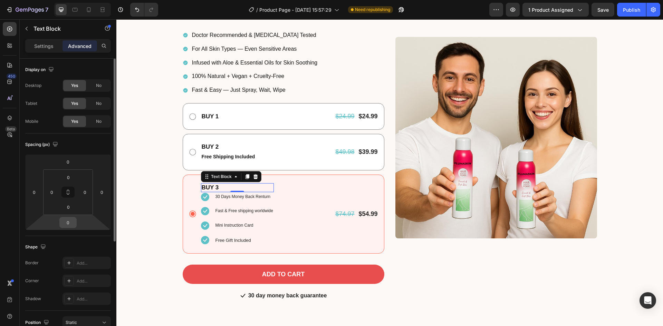
click at [72, 224] on input "0" at bounding box center [68, 223] width 14 height 10
type input "5"
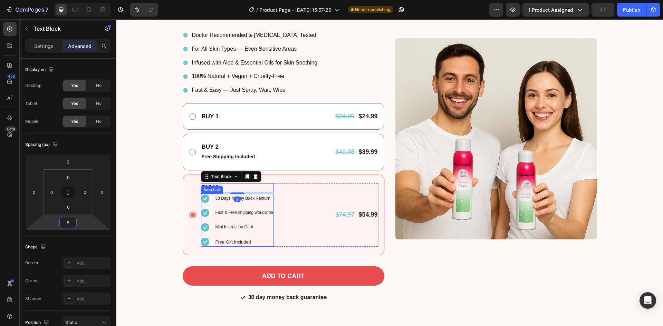
click at [210, 203] on li "Icon 30 Days Money Back Renturn Text block" at bounding box center [237, 198] width 73 height 9
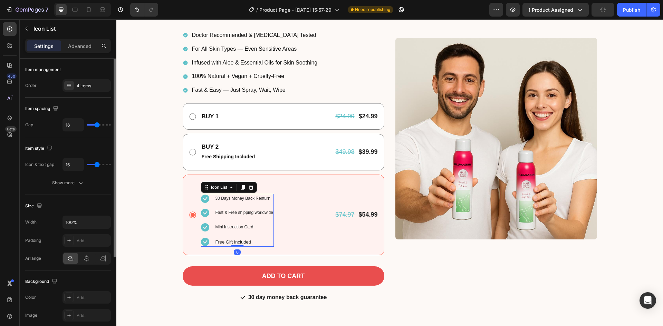
scroll to position [127, 0]
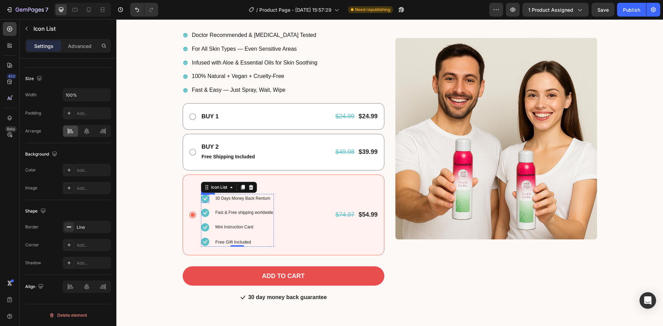
click at [203, 199] on icon at bounding box center [205, 199] width 8 height 8
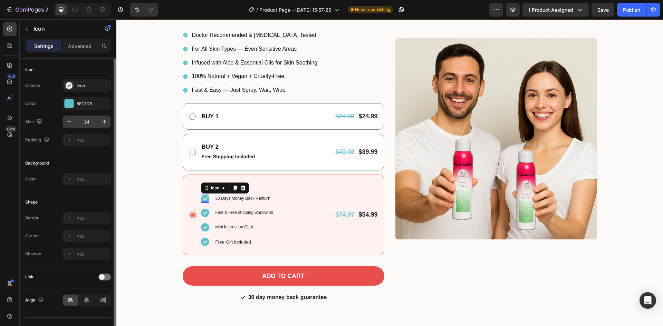
click at [85, 122] on input "24" at bounding box center [86, 122] width 23 height 12
click at [84, 122] on input "12" at bounding box center [86, 122] width 23 height 12
click at [85, 122] on input "12" at bounding box center [86, 122] width 23 height 12
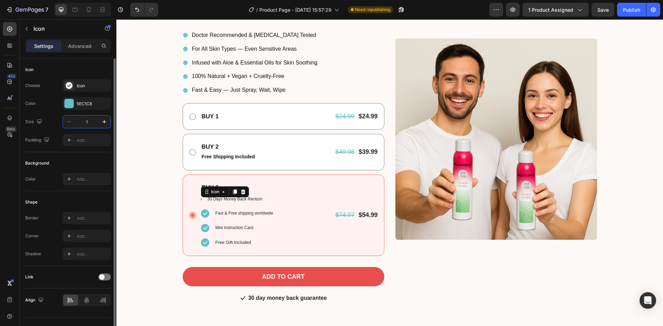
type input "14"
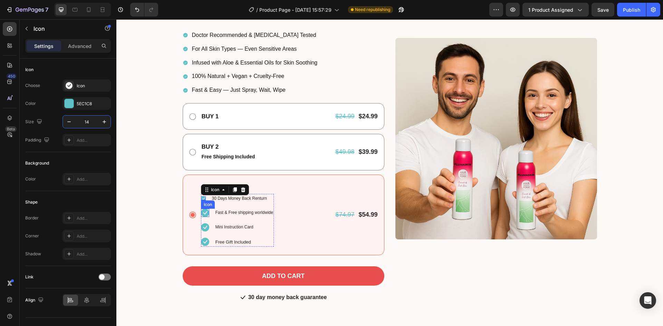
click at [206, 216] on icon at bounding box center [205, 213] width 8 height 8
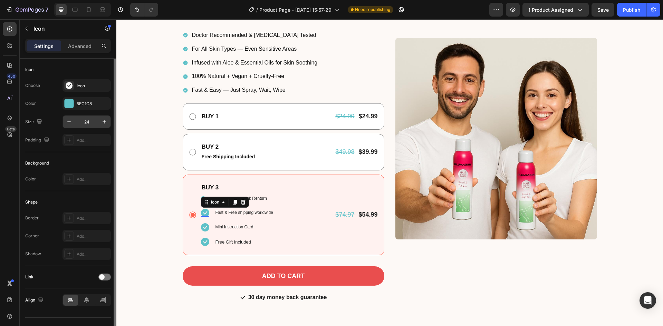
click at [84, 123] on input "24" at bounding box center [86, 122] width 23 height 12
type input "14"
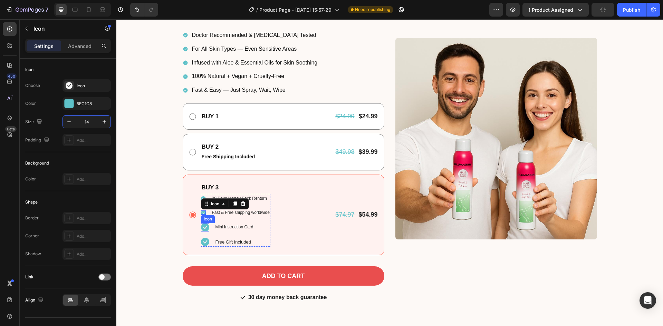
click at [202, 227] on icon at bounding box center [205, 228] width 8 height 8
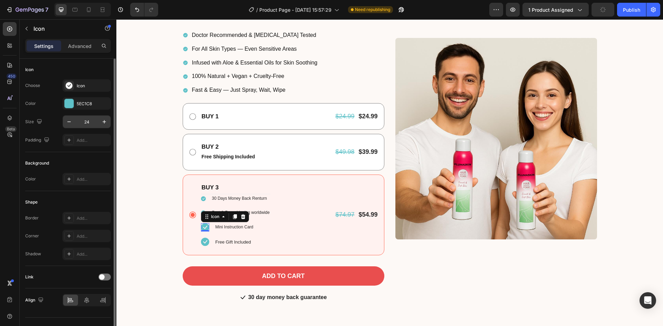
click at [81, 121] on input "24" at bounding box center [86, 122] width 23 height 12
type input "14"
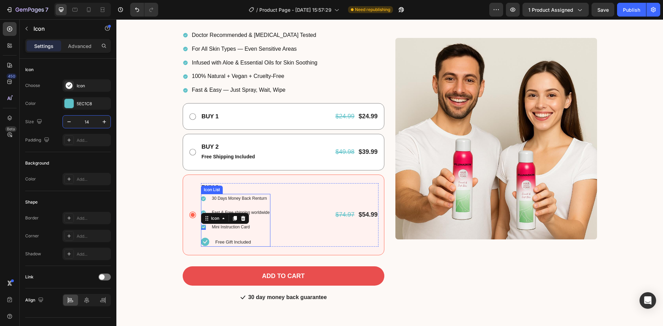
click at [205, 243] on icon at bounding box center [205, 242] width 8 height 8
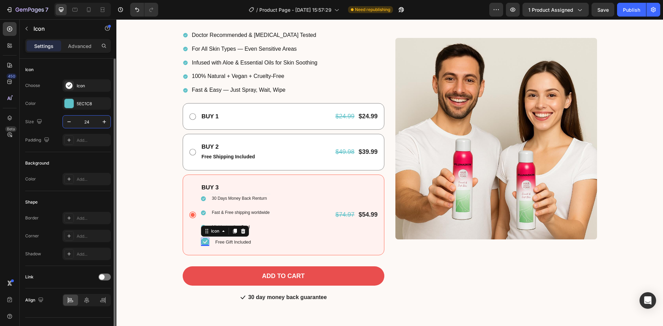
click at [86, 125] on input "24" at bounding box center [86, 122] width 23 height 12
type input "14"
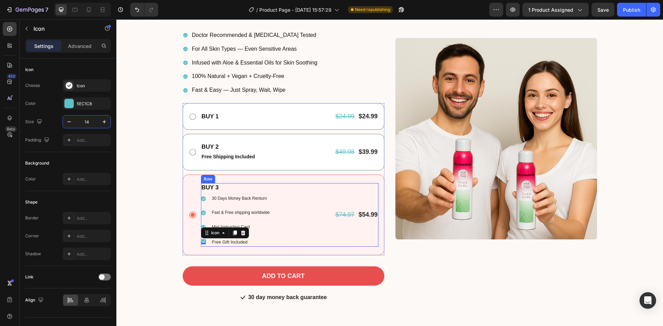
click at [293, 200] on div "BUY 3 Text Block Icon 30 Days Money Back Renturn Text block Icon Fast & Free sh…" at bounding box center [290, 215] width 178 height 64
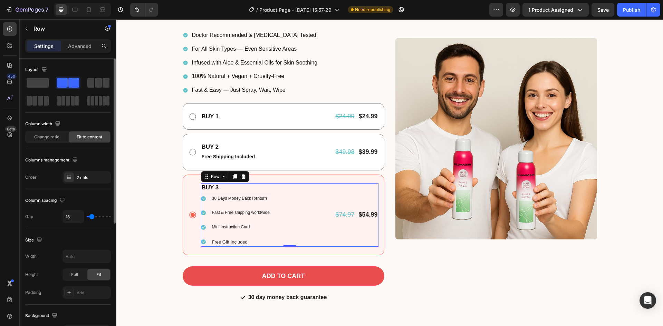
type input "4"
type input "0"
type input "4"
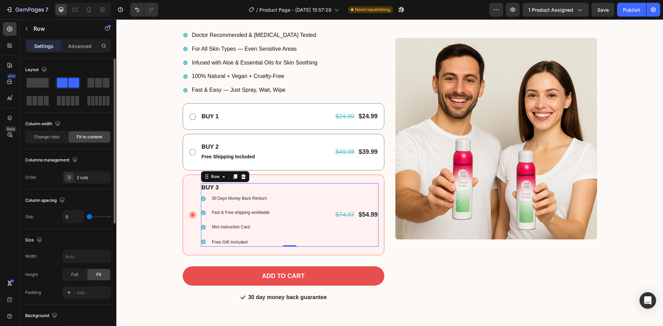
type input "4"
type input "11"
type input "16"
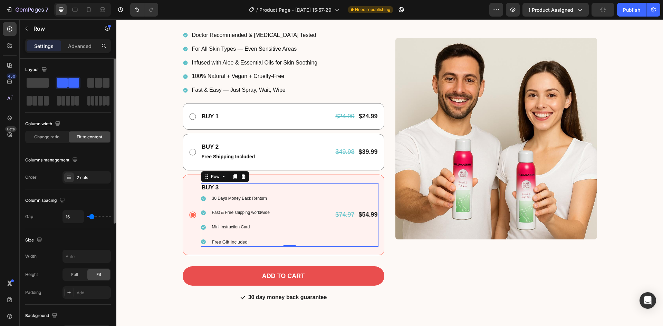
click at [92, 218] on input "range" at bounding box center [99, 216] width 24 height 1
click at [145, 10] on button "Undo/Redo" at bounding box center [151, 10] width 14 height 14
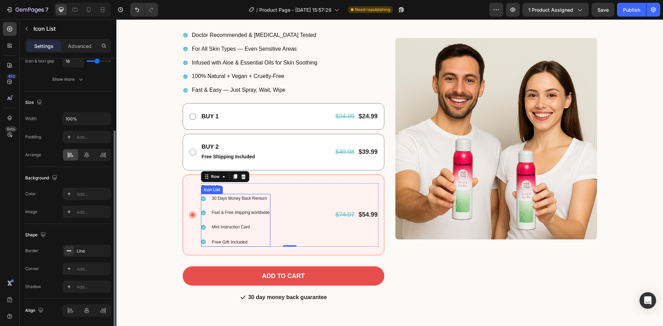
click at [203, 205] on ul "Icon 30 Days Money Back Renturn Text block Icon Fast & Free shipping worldwide …" at bounding box center [235, 220] width 69 height 53
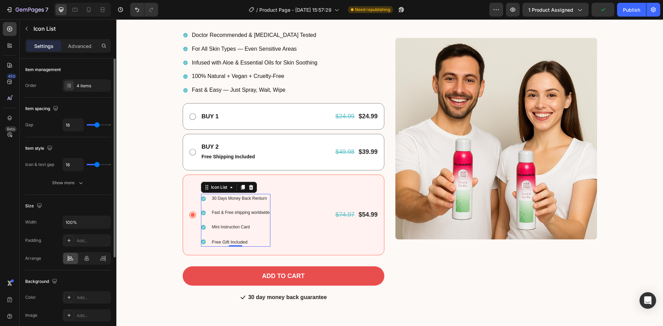
type input "14"
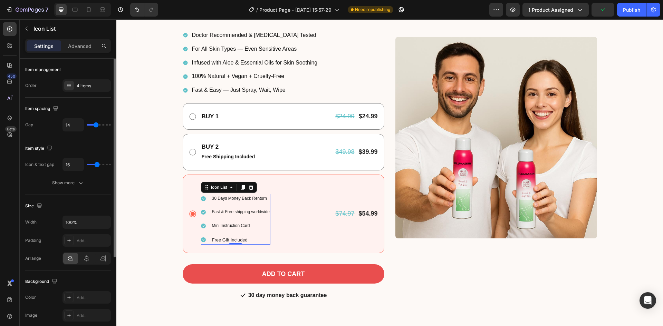
type input "13"
type input "12"
type input "11"
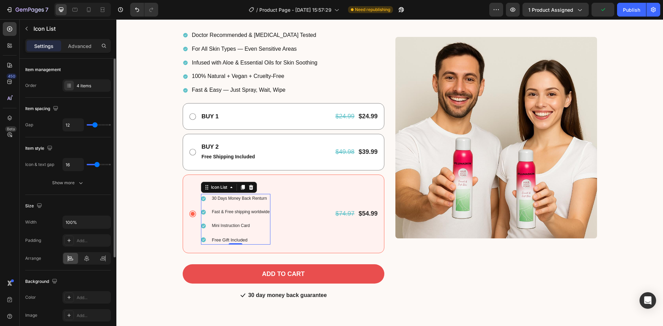
type input "11"
type input "10"
type input "9"
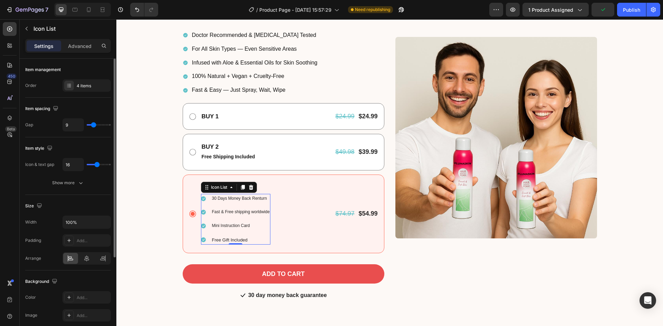
type input "8"
type input "7"
type input "6"
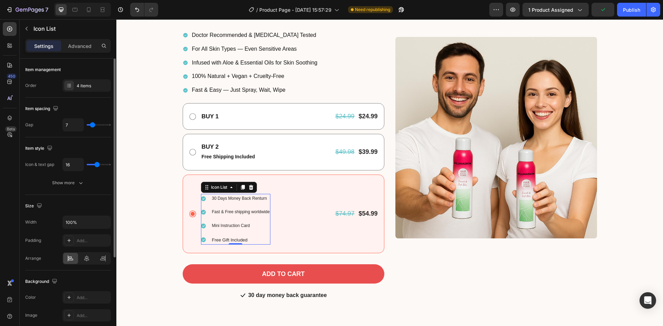
type input "6"
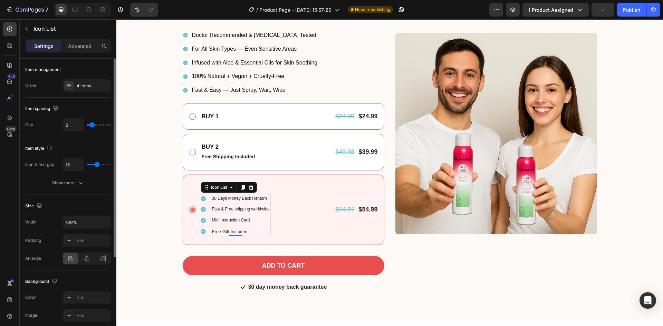
type input "4"
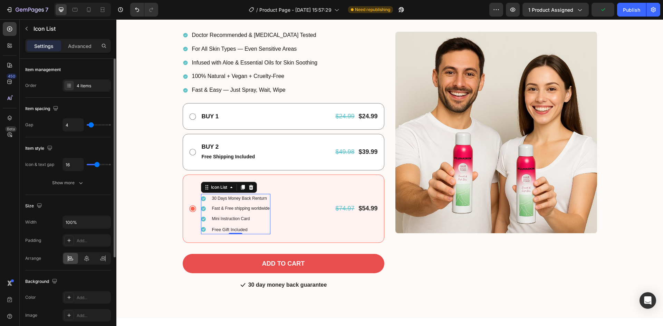
type input "2"
type input "1"
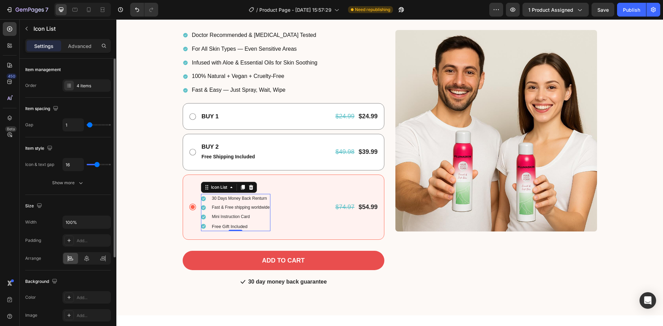
type input "0"
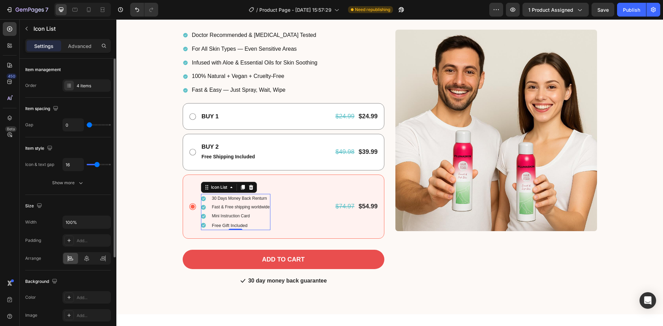
drag, startPoint x: 96, startPoint y: 124, endPoint x: 89, endPoint y: 125, distance: 6.6
type input "0"
click at [89, 125] on input "range" at bounding box center [99, 124] width 24 height 1
type input "15"
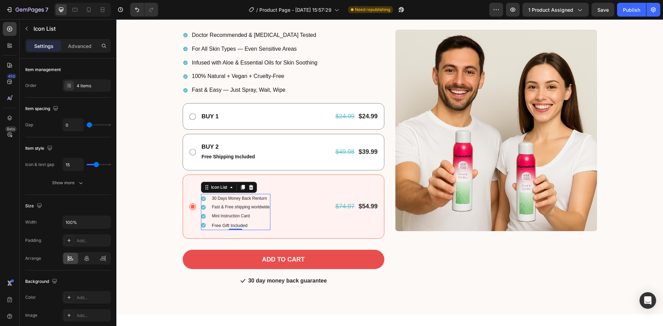
type input "14"
type input "12"
type input "10"
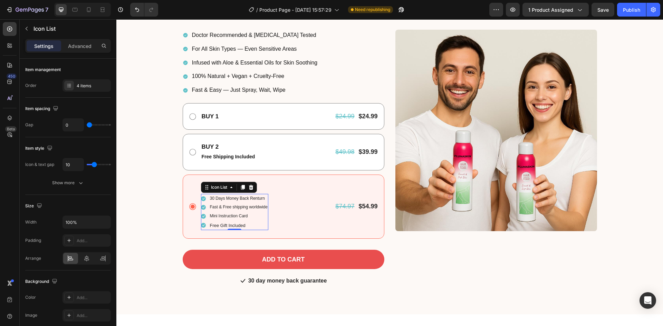
drag, startPoint x: 97, startPoint y: 165, endPoint x: 93, endPoint y: 166, distance: 4.2
type input "8"
click at [93, 165] on input "range" at bounding box center [99, 164] width 24 height 1
type input "8"
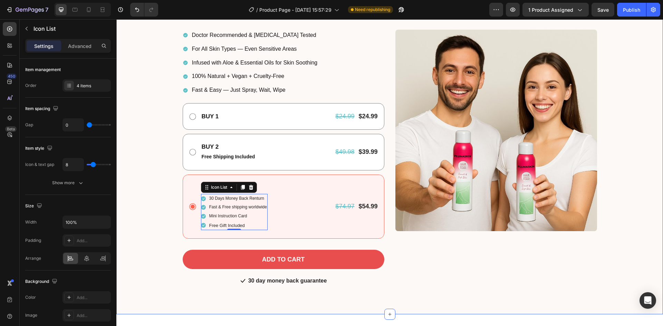
click at [161, 149] on div "🌿 PlumaSkin Doctor-Designed Hair Removal Spray Heading Row Painless. Natural. D…" at bounding box center [390, 93] width 536 height 387
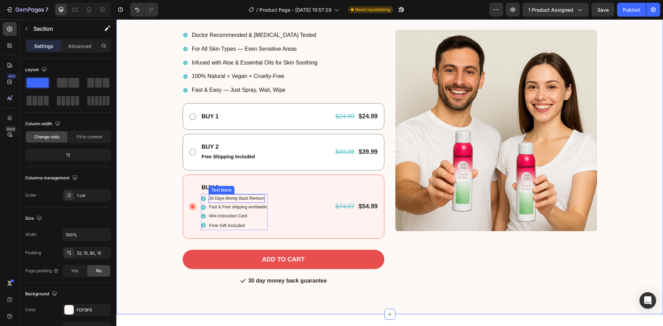
click at [239, 199] on p "30 Days Money Back Renturn" at bounding box center [236, 199] width 55 height 8
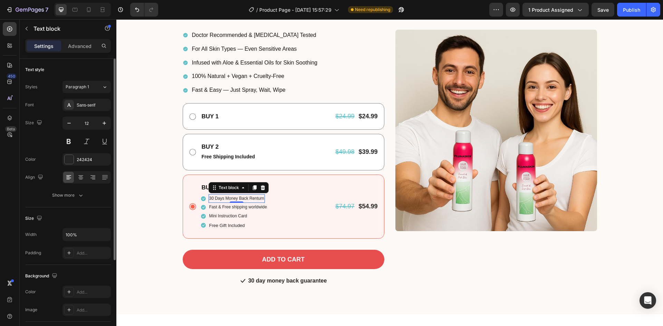
drag, startPoint x: 71, startPoint y: 144, endPoint x: 73, endPoint y: 148, distance: 4.5
click at [71, 145] on button at bounding box center [69, 141] width 12 height 12
click at [236, 209] on div "Fast & Free shipping worldwide Text block" at bounding box center [238, 207] width 59 height 9
drag, startPoint x: 67, startPoint y: 141, endPoint x: 73, endPoint y: 144, distance: 6.6
click at [67, 141] on button at bounding box center [69, 141] width 12 height 12
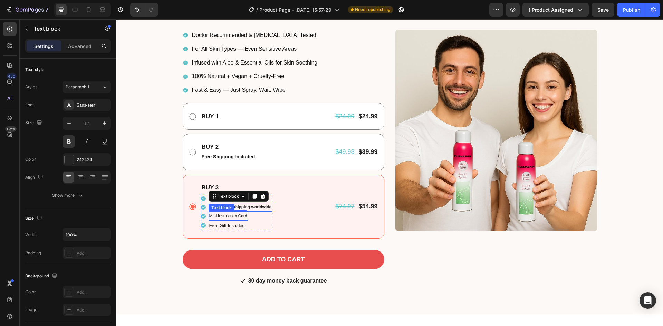
click at [236, 218] on p "Mini Instruction Card" at bounding box center [228, 217] width 38 height 8
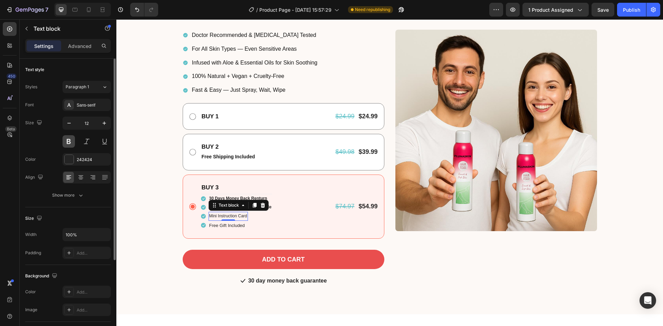
click at [73, 146] on button at bounding box center [69, 141] width 12 height 12
click at [219, 225] on p "Free Gift Included" at bounding box center [227, 226] width 36 height 8
click at [65, 144] on button at bounding box center [69, 141] width 12 height 12
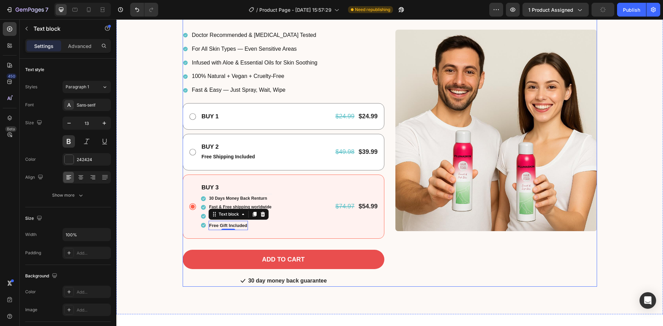
click at [333, 79] on div "Doctor Recommended & Dermatologist Tested For All Skin Types — Even Sensitive A…" at bounding box center [284, 62] width 202 height 67
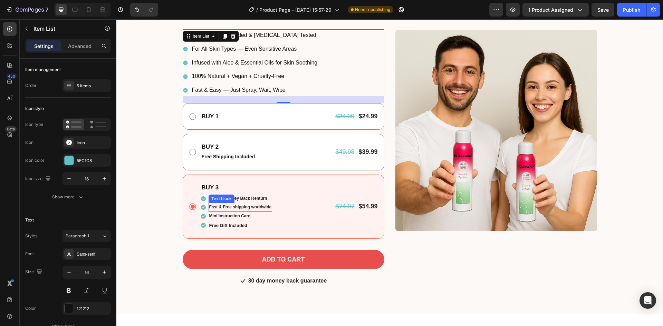
click at [221, 208] on p "Fast & Free shipping worldwide" at bounding box center [240, 208] width 63 height 8
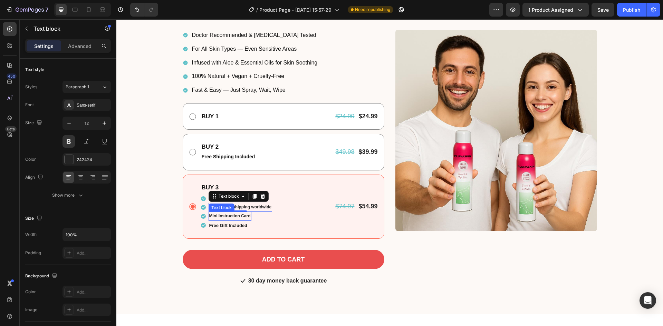
click at [223, 219] on div "Mini Instruction Card Text block" at bounding box center [230, 216] width 43 height 9
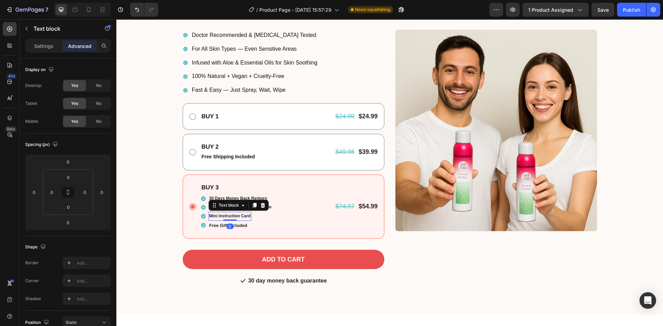
click at [47, 47] on p "Settings" at bounding box center [43, 45] width 19 height 7
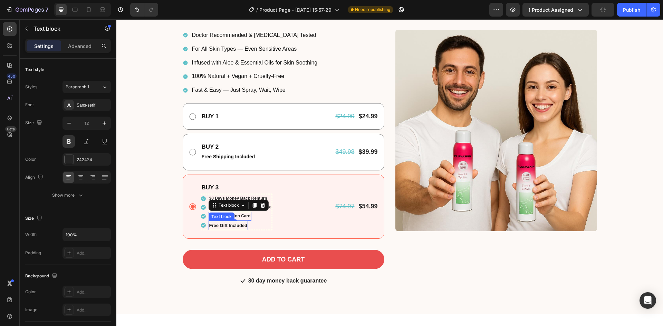
click at [244, 226] on p "Free Gift Included" at bounding box center [228, 226] width 38 height 8
click at [235, 198] on p "30 Days Money Back Renturn" at bounding box center [238, 199] width 58 height 8
click at [235, 208] on p "Fast & Free shipping worldwide" at bounding box center [240, 208] width 63 height 8
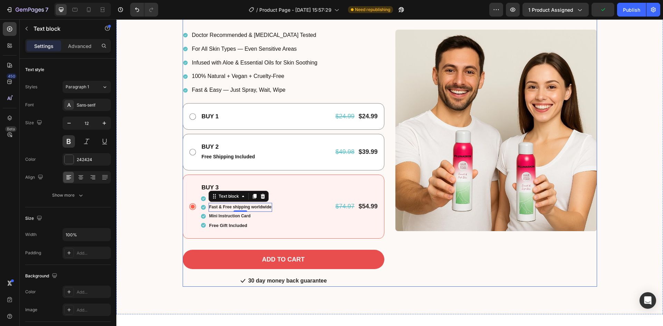
click at [507, 280] on div "Image" at bounding box center [497, 130] width 202 height 313
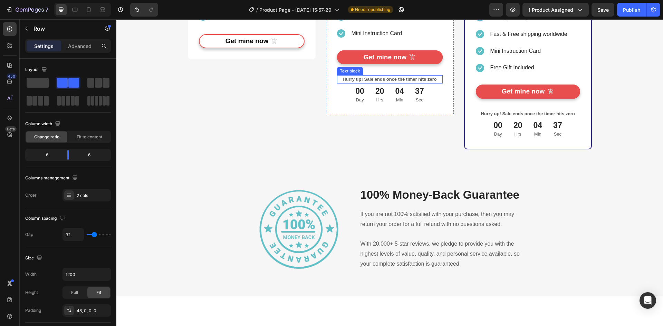
scroll to position [2044, 0]
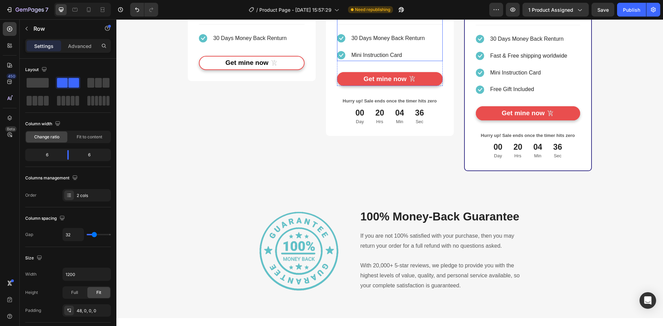
click at [413, 61] on li "Icon Mini Instruction Card Text block" at bounding box center [381, 55] width 89 height 11
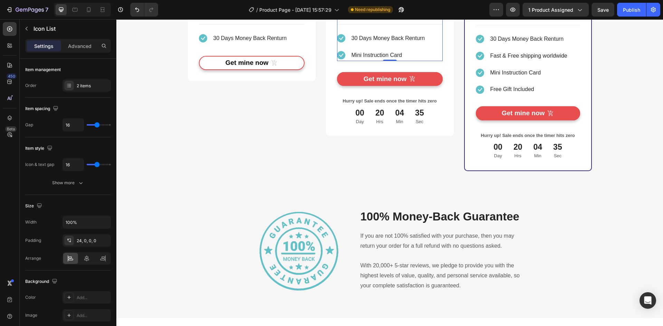
drag, startPoint x: 373, startPoint y: 117, endPoint x: 377, endPoint y: 124, distance: 8.1
click at [375, 13] on div at bounding box center [379, 9] width 8 height 8
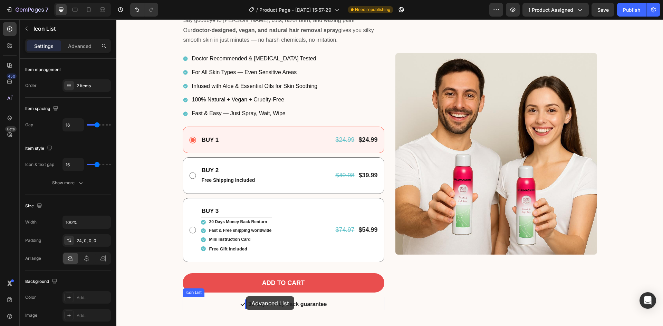
scroll to position [133, 0]
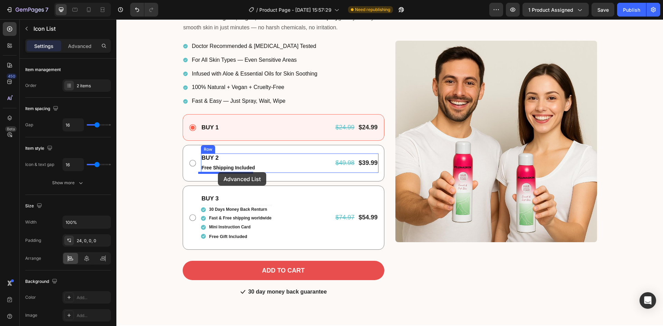
drag, startPoint x: 347, startPoint y: 161, endPoint x: 218, endPoint y: 172, distance: 129.7
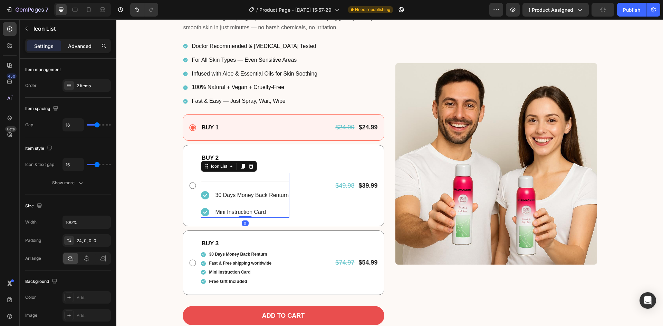
click at [83, 40] on div "Advanced" at bounding box center [80, 45] width 35 height 11
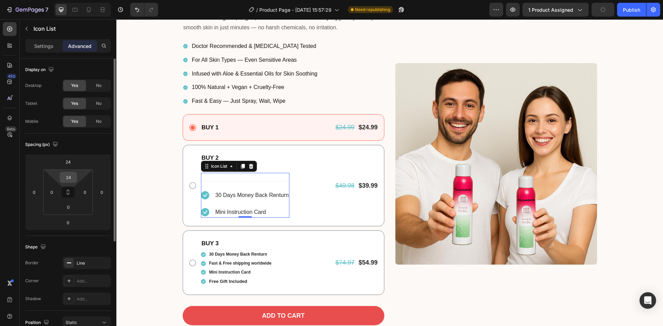
click at [70, 176] on input "24" at bounding box center [68, 177] width 14 height 10
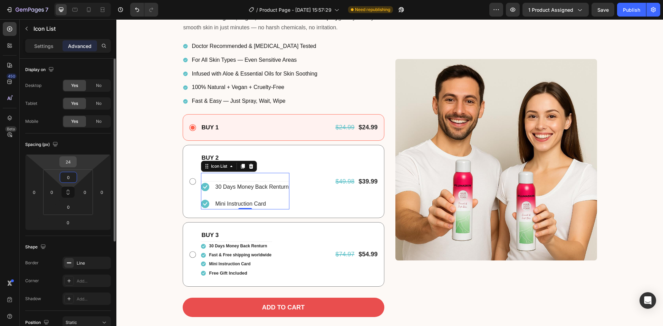
type input "0"
click at [66, 162] on input "24" at bounding box center [68, 162] width 14 height 10
type input "0"
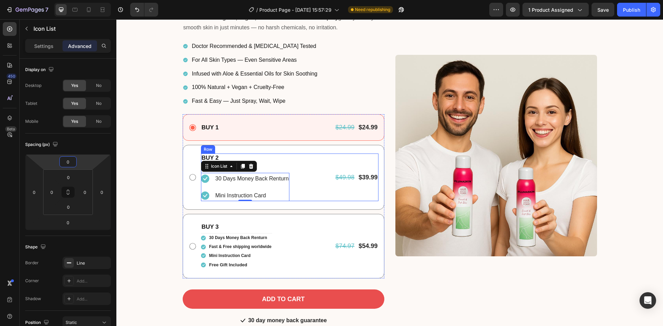
click at [284, 161] on p "BUY 2" at bounding box center [245, 158] width 87 height 8
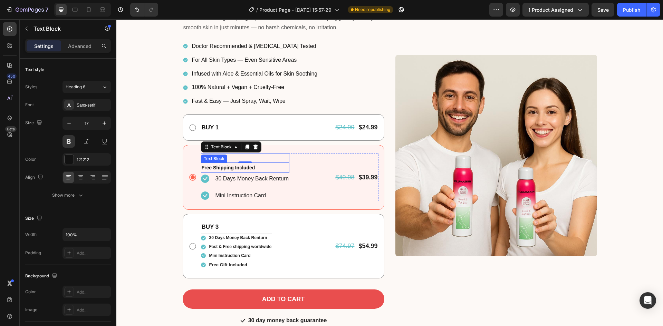
click at [255, 170] on p "Free Shipping Included" at bounding box center [245, 168] width 87 height 9
click at [256, 157] on div at bounding box center [255, 156] width 8 height 8
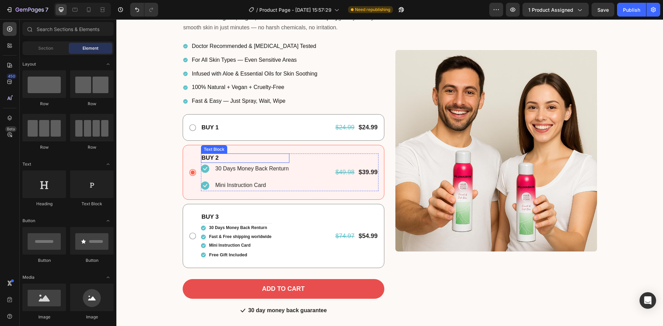
click at [238, 161] on p "BUY 2" at bounding box center [245, 158] width 87 height 8
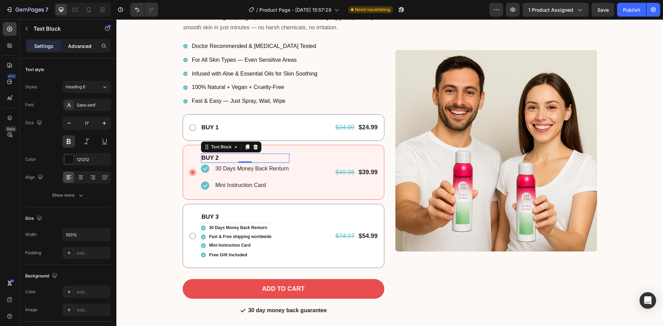
click at [83, 47] on p "Advanced" at bounding box center [79, 45] width 23 height 7
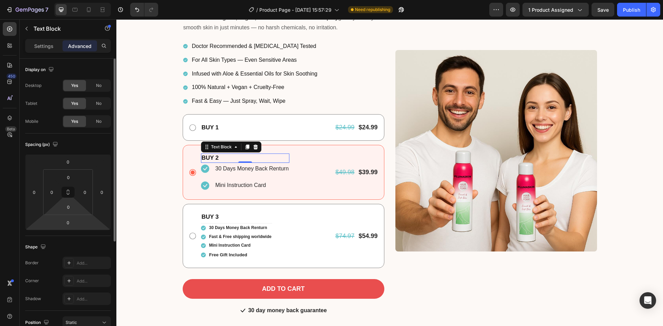
click at [71, 225] on input "0" at bounding box center [68, 223] width 14 height 10
type input "5"
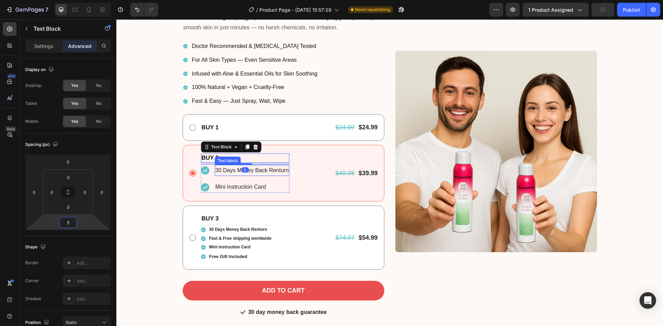
click at [229, 172] on p "30 Days Money Back Renturn" at bounding box center [253, 171] width 74 height 10
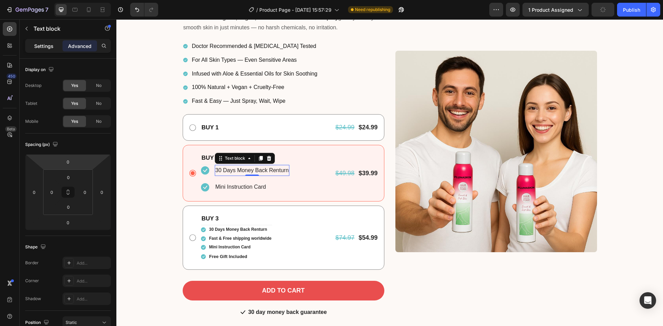
click at [44, 41] on div "Settings" at bounding box center [44, 45] width 35 height 11
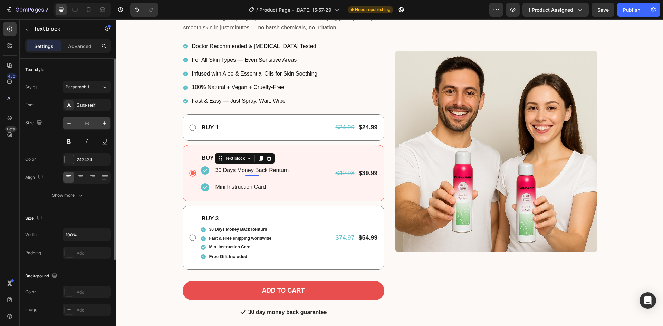
click at [84, 124] on input "16" at bounding box center [86, 123] width 23 height 12
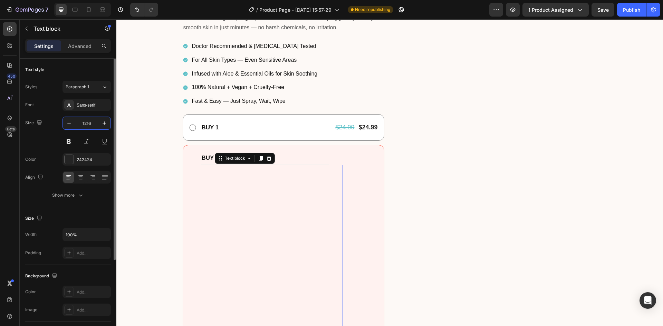
click at [85, 127] on input "1216" at bounding box center [86, 123] width 23 height 12
click at [85, 128] on input "1216" at bounding box center [86, 123] width 23 height 12
type input "12"
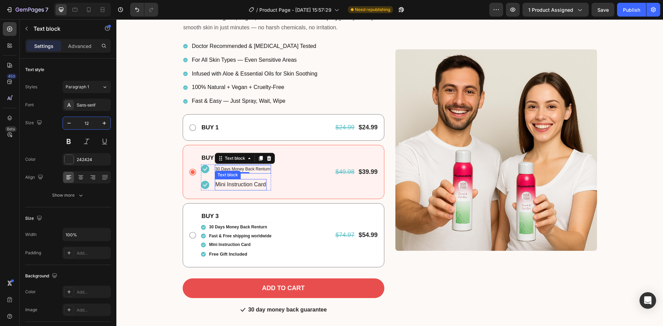
click at [231, 187] on p "Mini Instruction Card" at bounding box center [241, 185] width 51 height 10
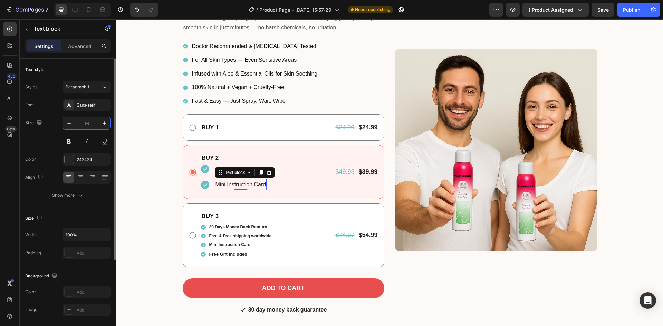
click at [80, 126] on input "16" at bounding box center [86, 123] width 23 height 12
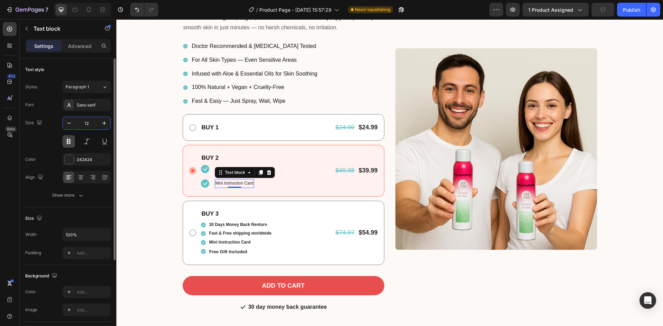
type input "12"
click at [74, 144] on button at bounding box center [69, 141] width 12 height 12
click at [292, 173] on div "BUY 2 Text Block Icon 30 Days Money Back Renturn Text block Icon Mini Instructi…" at bounding box center [290, 171] width 178 height 34
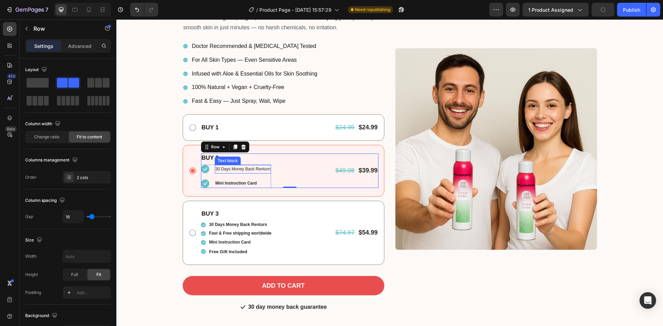
click at [233, 171] on p "30 Days Money Back Renturn" at bounding box center [243, 170] width 55 height 8
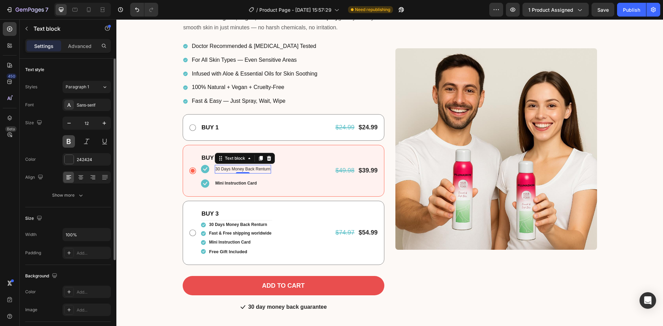
click at [66, 144] on button at bounding box center [69, 141] width 12 height 12
click at [203, 170] on icon at bounding box center [205, 169] width 8 height 8
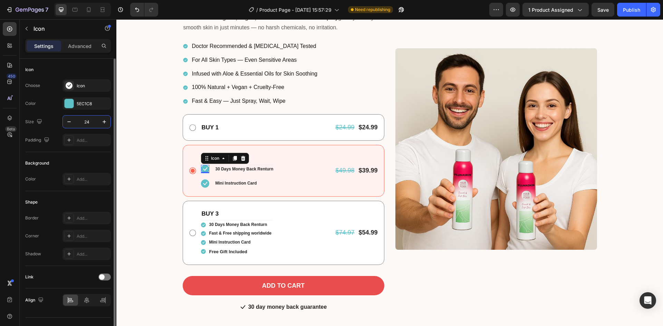
click at [85, 124] on input "24" at bounding box center [86, 122] width 23 height 12
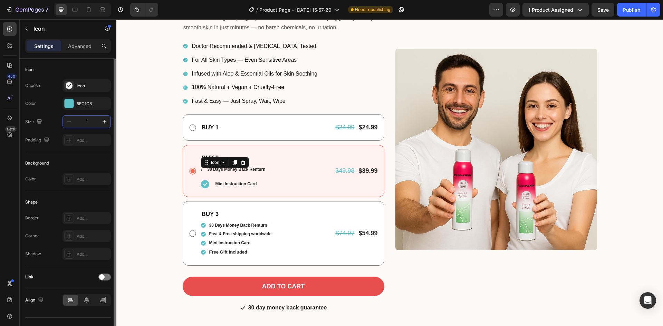
type input "14"
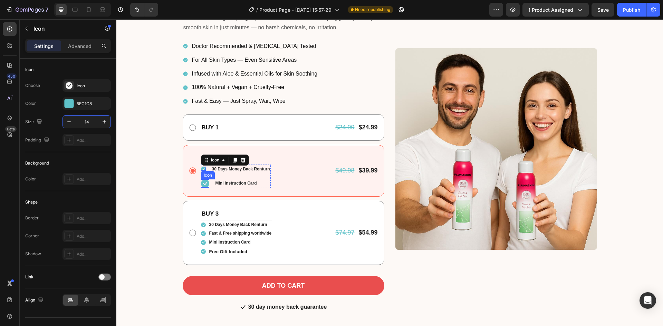
click at [202, 182] on icon at bounding box center [205, 184] width 8 height 8
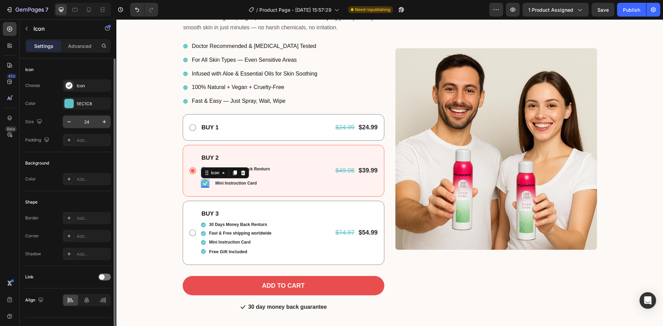
click at [84, 123] on input "24" at bounding box center [86, 122] width 23 height 12
type input "14"
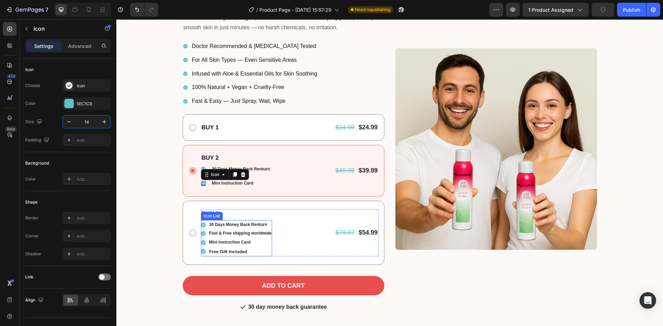
click at [203, 228] on li "Icon 30 Days Money Back Renturn Text block" at bounding box center [237, 225] width 72 height 9
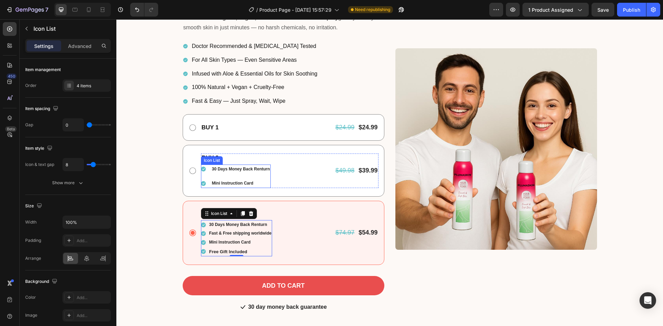
click at [205, 177] on ul "Icon 30 Days Money Back Renturn Text block Icon Mini Instruction Card Text block" at bounding box center [236, 176] width 70 height 23
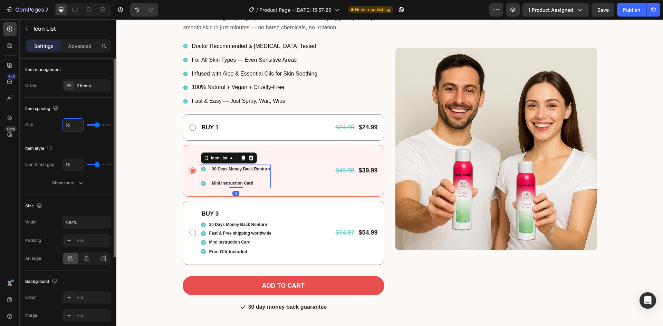
click at [76, 129] on input "16" at bounding box center [73, 125] width 21 height 12
click at [75, 130] on input "16" at bounding box center [73, 125] width 21 height 12
type input "0"
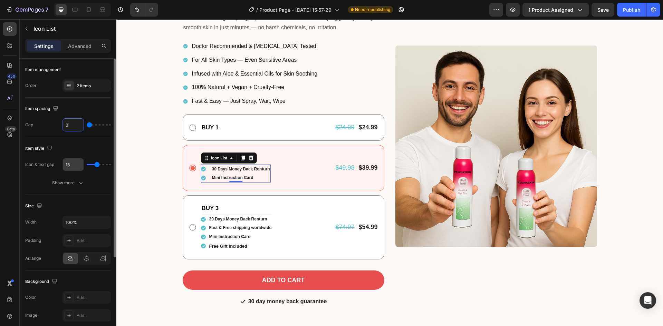
type input "0"
click at [76, 163] on input "16" at bounding box center [73, 165] width 21 height 12
type input "8"
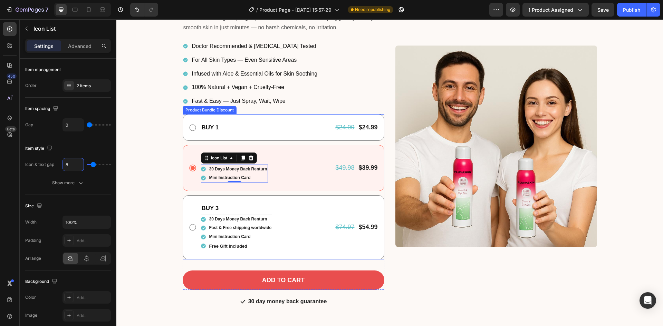
click at [294, 186] on div "BUY 2 Text Block Icon 30 Days Money Back Renturn Text block Icon Mini Instructi…" at bounding box center [284, 168] width 202 height 46
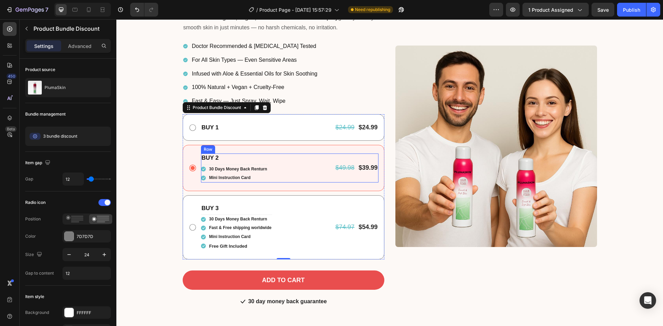
click at [286, 174] on div "BUY 2 Text Block Icon 30 Days Money Back Renturn Text block Icon Mini Instructi…" at bounding box center [290, 168] width 178 height 29
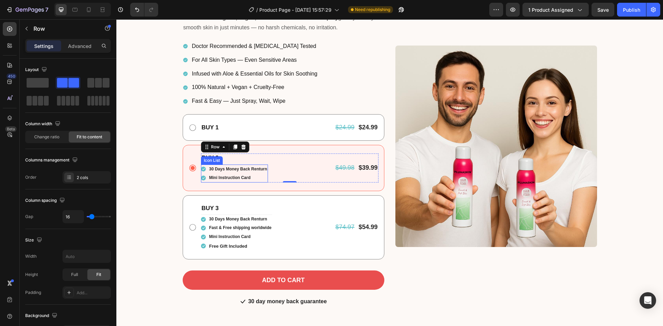
click at [202, 173] on li "Icon 30 Days Money Back Renturn Text block" at bounding box center [234, 169] width 67 height 9
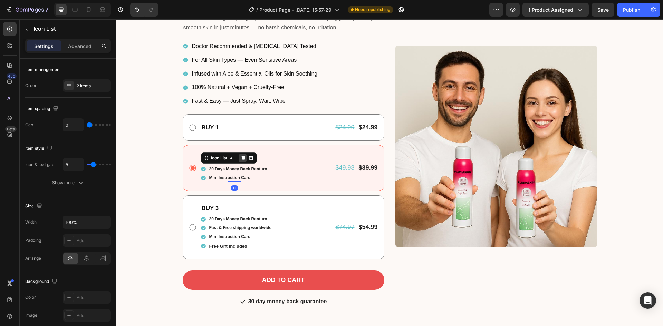
click at [242, 159] on icon at bounding box center [243, 158] width 4 height 5
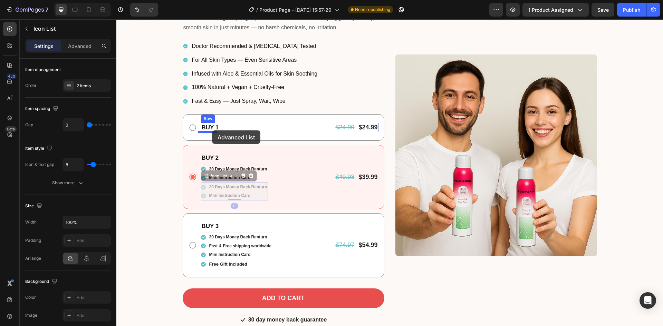
drag, startPoint x: 208, startPoint y: 175, endPoint x: 212, endPoint y: 131, distance: 44.8
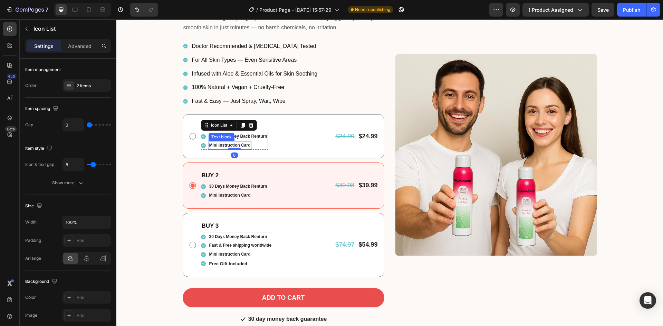
click at [225, 146] on p "Mini Instruction Card" at bounding box center [229, 146] width 41 height 8
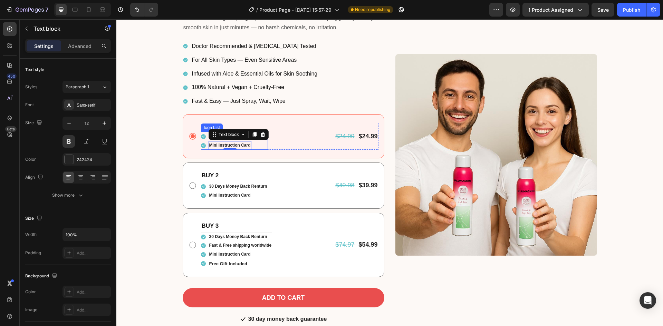
click at [202, 141] on ul "Icon 30 Days Money Back Renturn Text block Icon Mini Instruction Card Text bloc…" at bounding box center [234, 141] width 67 height 18
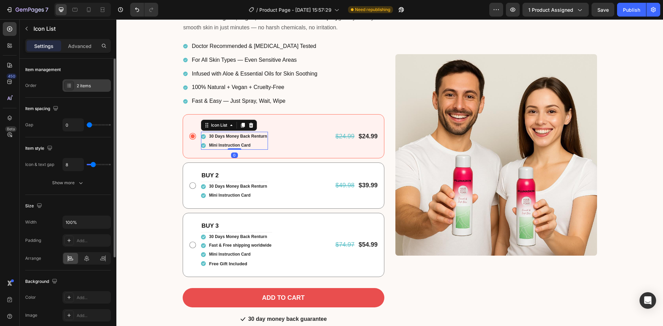
click at [89, 88] on div "2 items" at bounding box center [93, 86] width 32 height 6
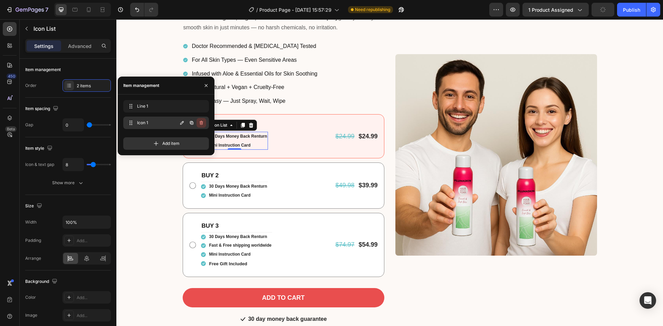
click at [199, 122] on icon "button" at bounding box center [202, 123] width 6 height 6
click at [200, 122] on div "Delete" at bounding box center [196, 123] width 13 height 6
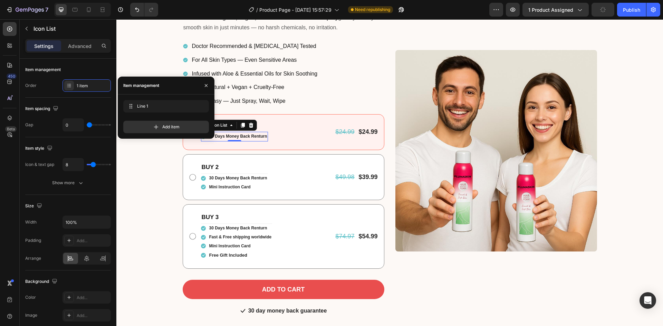
click at [327, 63] on div "Doctor Recommended & Dermatologist Tested For All Skin Types — Even Sensitive A…" at bounding box center [284, 73] width 202 height 67
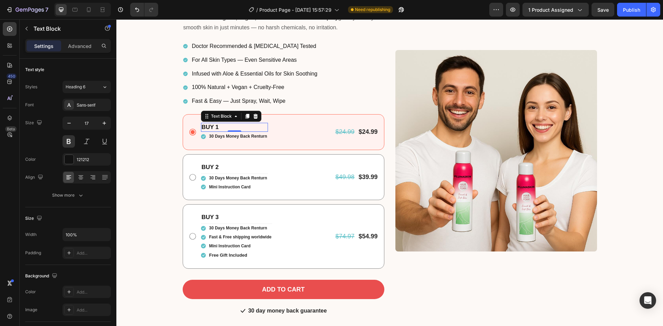
click at [221, 125] on p "BUY 1" at bounding box center [235, 128] width 66 height 8
click at [85, 54] on div "Settings Advanced" at bounding box center [68, 49] width 97 height 20
click at [84, 48] on p "Advanced" at bounding box center [79, 45] width 23 height 7
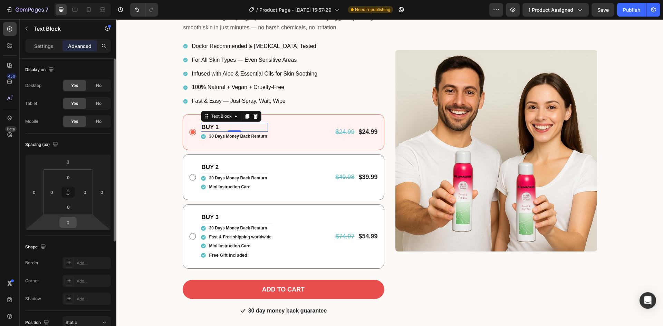
click at [65, 222] on input "0" at bounding box center [68, 223] width 14 height 10
type input "5"
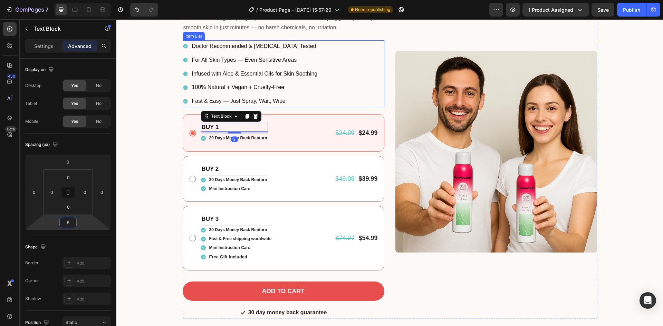
click at [348, 78] on div "Doctor Recommended & Dermatologist Tested For All Skin Types — Even Sensitive A…" at bounding box center [284, 73] width 202 height 67
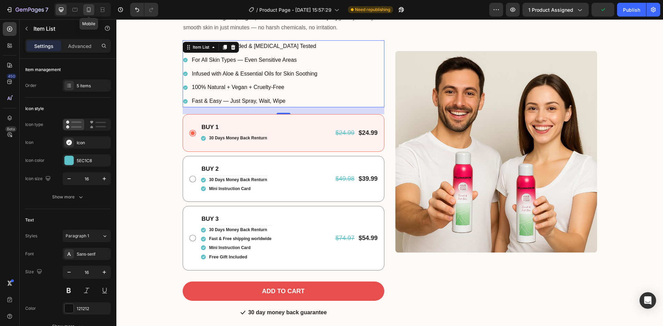
click at [90, 9] on icon at bounding box center [89, 9] width 4 height 5
type input "14"
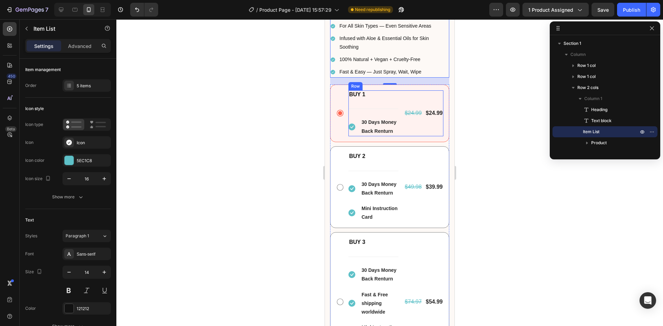
scroll to position [363, 0]
